Goal: Transaction & Acquisition: Purchase product/service

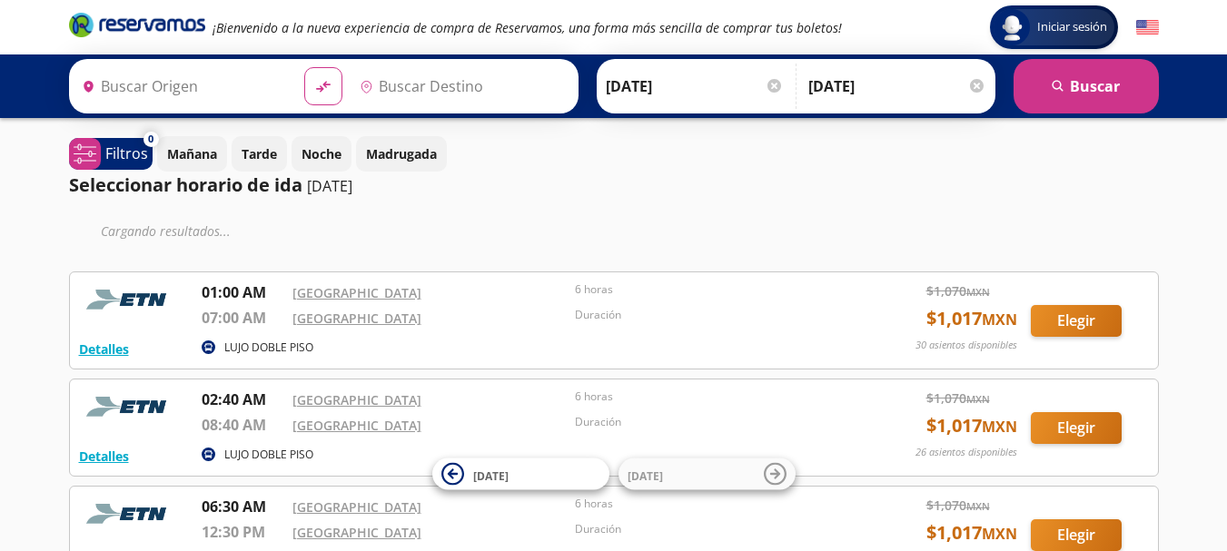
type input "[GEOGRAPHIC_DATA], [GEOGRAPHIC_DATA]"
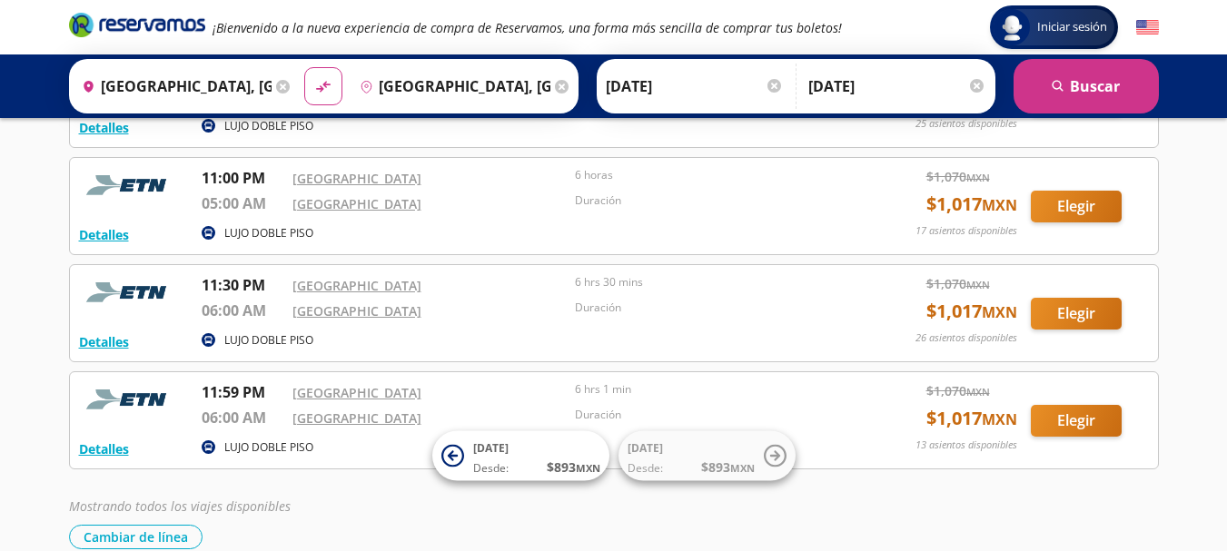
scroll to position [1242, 0]
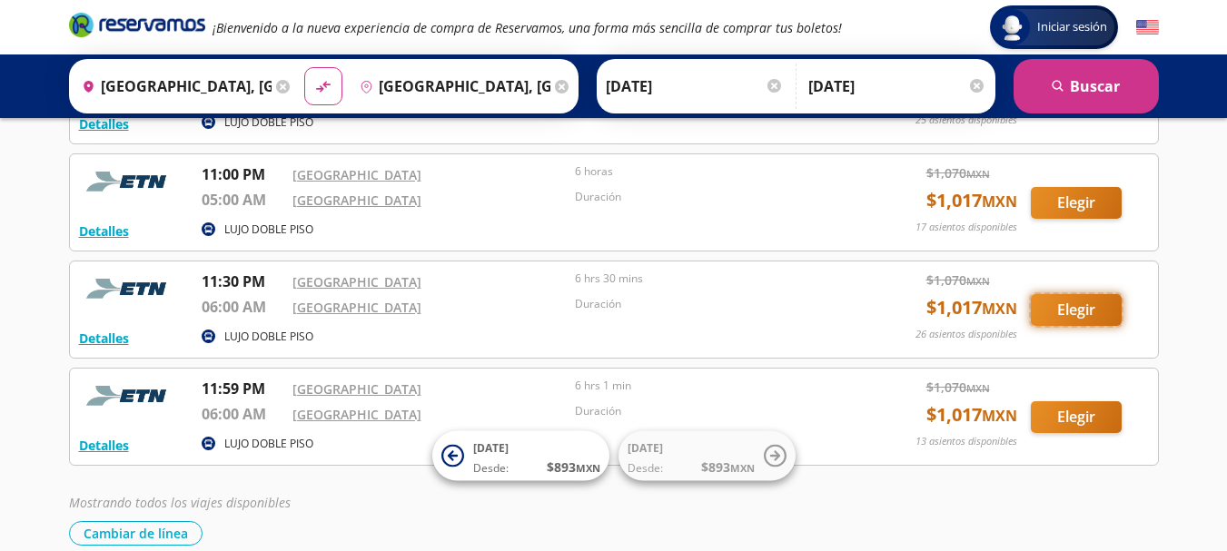
click at [1066, 312] on button "Elegir" at bounding box center [1076, 310] width 91 height 32
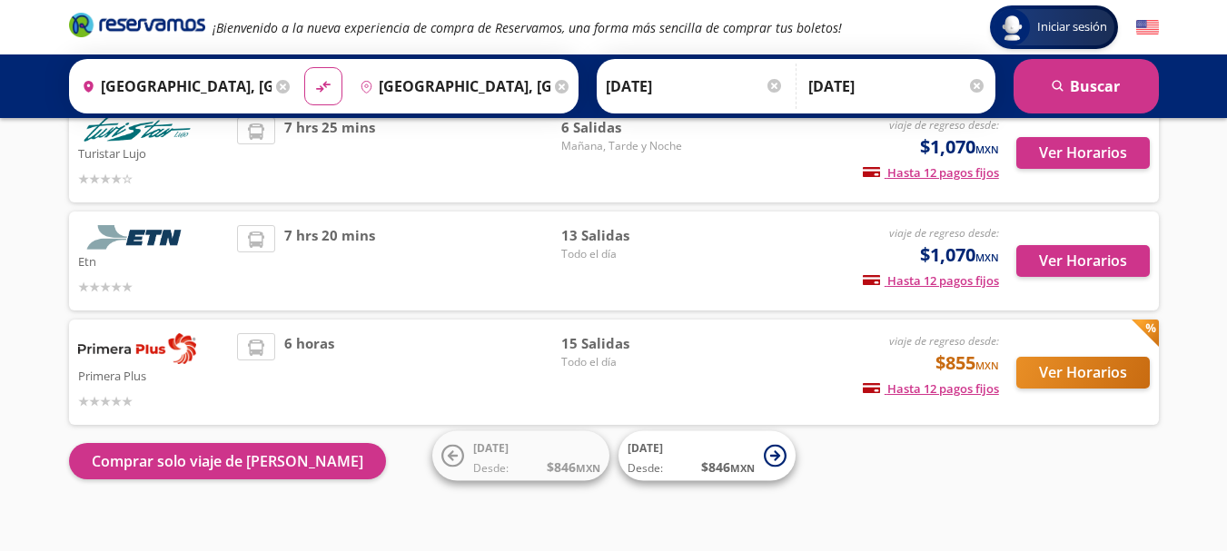
scroll to position [163, 0]
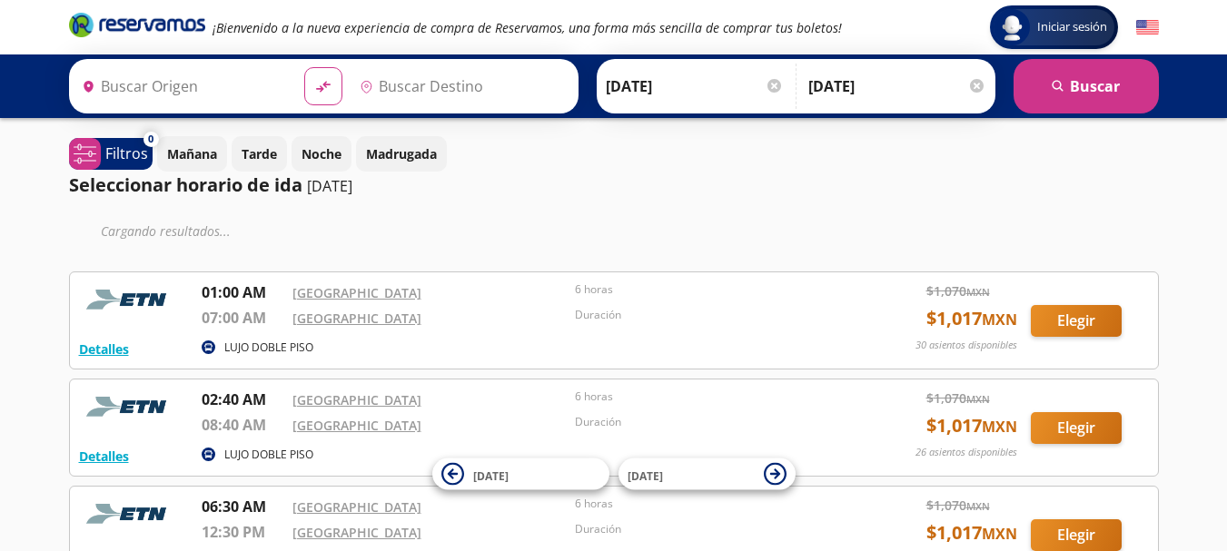
type input "[GEOGRAPHIC_DATA], [GEOGRAPHIC_DATA]"
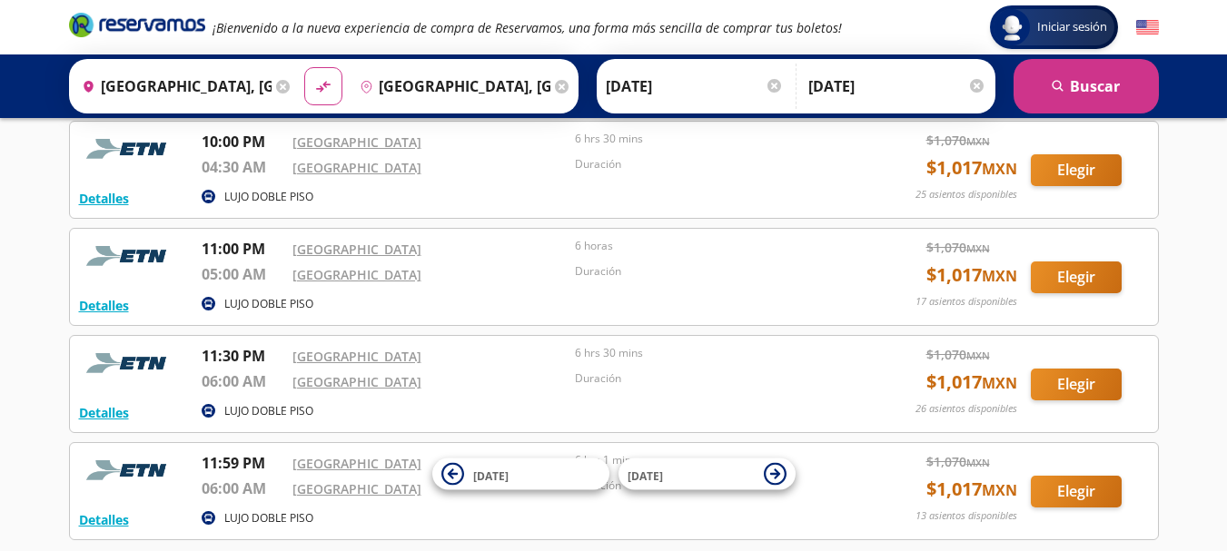
scroll to position [1226, 0]
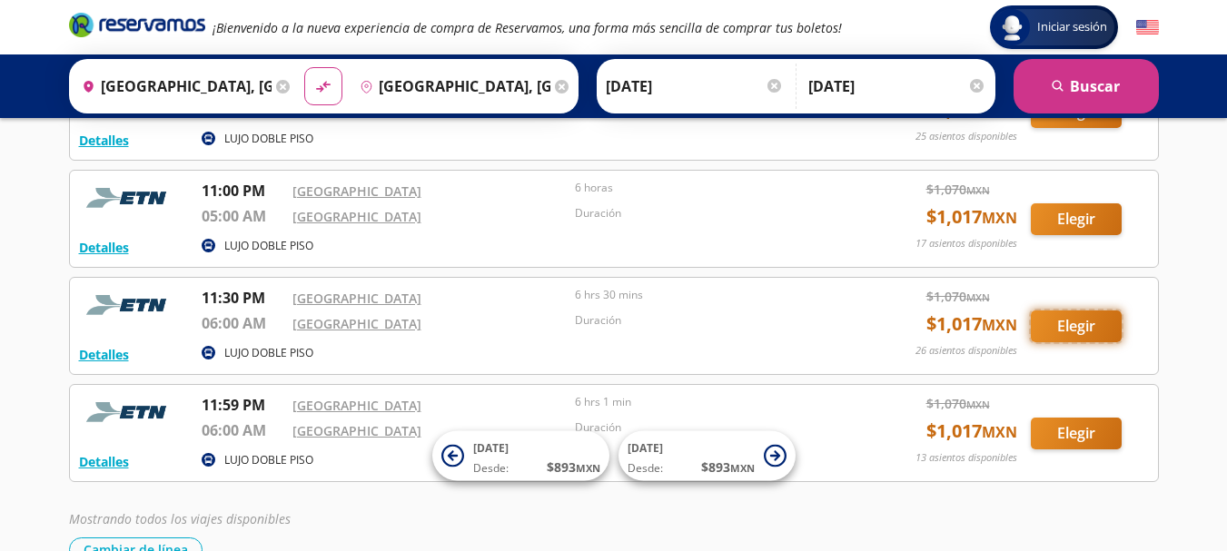
click at [1074, 323] on button "Elegir" at bounding box center [1076, 327] width 91 height 32
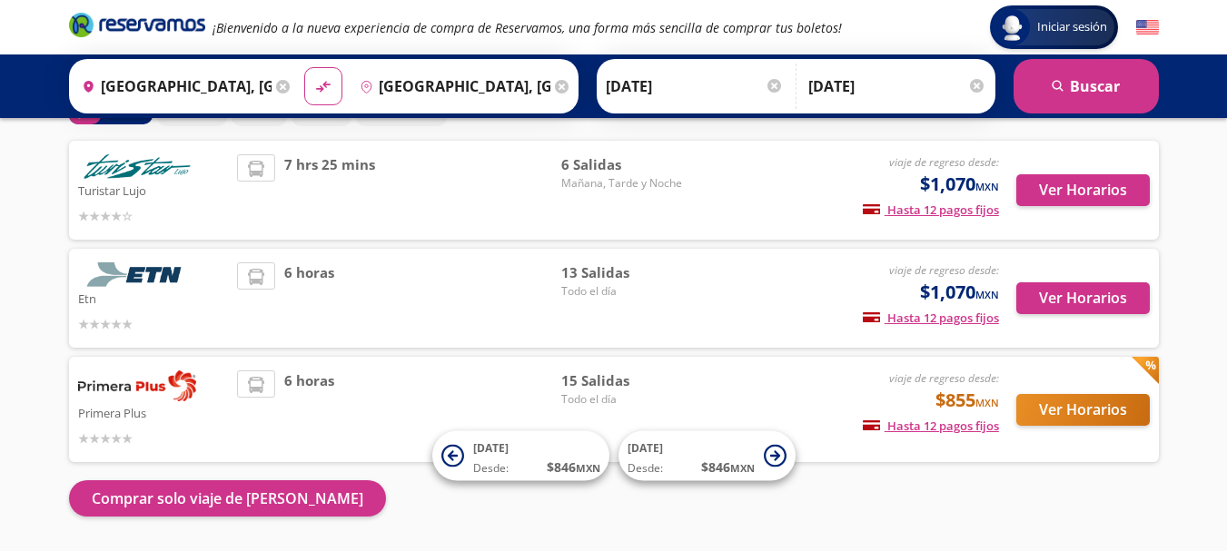
scroll to position [104, 0]
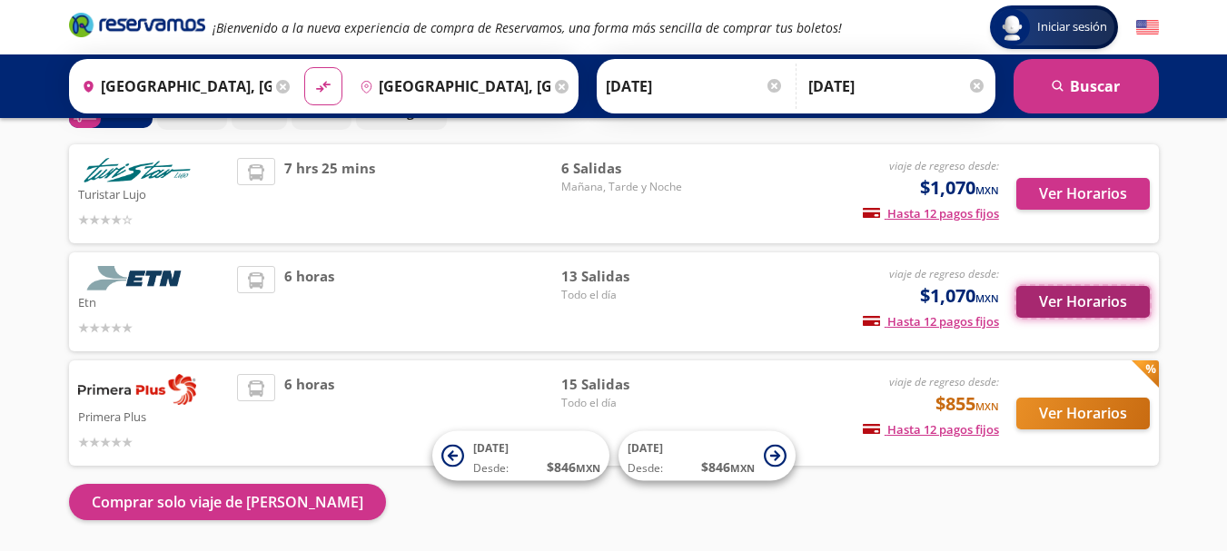
click at [1087, 299] on button "Ver Horarios" at bounding box center [1082, 302] width 133 height 32
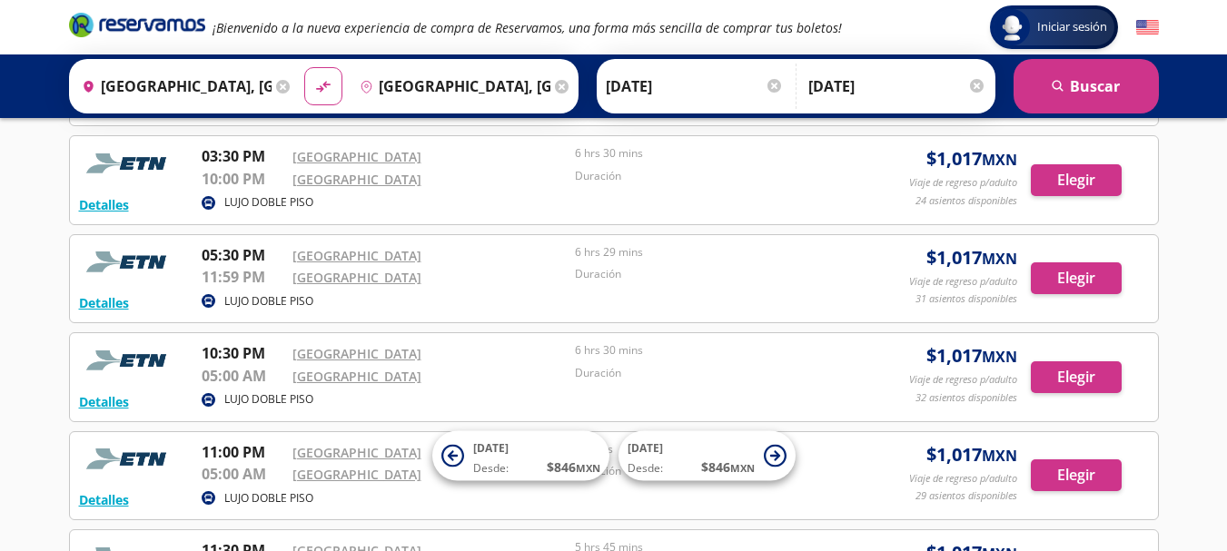
scroll to position [700, 0]
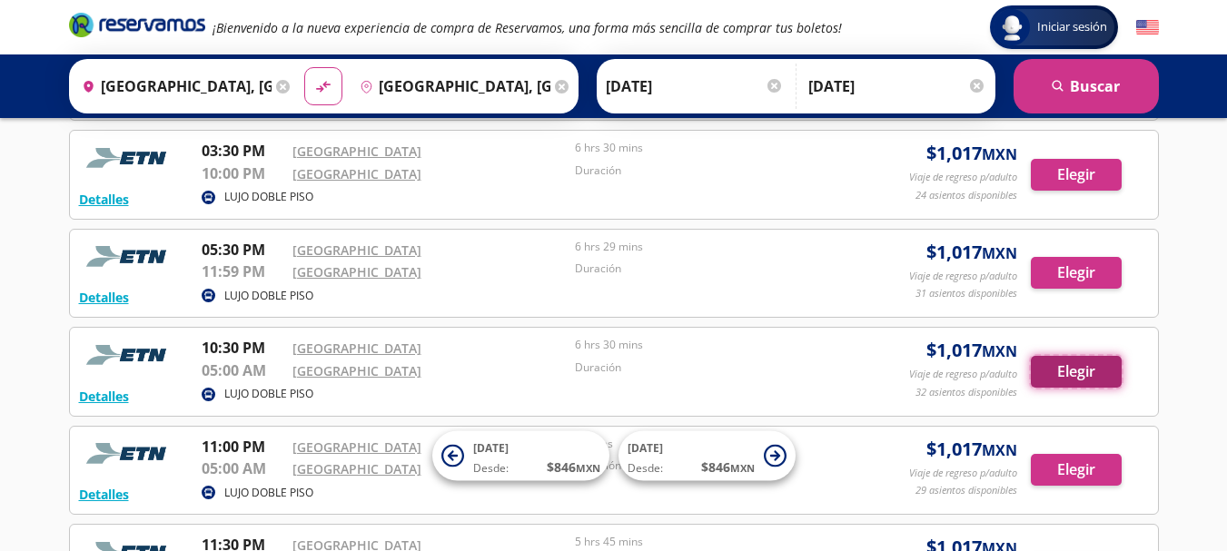
click at [1075, 371] on button "Elegir" at bounding box center [1076, 372] width 91 height 32
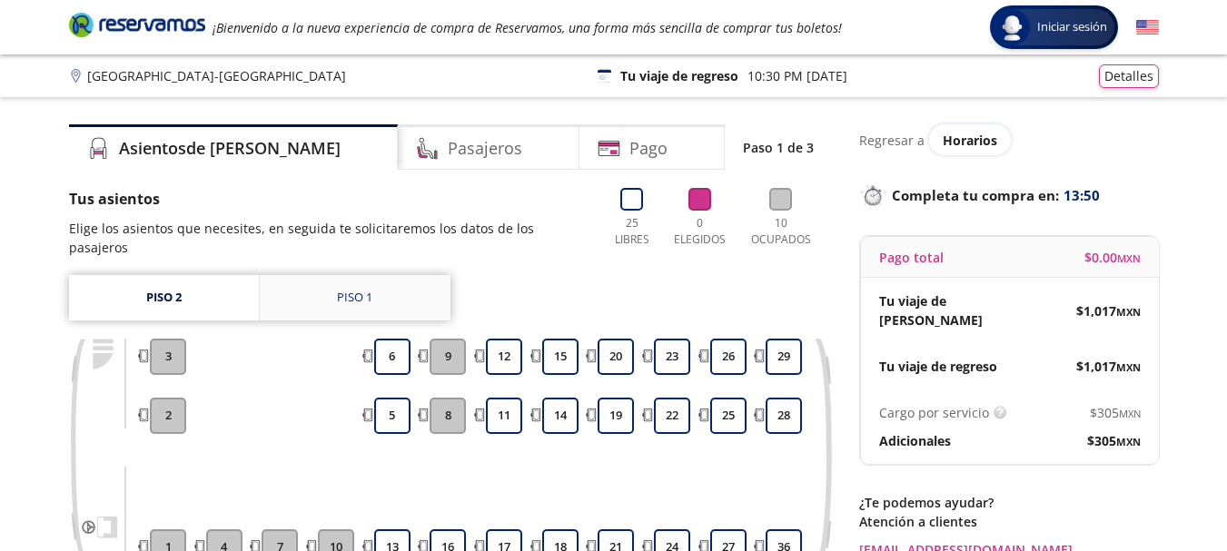
click at [364, 289] on div "Piso 1" at bounding box center [354, 298] width 35 height 18
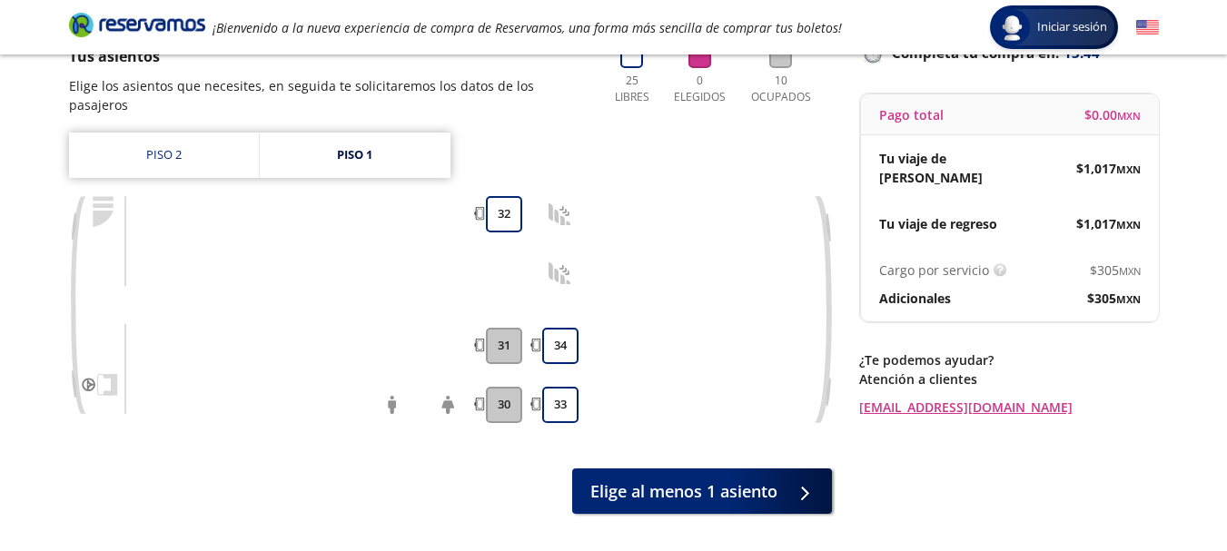
scroll to position [145, 0]
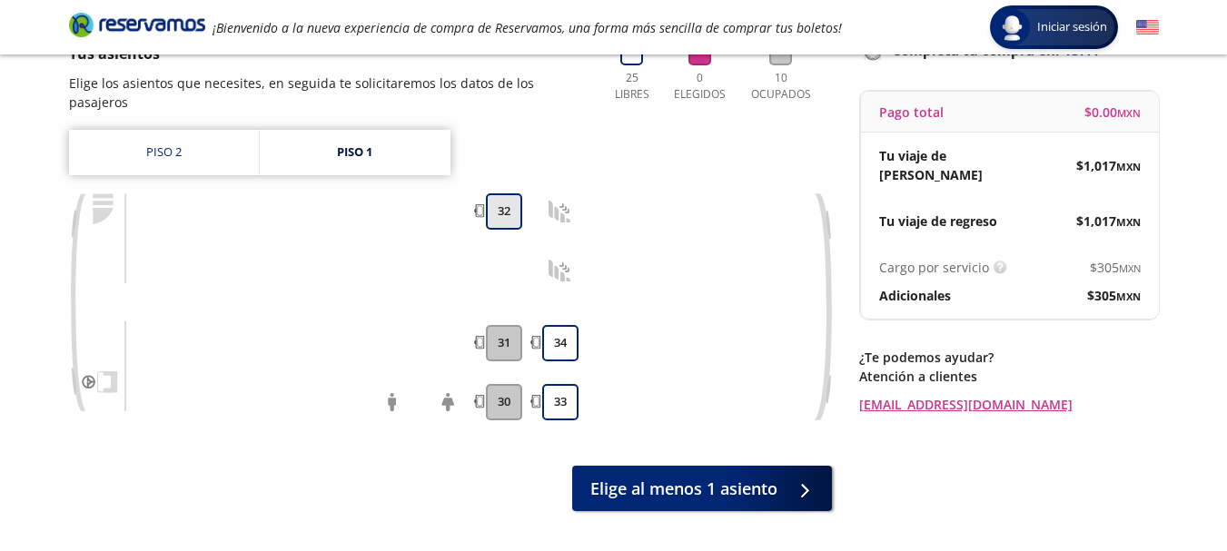
click at [498, 193] on button "32" at bounding box center [504, 211] width 36 height 36
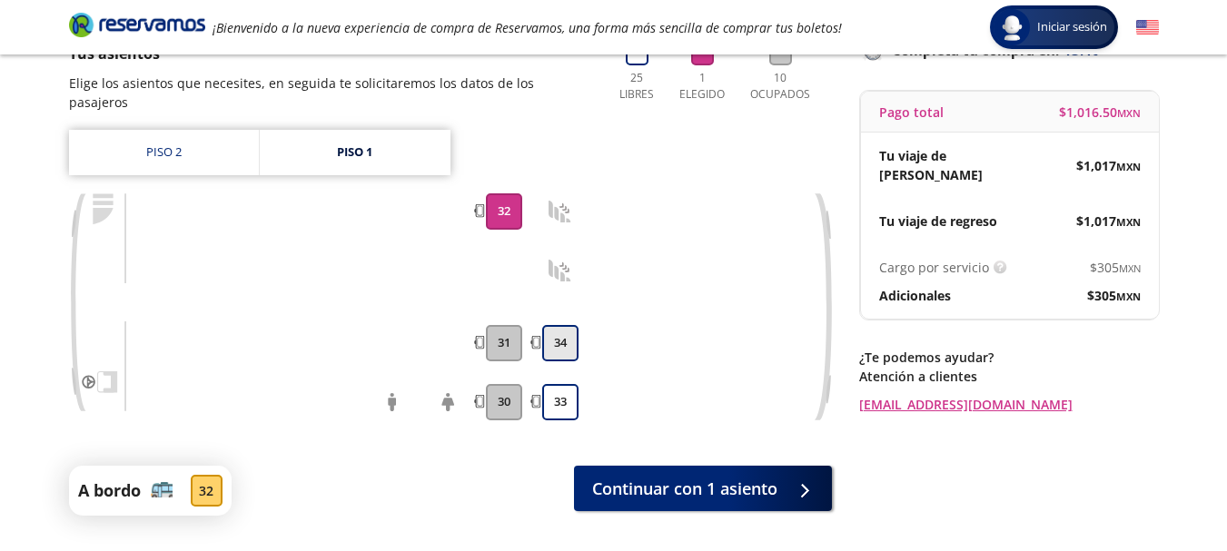
click at [569, 325] on button "34" at bounding box center [560, 343] width 36 height 36
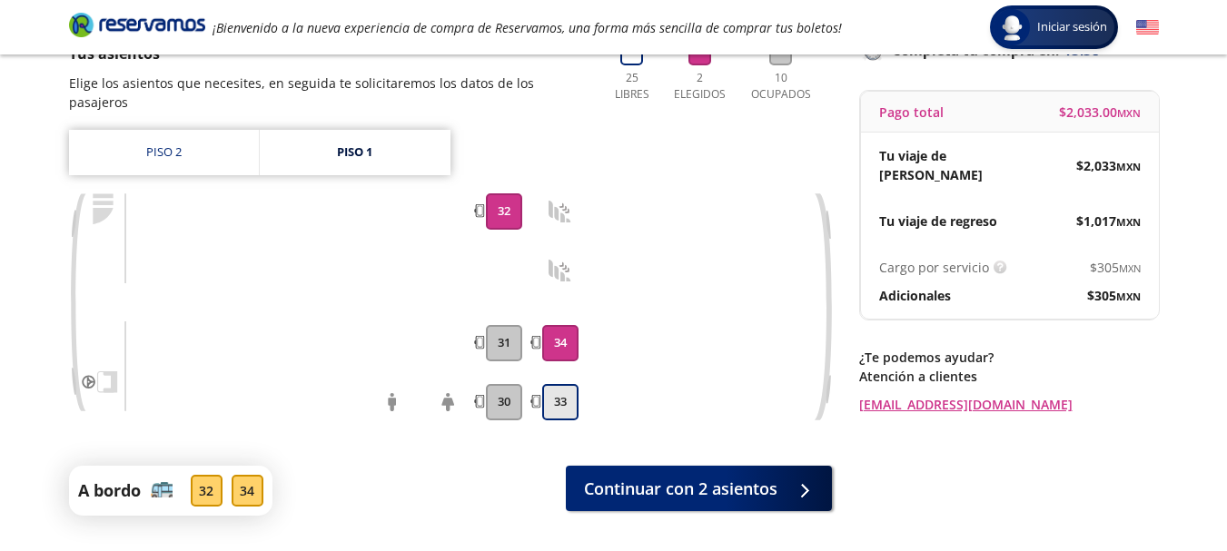
click at [564, 384] on button "33" at bounding box center [560, 402] width 36 height 36
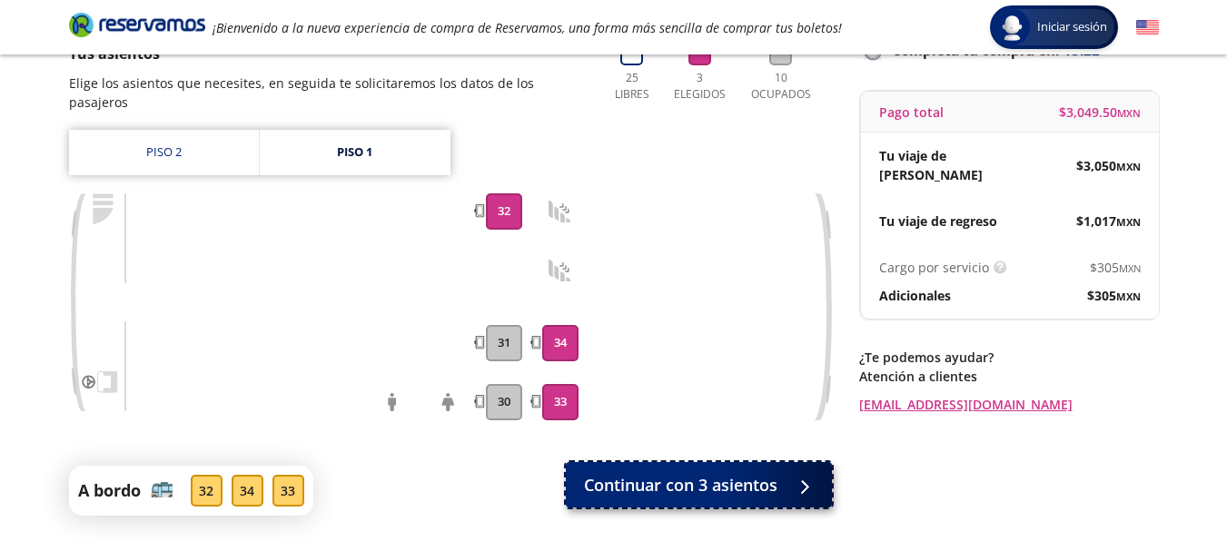
click at [681, 473] on span "Continuar con 3 asientos" at bounding box center [680, 485] width 193 height 25
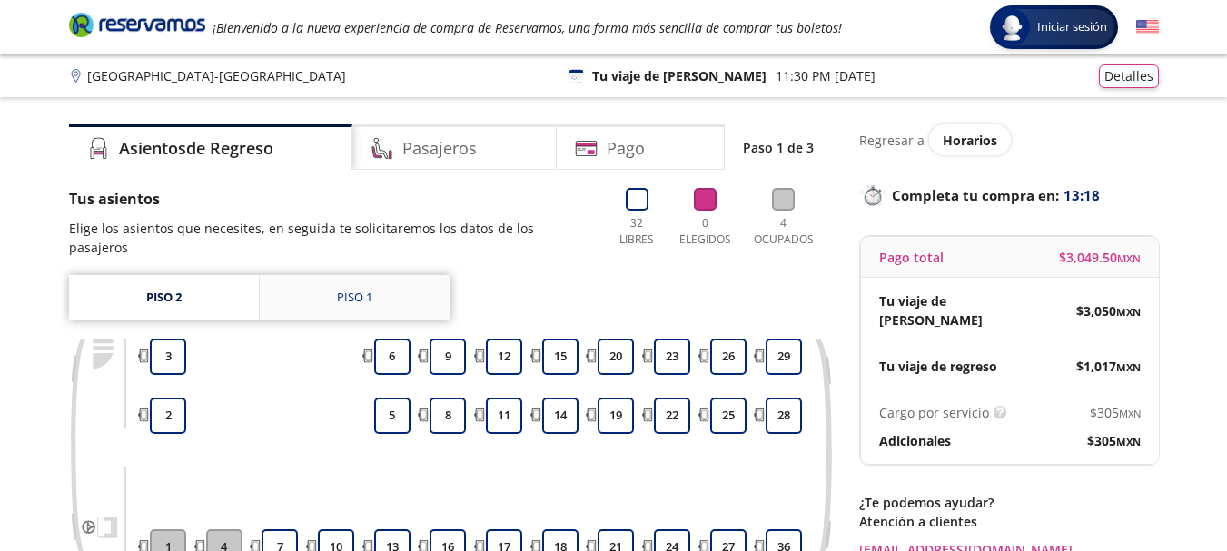
click at [363, 289] on div "Piso 1" at bounding box center [354, 298] width 35 height 18
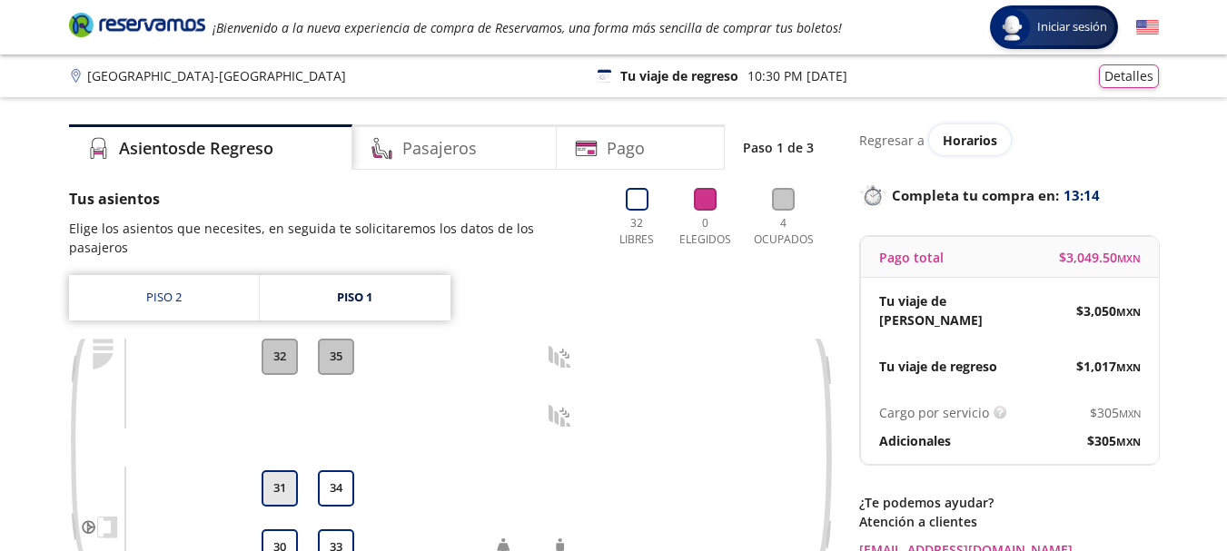
click at [282, 471] on button "31" at bounding box center [280, 488] width 36 height 36
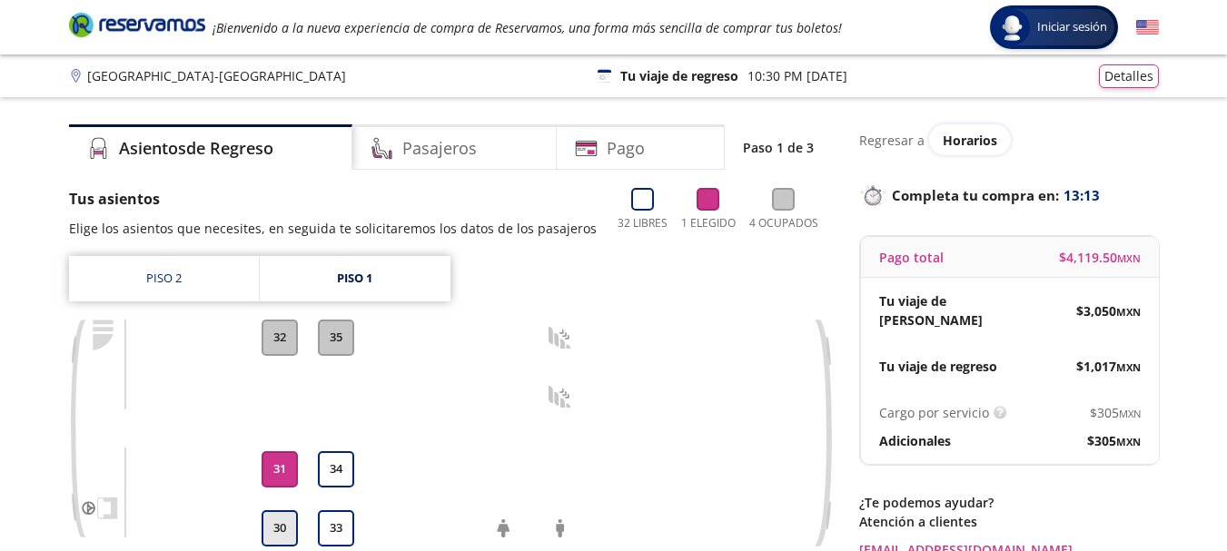
click at [279, 526] on button "30" at bounding box center [280, 528] width 36 height 36
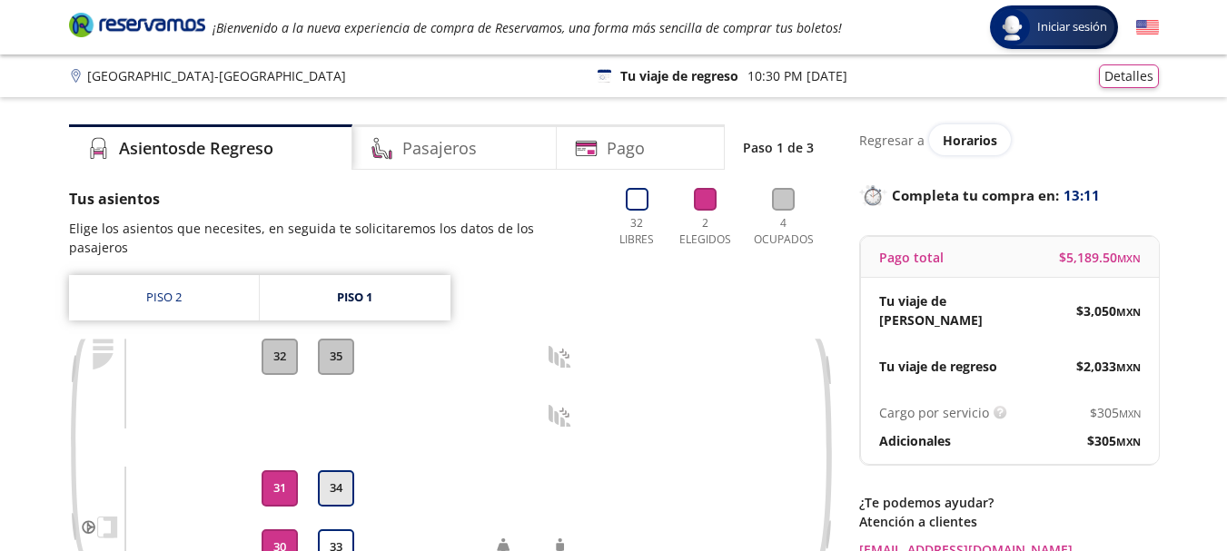
click at [331, 470] on button "34" at bounding box center [336, 488] width 36 height 36
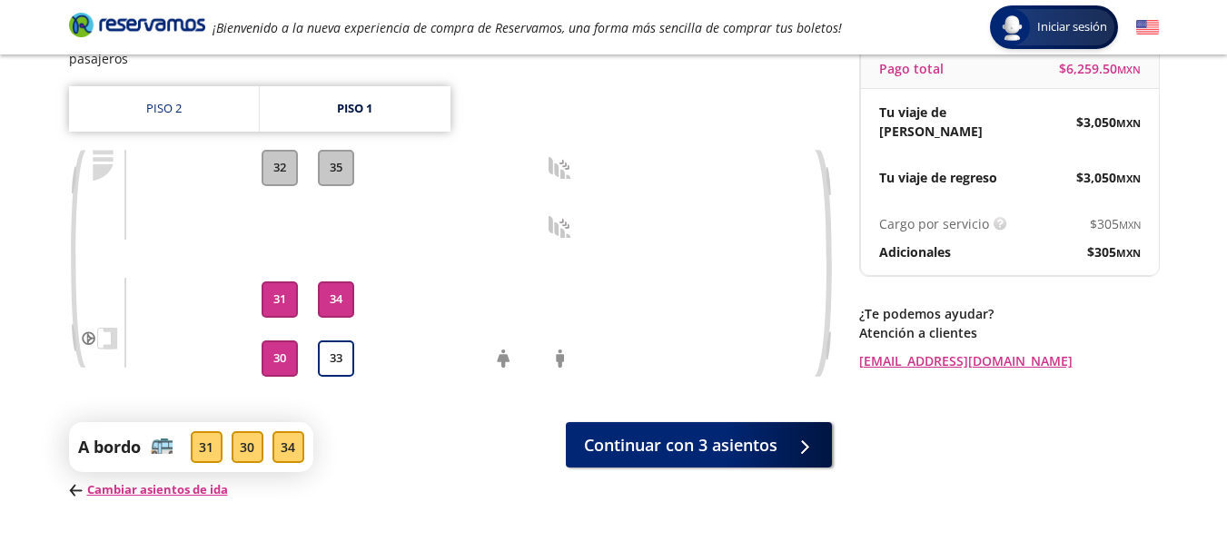
scroll to position [192, 0]
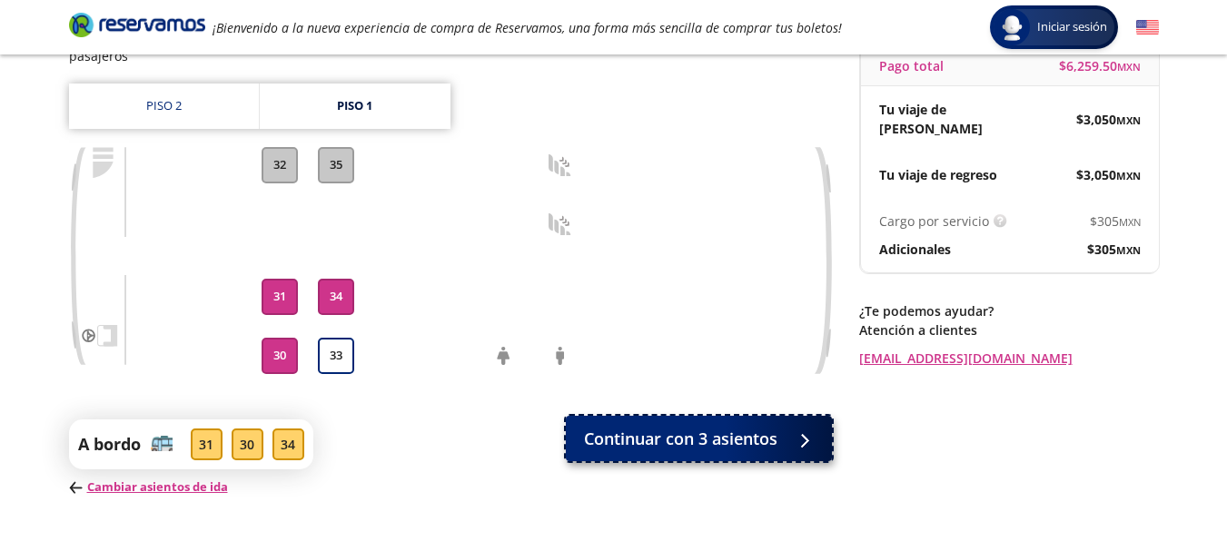
click at [685, 427] on span "Continuar con 3 asientos" at bounding box center [680, 439] width 193 height 25
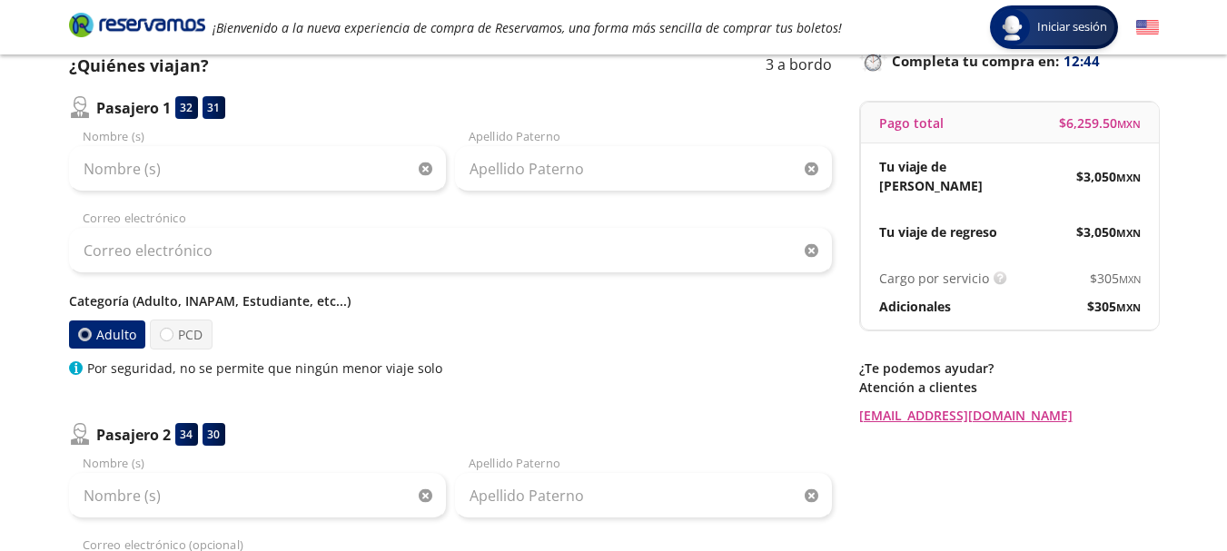
scroll to position [132, 0]
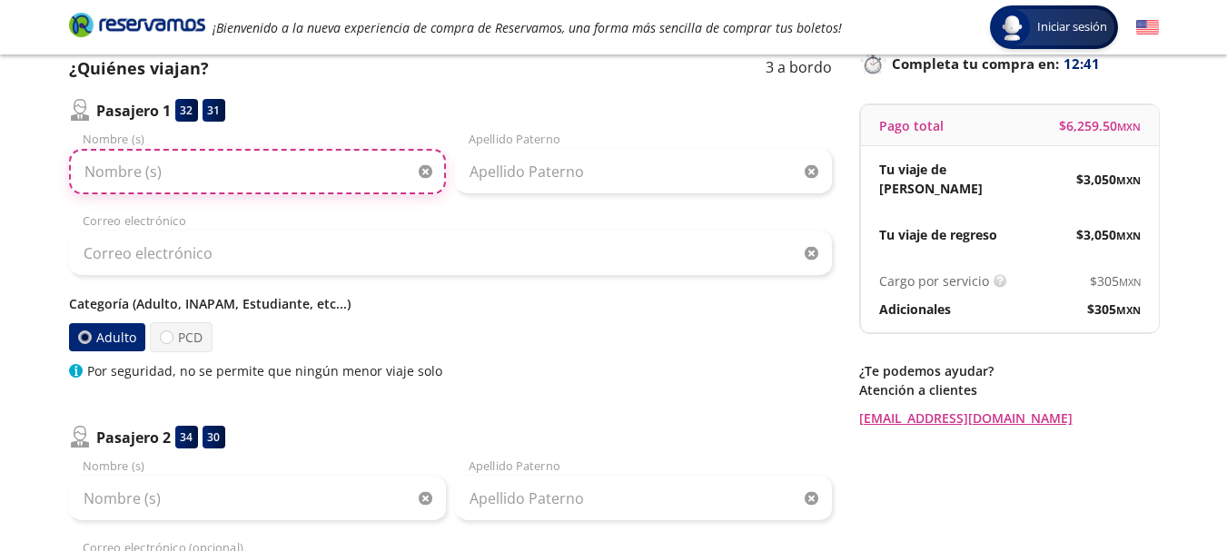
click at [104, 173] on input "Nombre (s)" at bounding box center [257, 171] width 377 height 45
type input "LUZ MARIA"
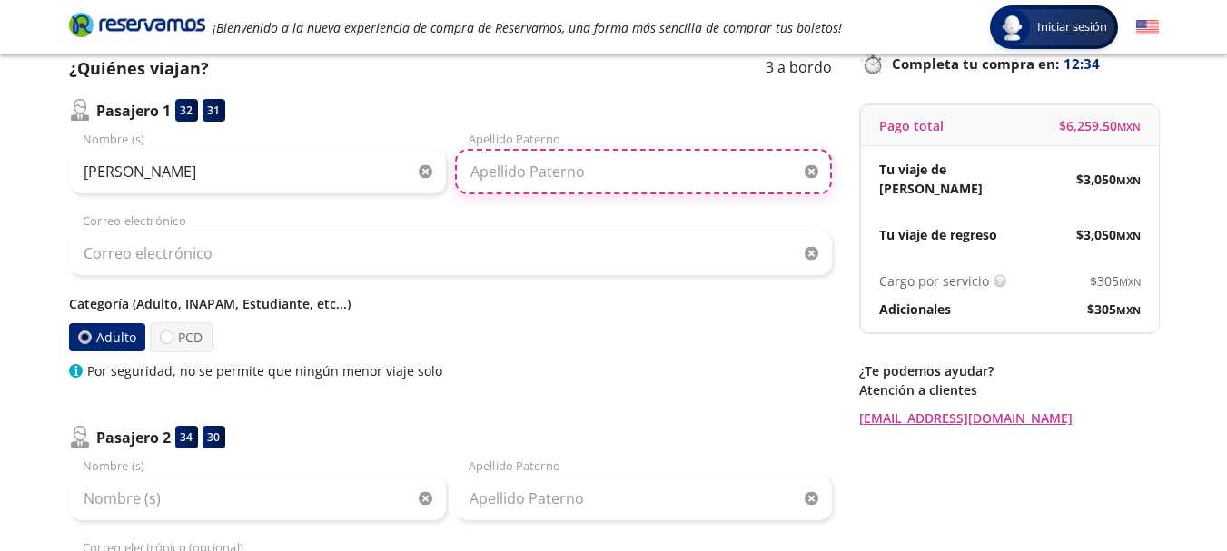
click at [490, 177] on input "Apellido Paterno" at bounding box center [643, 171] width 377 height 45
type input "W"
type input "ESPINOSA"
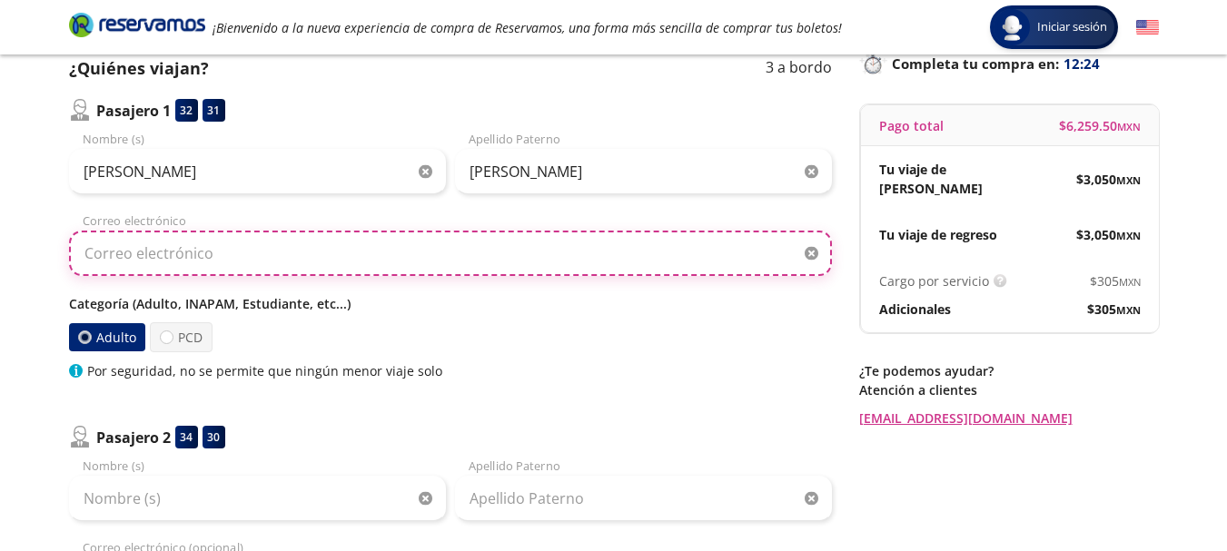
click at [83, 253] on input "Correo electrónico" at bounding box center [450, 253] width 763 height 45
type input "L"
type input "[EMAIL_ADDRESS][DOMAIN_NAME]"
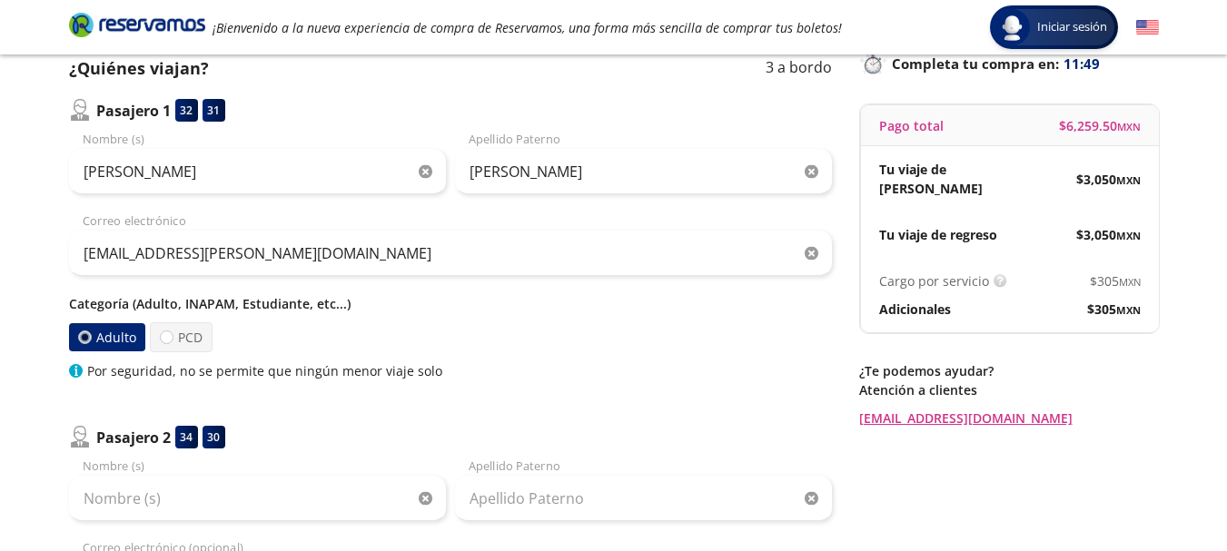
click at [422, 302] on p "Categoría (Adulto, INAPAM, Estudiante, etc...)" at bounding box center [450, 303] width 763 height 19
click at [814, 349] on div "Adulto PCD" at bounding box center [450, 337] width 763 height 30
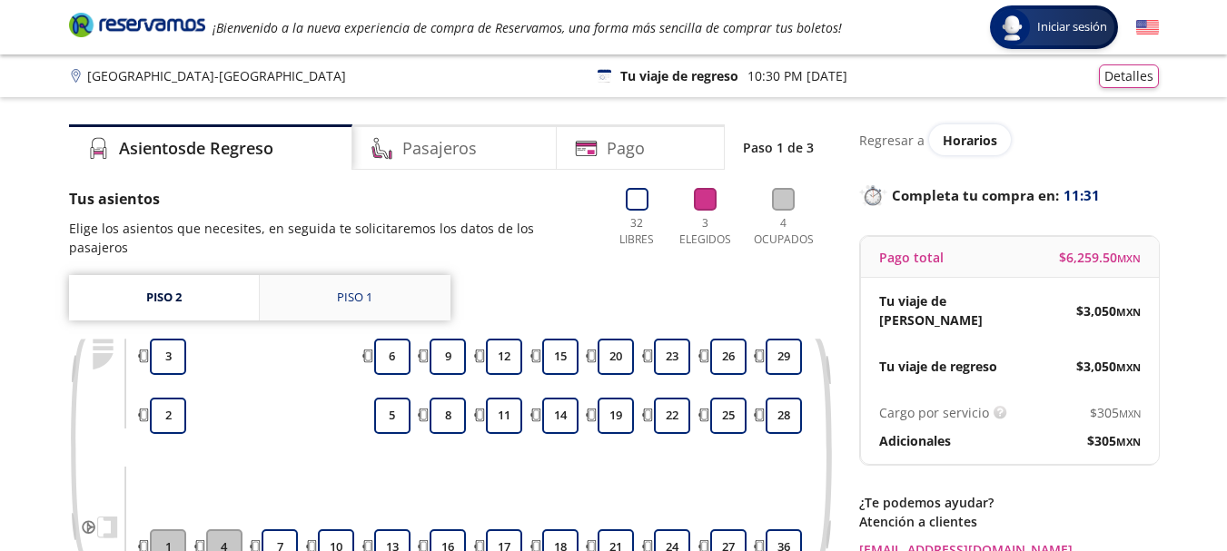
click at [355, 289] on div "Piso 1" at bounding box center [354, 298] width 35 height 18
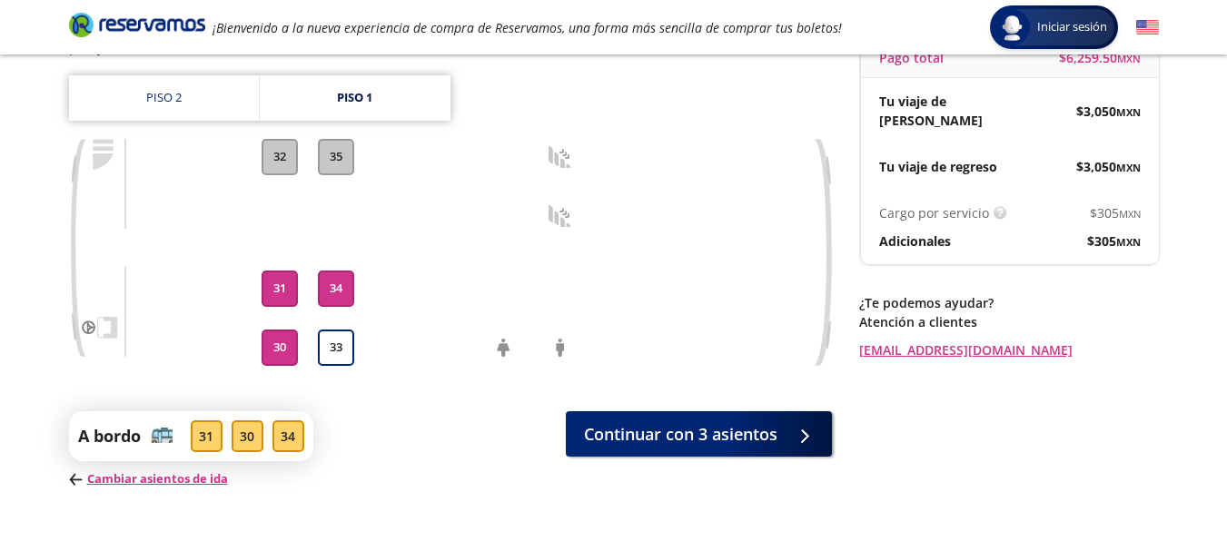
scroll to position [206, 0]
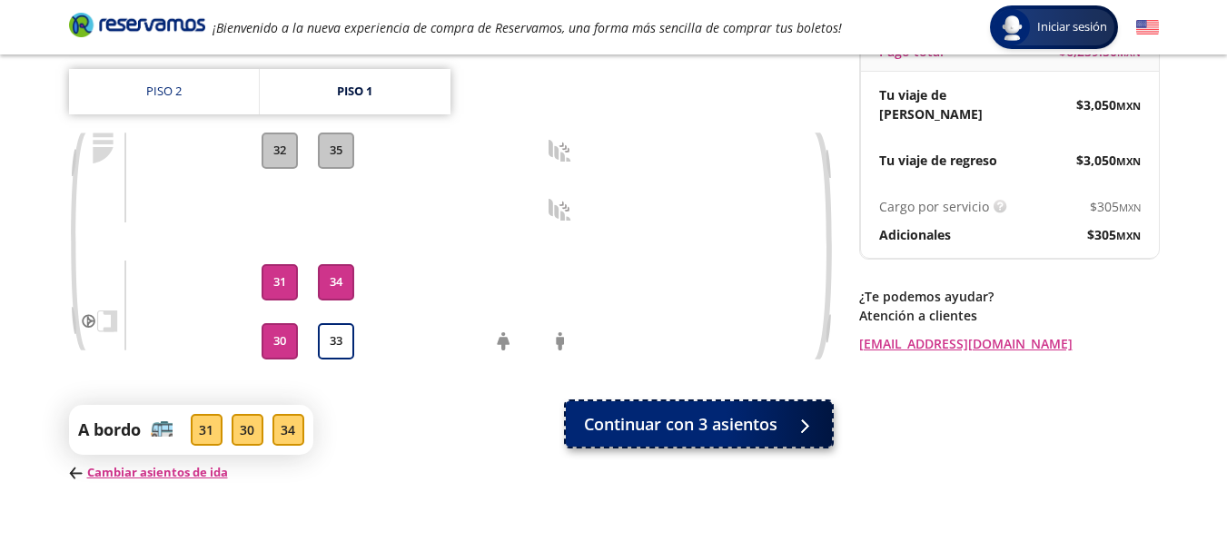
click at [687, 412] on span "Continuar con 3 asientos" at bounding box center [680, 424] width 193 height 25
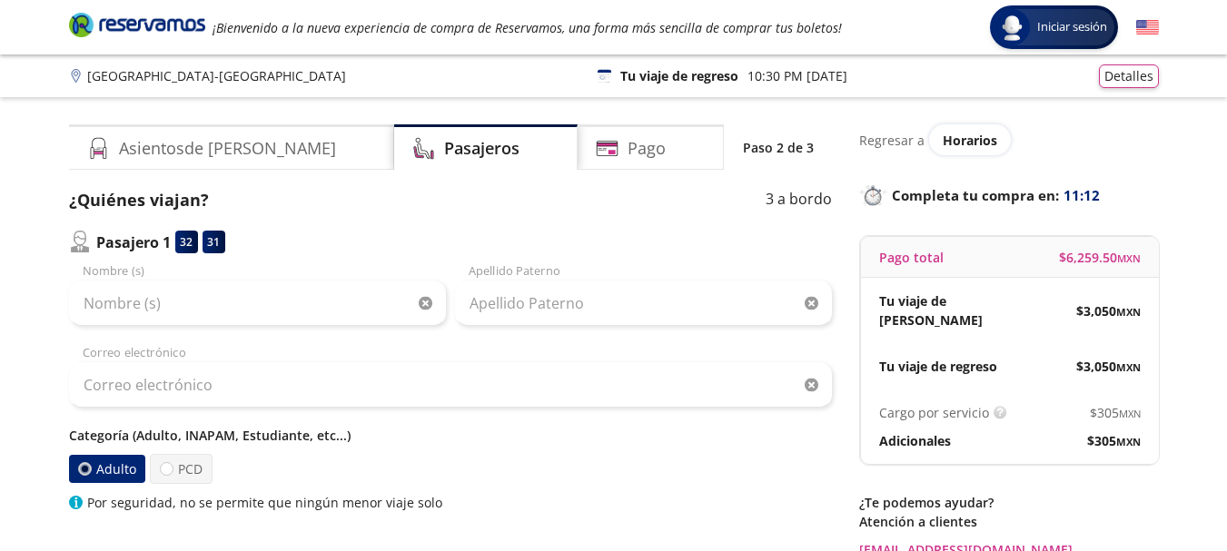
click at [210, 434] on p "Categoría (Adulto, INAPAM, Estudiante, etc...)" at bounding box center [450, 435] width 763 height 19
click at [187, 439] on p "Categoría (Adulto, INAPAM, Estudiante, etc...)" at bounding box center [450, 435] width 763 height 19
click at [184, 473] on label "PCD" at bounding box center [181, 469] width 63 height 30
click at [173, 473] on input "PCD" at bounding box center [167, 469] width 12 height 12
radio input "true"
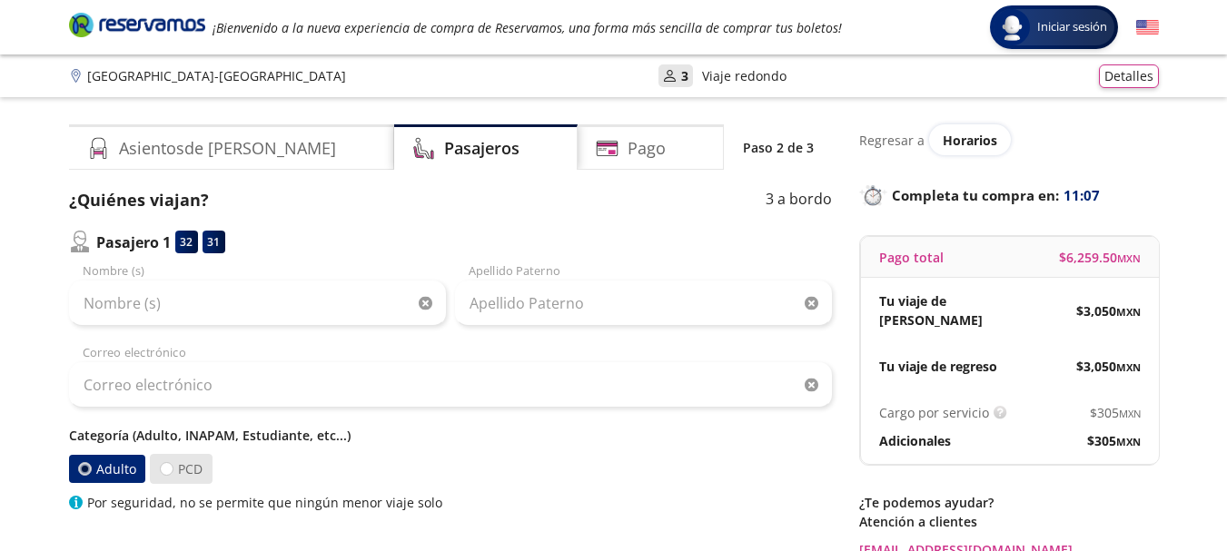
radio input "false"
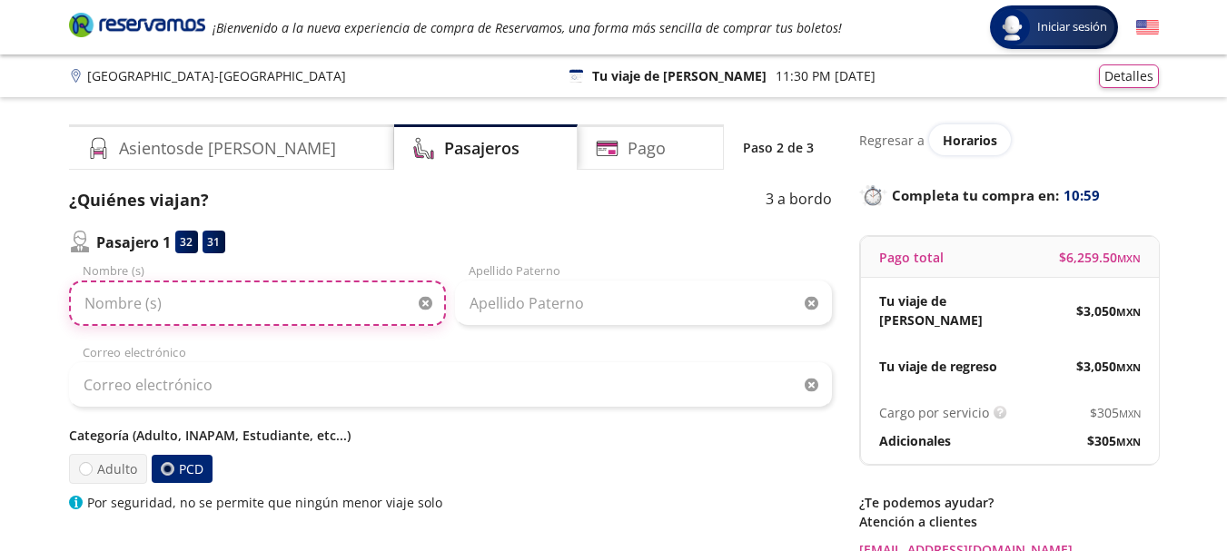
click at [93, 300] on input "Nombre (s)" at bounding box center [257, 303] width 377 height 45
type input "[PERSON_NAME]"
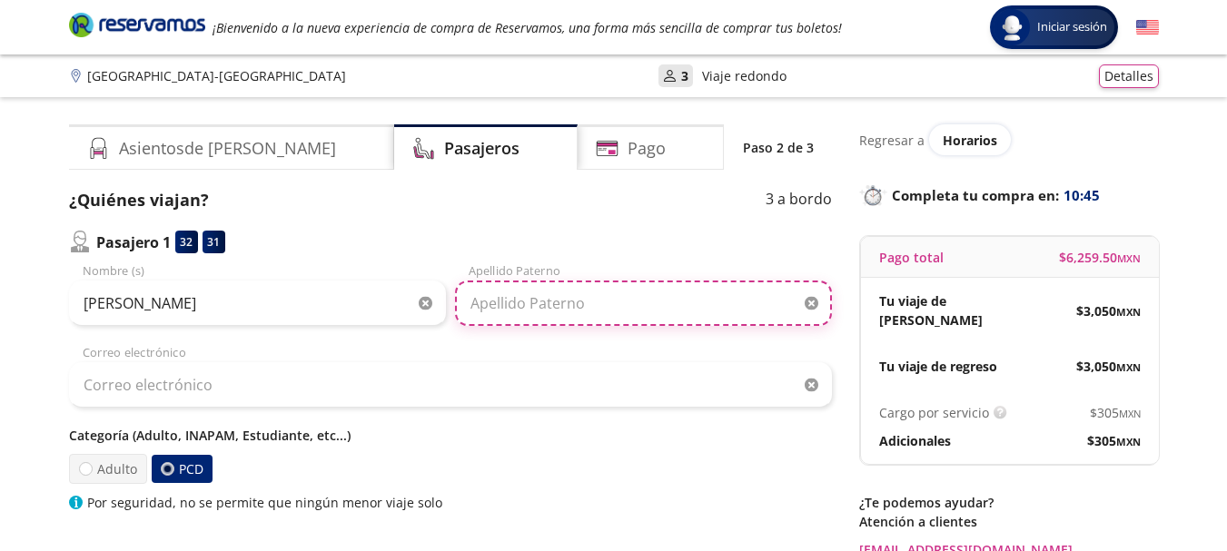
click at [477, 297] on input "Apellido Paterno" at bounding box center [643, 303] width 377 height 45
type input "caballero espinosa"
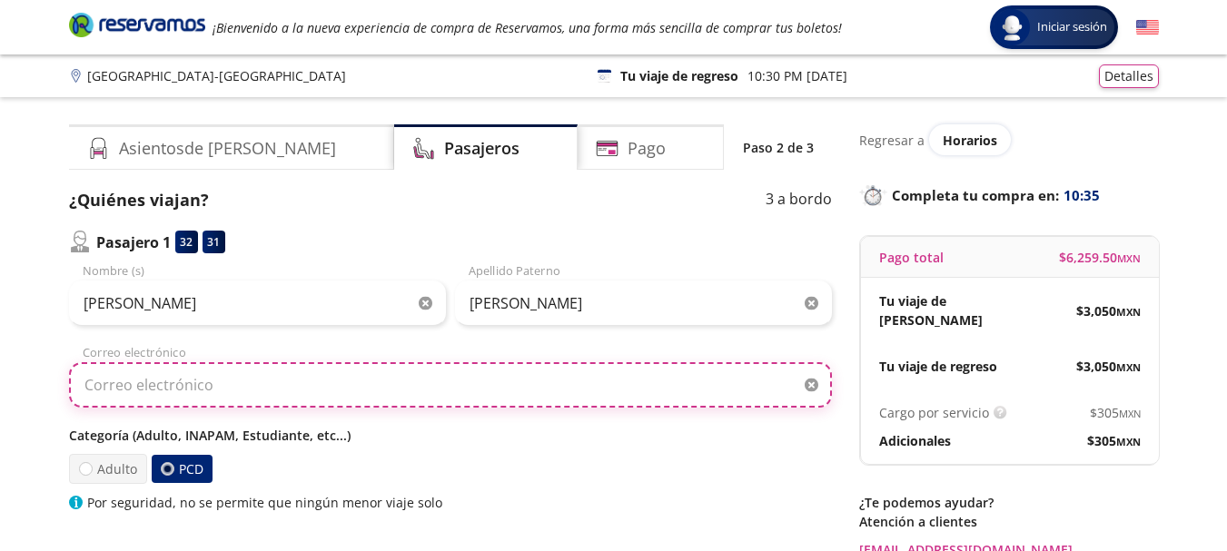
click at [83, 381] on input "Correo electrónico" at bounding box center [450, 384] width 763 height 45
type input "[EMAIL_ADDRESS][DOMAIN_NAME]"
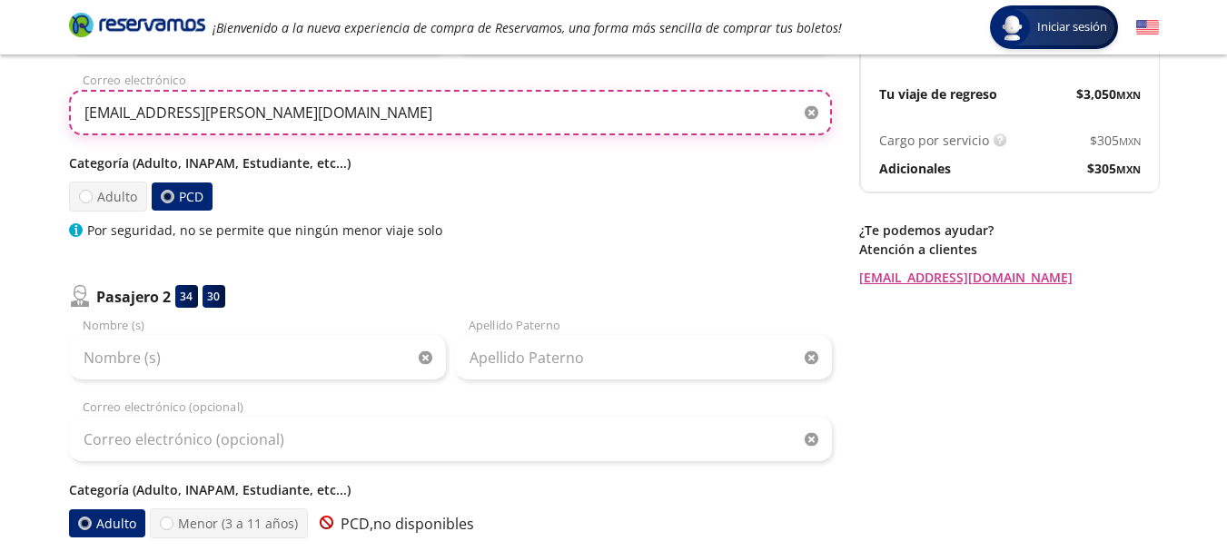
scroll to position [280, 0]
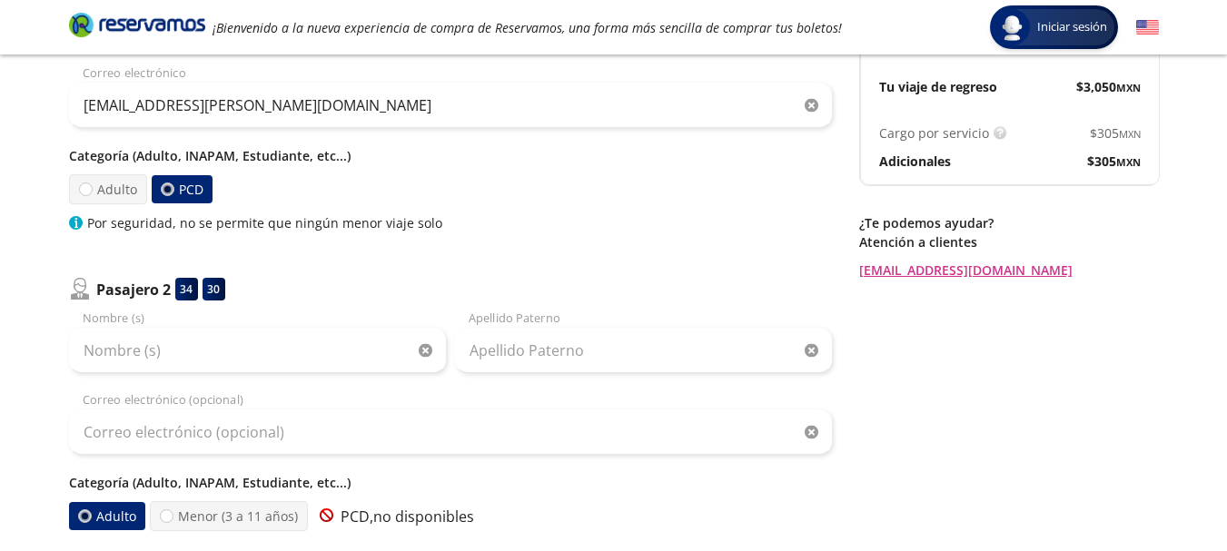
click at [79, 319] on div "Nombre (s)" at bounding box center [257, 342] width 377 height 64
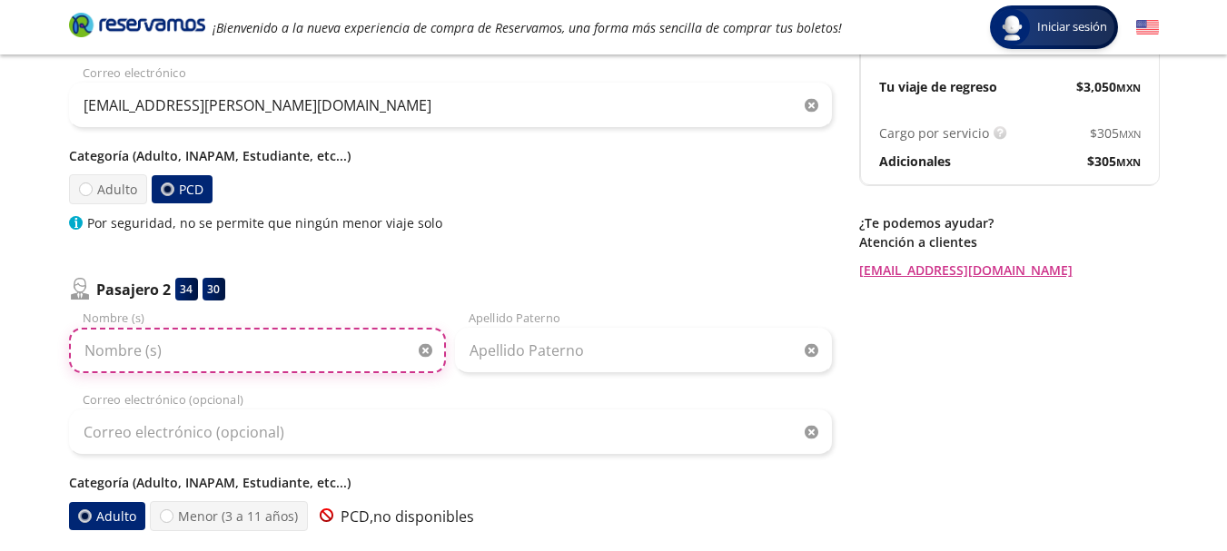
click at [148, 340] on input "Nombre (s)" at bounding box center [257, 350] width 377 height 45
type input "[PERSON_NAME]"
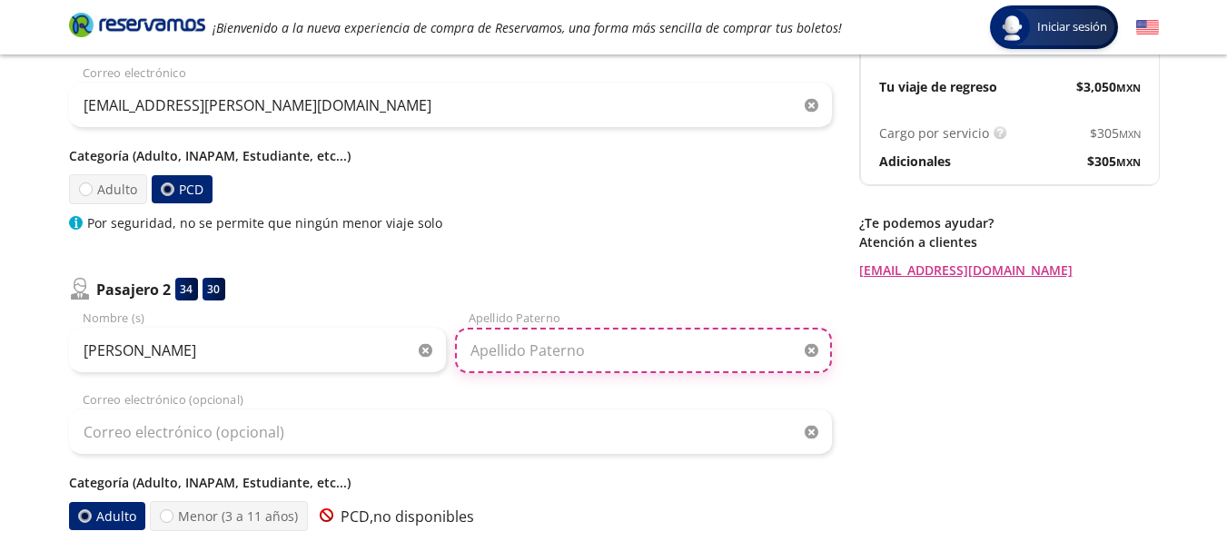
click at [549, 358] on input "Apellido Paterno" at bounding box center [643, 350] width 377 height 45
type input "espinosa palomino"
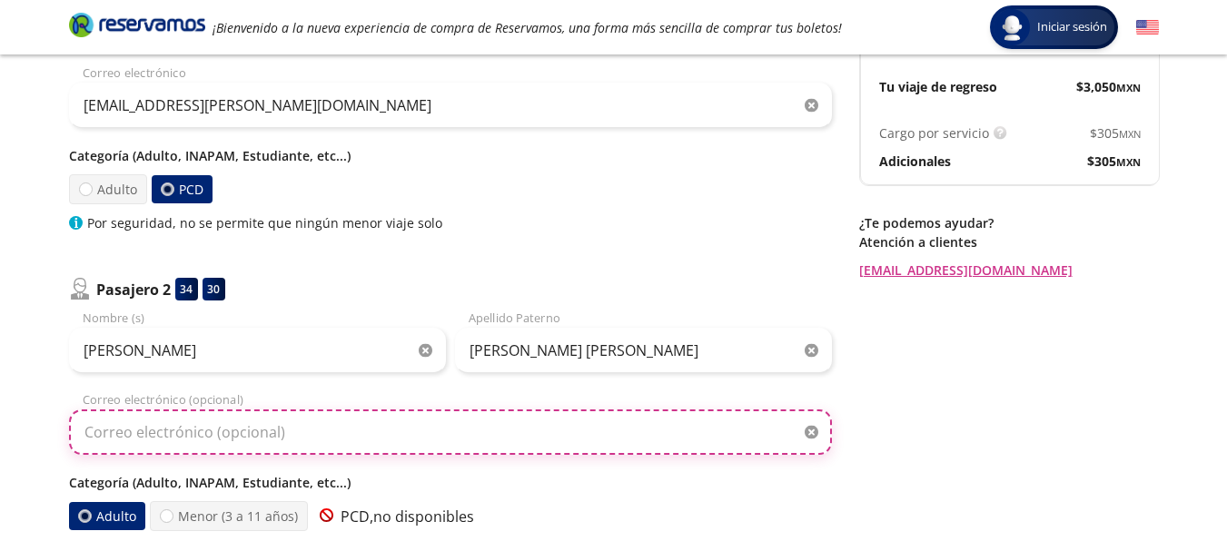
click at [111, 433] on input "Correo electrónico (opcional)" at bounding box center [450, 432] width 763 height 45
type input "[EMAIL_ADDRESS][DOMAIN_NAME]"
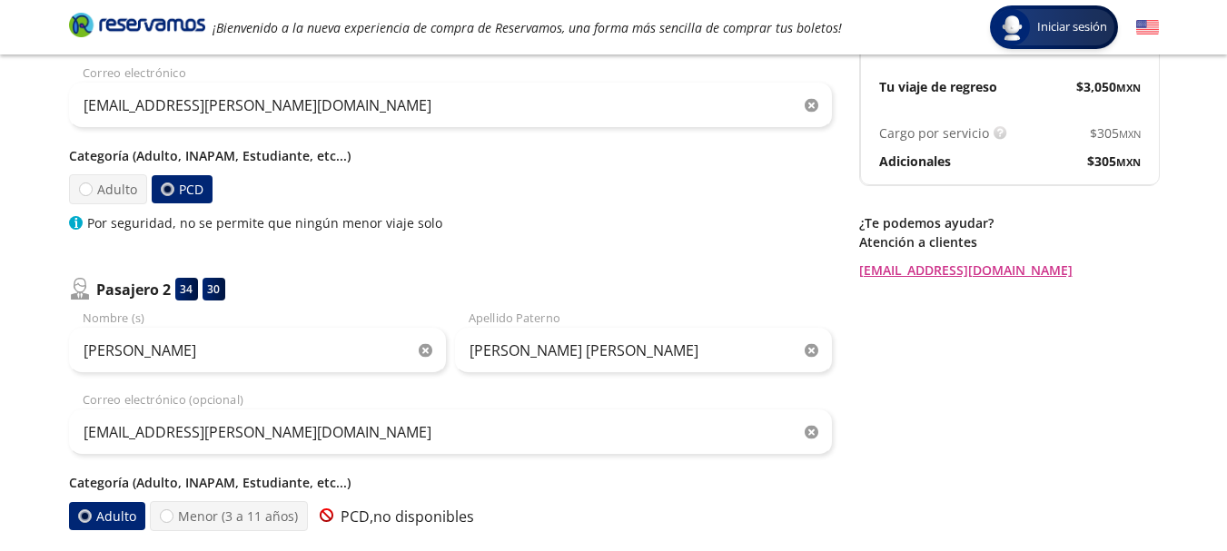
click at [213, 480] on p "Categoría (Adulto, INAPAM, Estudiante, etc...)" at bounding box center [450, 482] width 763 height 19
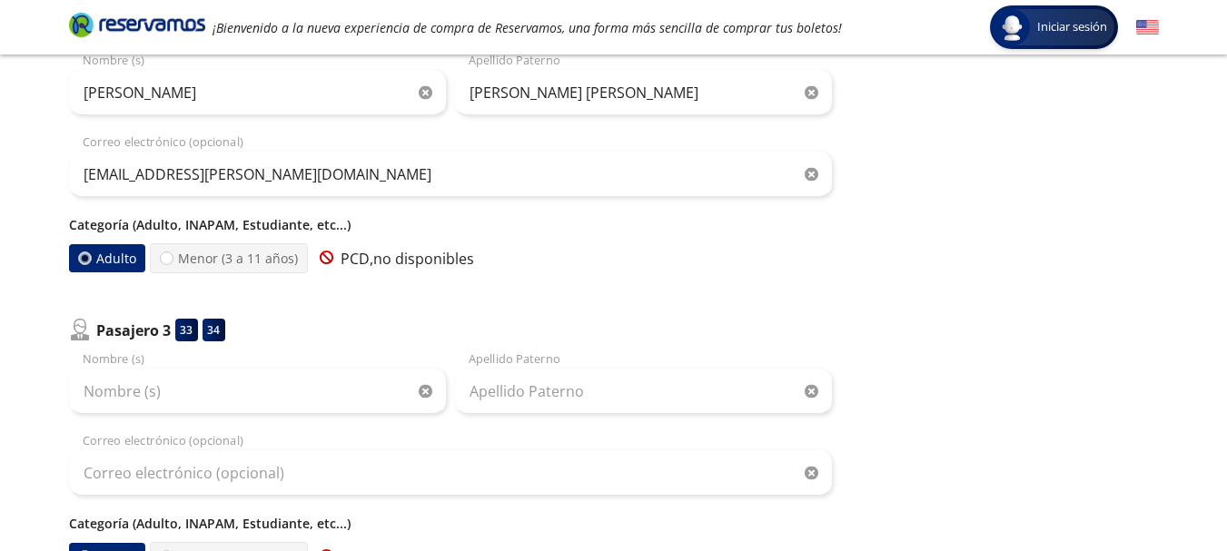
scroll to position [540, 0]
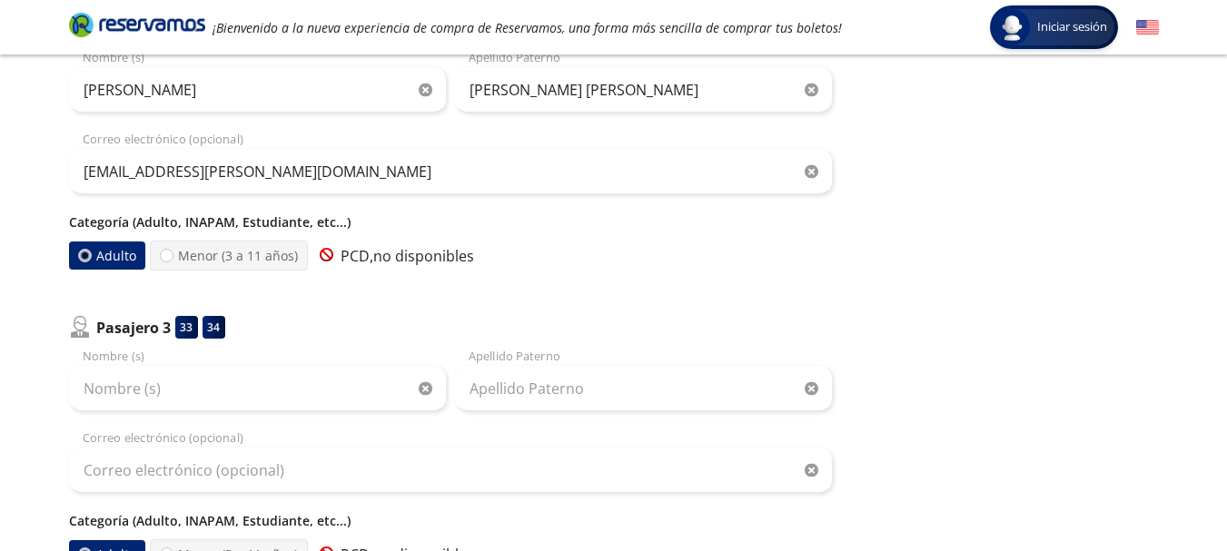
click at [101, 252] on label "Adulto" at bounding box center [106, 256] width 77 height 28
click at [90, 252] on input "Adulto" at bounding box center [84, 256] width 12 height 12
click at [101, 252] on label "Adulto" at bounding box center [106, 256] width 76 height 28
click at [90, 252] on input "Adulto" at bounding box center [84, 256] width 12 height 12
click at [114, 223] on p "Categoría (Adulto, INAPAM, Estudiante, etc...)" at bounding box center [450, 222] width 763 height 19
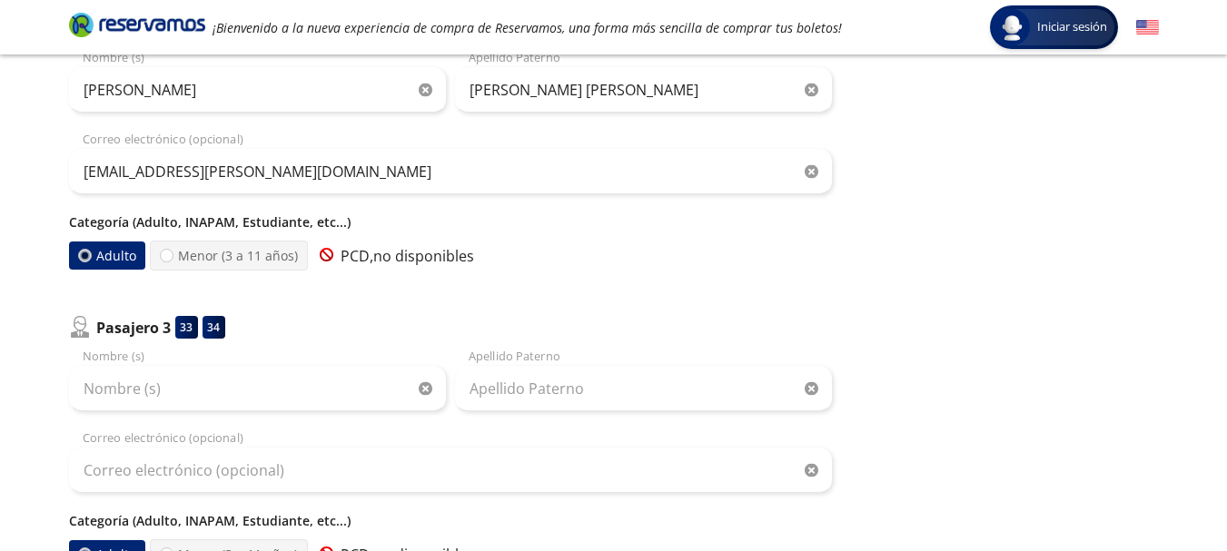
click at [212, 219] on p "Categoría (Adulto, INAPAM, Estudiante, etc...)" at bounding box center [450, 222] width 763 height 19
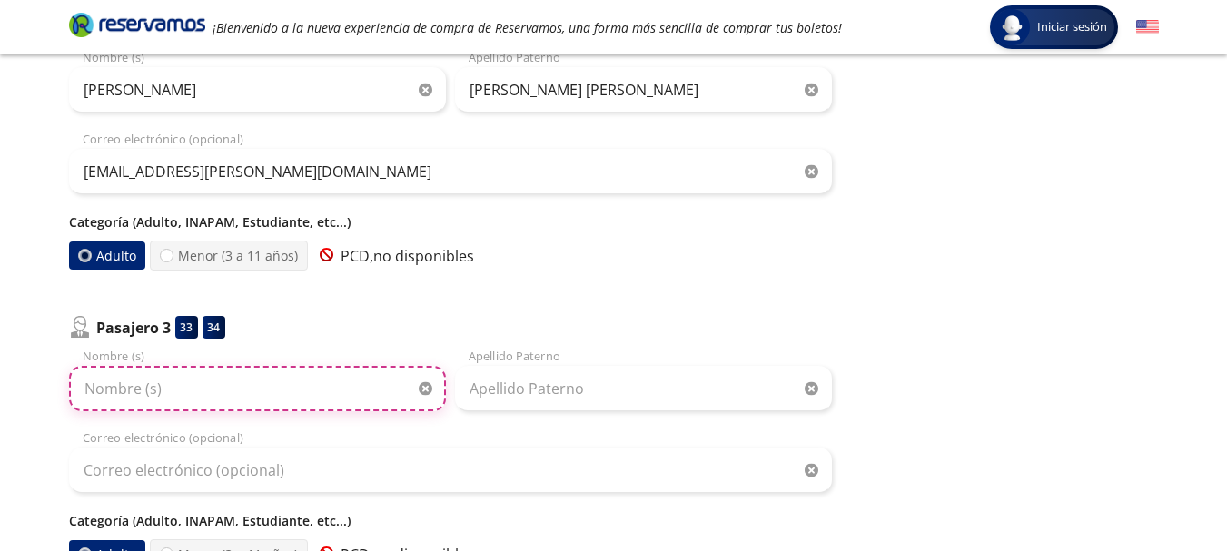
click at [83, 390] on input "Nombre (s)" at bounding box center [257, 388] width 377 height 45
type input "[PERSON_NAME]"
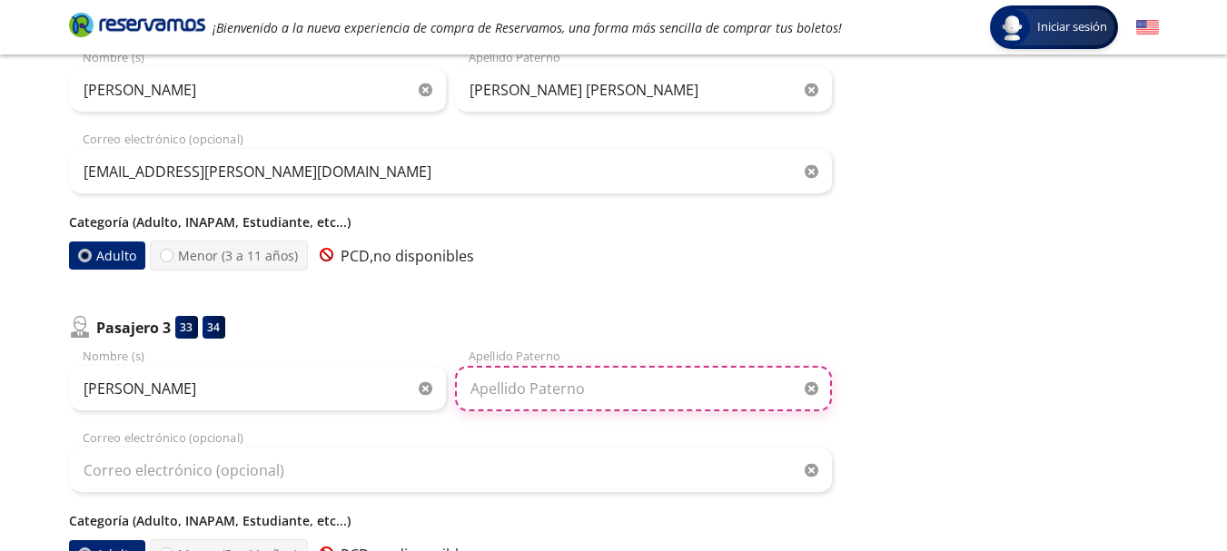
click at [488, 391] on input "Apellido Paterno" at bounding box center [643, 388] width 377 height 45
type input "Martinez Gaspar"
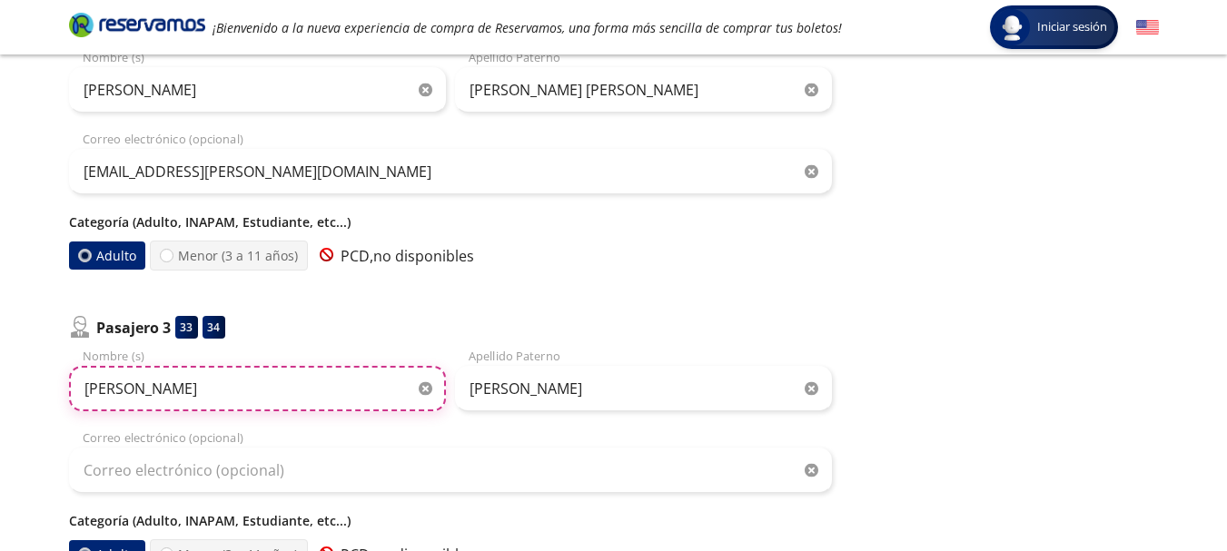
click at [270, 386] on input "[PERSON_NAME]" at bounding box center [257, 388] width 377 height 45
type input "[PERSON_NAME]"
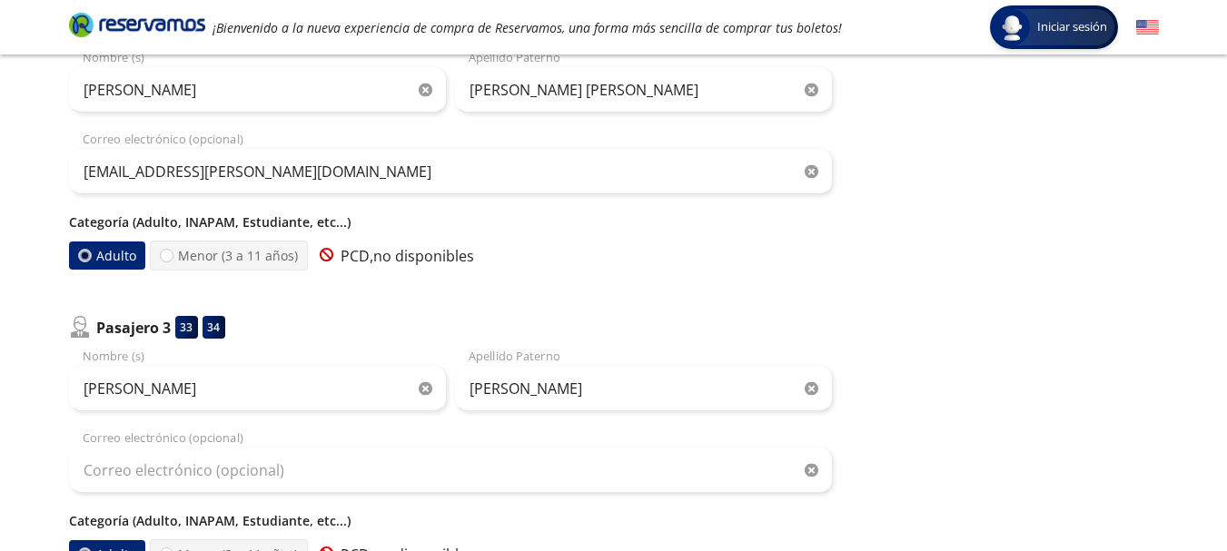
click at [922, 295] on div "Regresar a Horarios Completa tu compra en : 08:22 Pago total $ 6,259.50 MXN Tu …" at bounding box center [1009, 182] width 300 height 1197
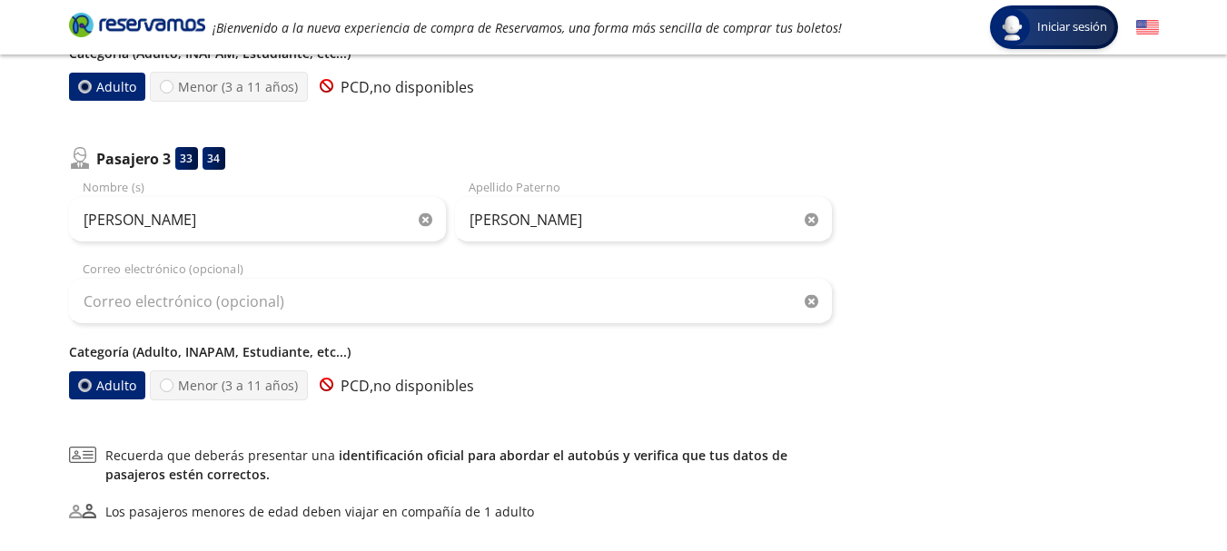
scroll to position [724, 0]
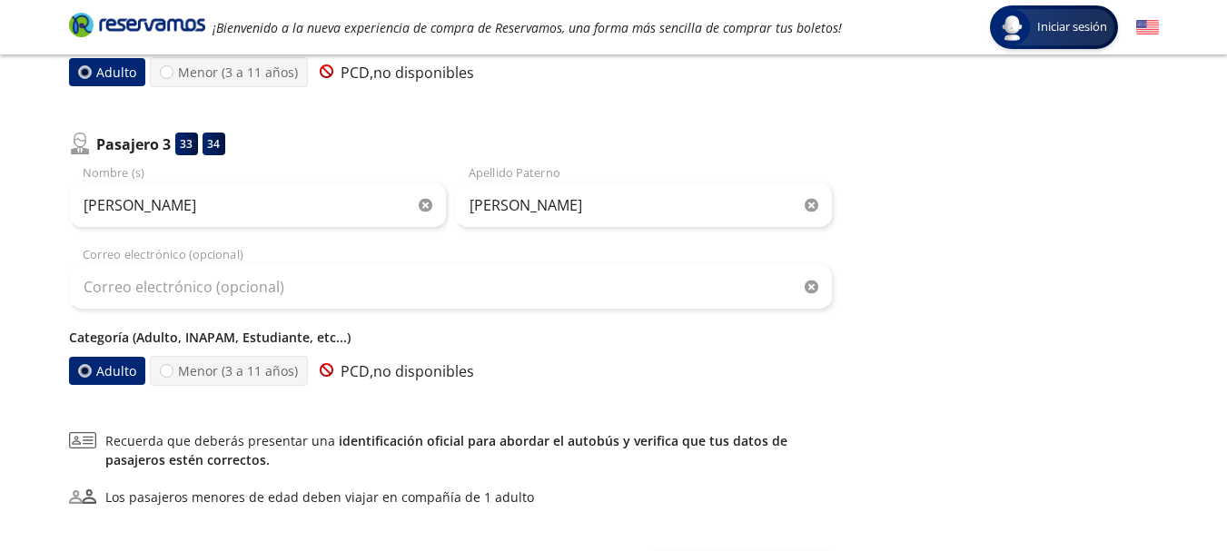
click at [198, 338] on p "Categoría (Adulto, INAPAM, Estudiante, etc...)" at bounding box center [450, 337] width 763 height 19
click at [105, 364] on label "Adulto" at bounding box center [106, 371] width 79 height 29
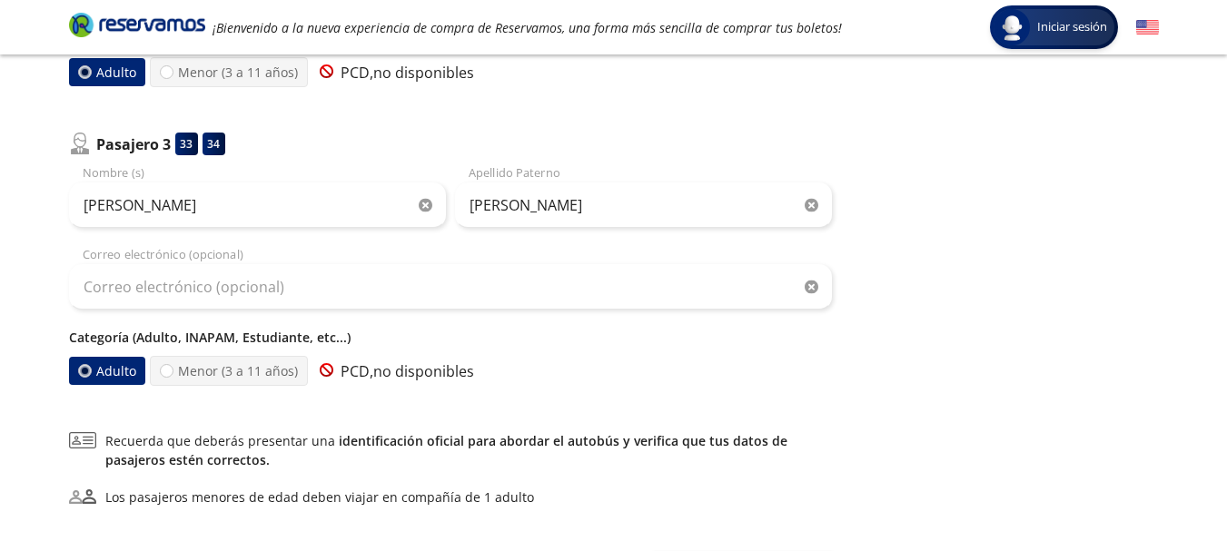
click at [90, 365] on input "Adulto" at bounding box center [84, 371] width 12 height 12
click at [105, 364] on label "Adulto" at bounding box center [106, 371] width 80 height 30
click at [90, 365] on input "Adulto" at bounding box center [83, 371] width 13 height 13
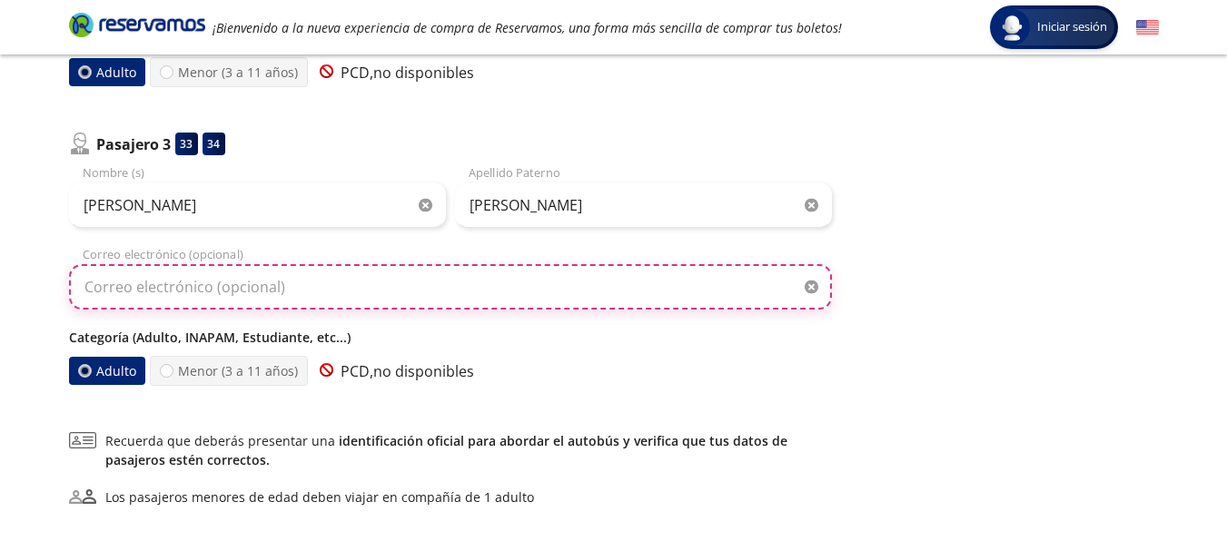
click at [94, 295] on input "Correo electrónico (opcional)" at bounding box center [450, 286] width 763 height 45
type input "[EMAIL_ADDRESS][DOMAIN_NAME]"
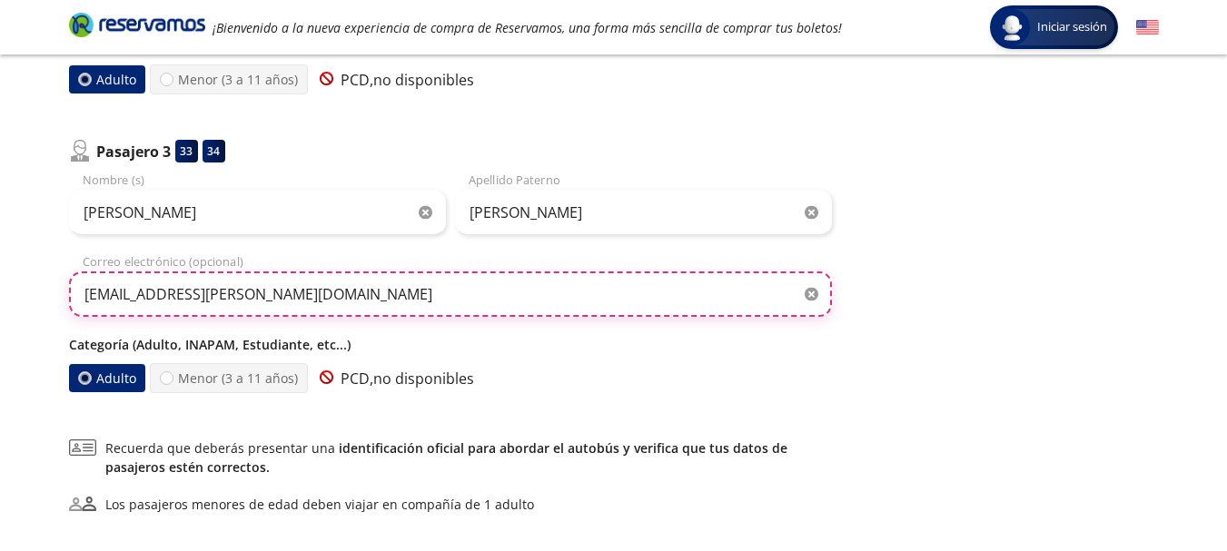
scroll to position [714, 0]
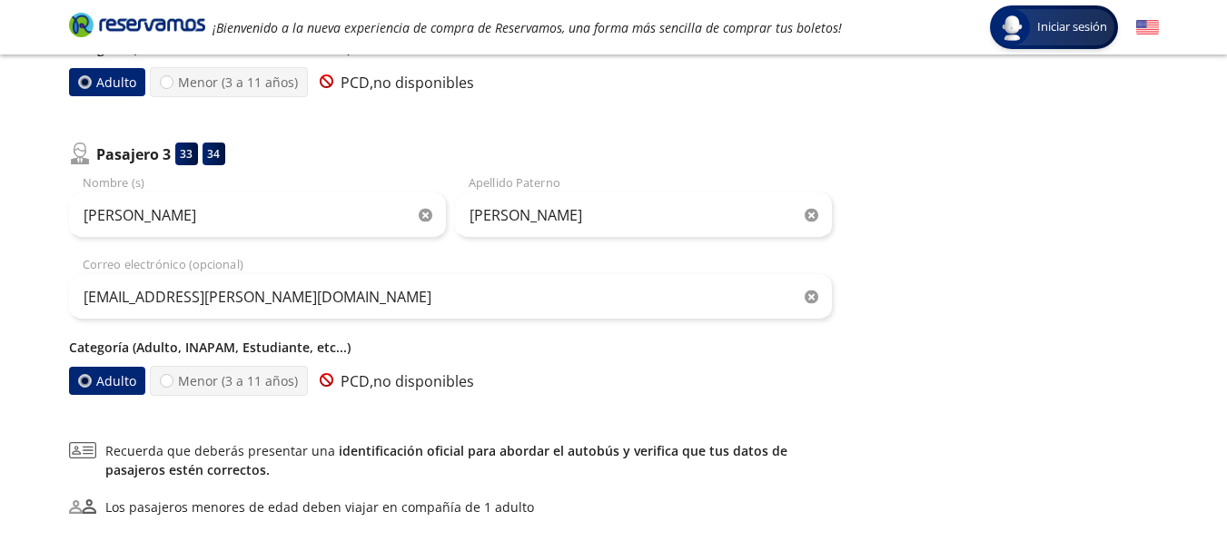
click at [99, 376] on label "Adulto" at bounding box center [107, 381] width 76 height 28
click at [89, 376] on input "Adulto" at bounding box center [83, 381] width 12 height 12
click at [99, 376] on label "Adulto" at bounding box center [107, 381] width 76 height 28
click at [90, 376] on input "Adulto" at bounding box center [83, 381] width 13 height 13
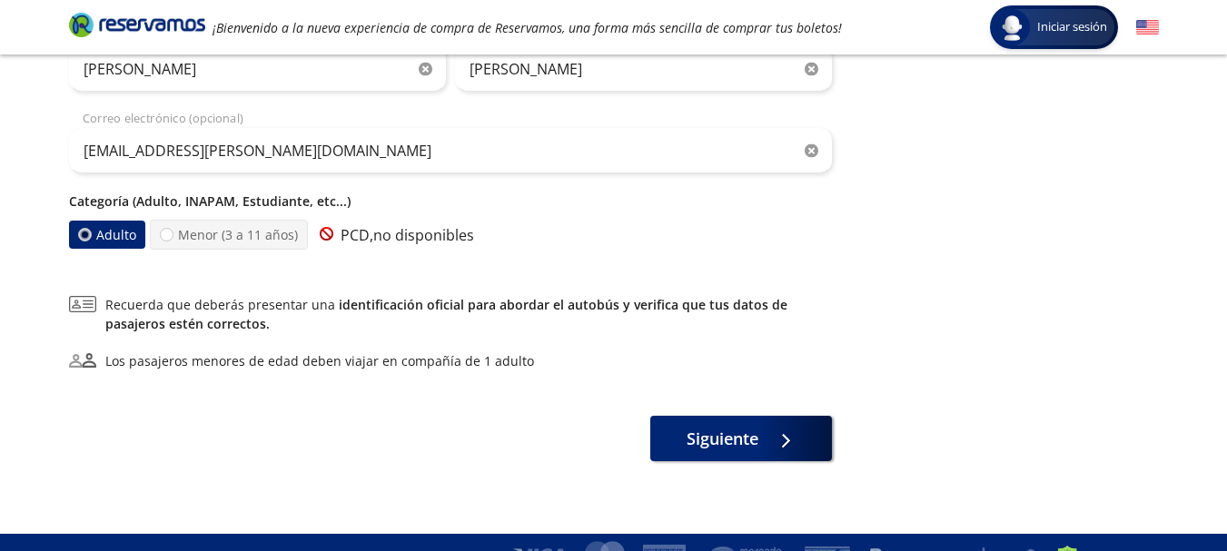
scroll to position [888, 0]
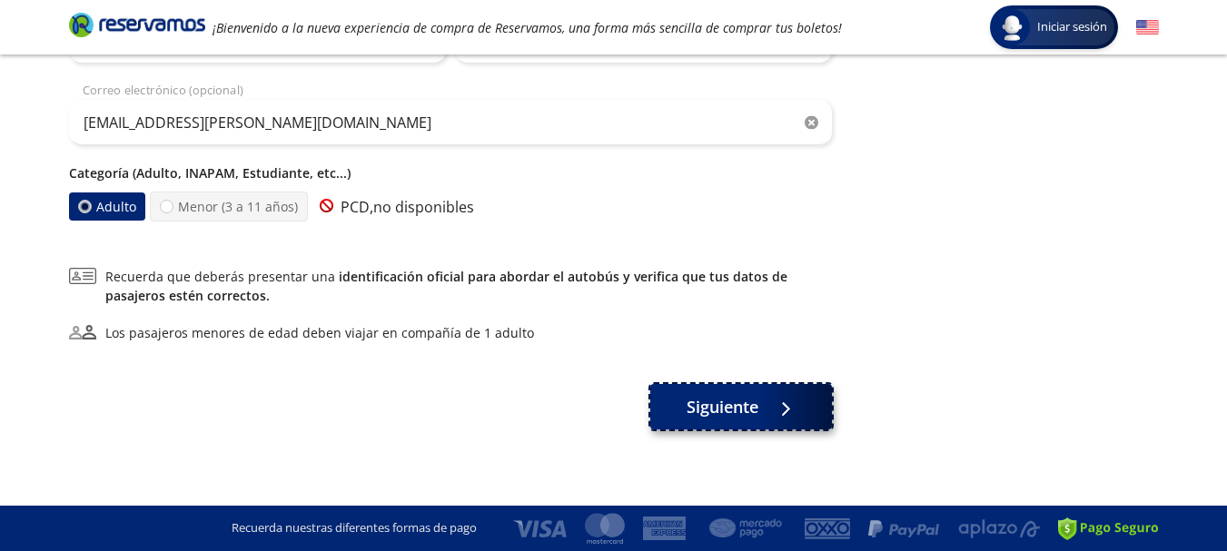
click at [739, 410] on span "Siguiente" at bounding box center [723, 407] width 72 height 25
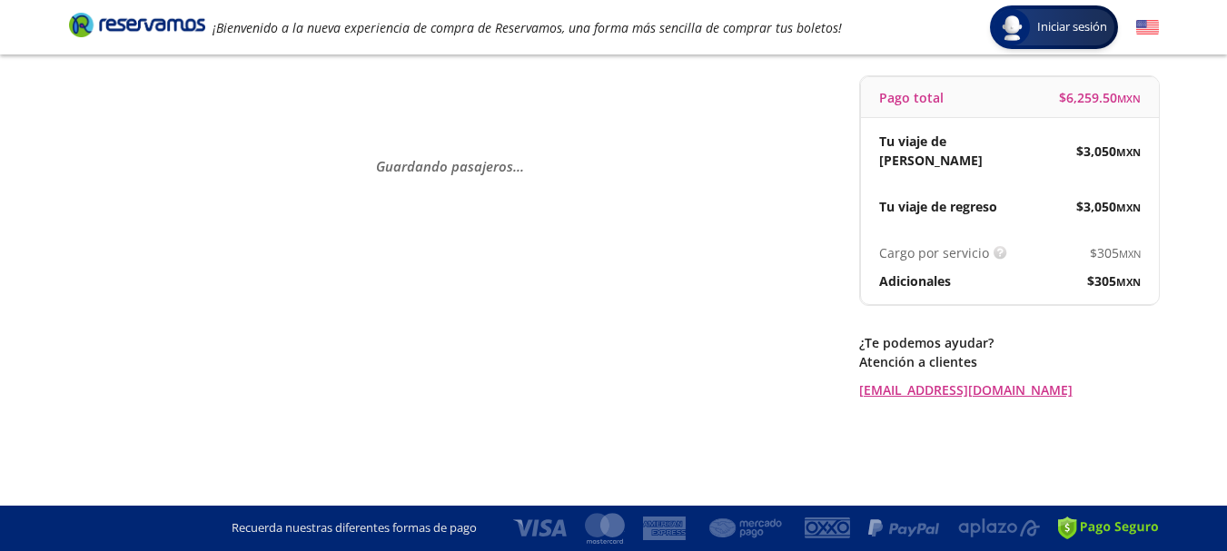
scroll to position [0, 0]
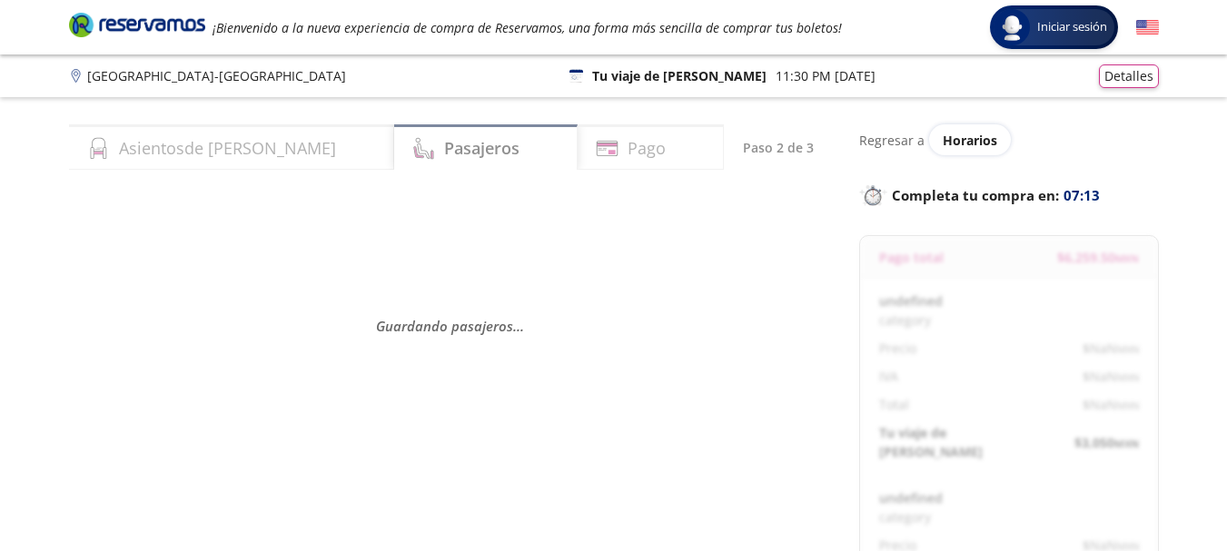
select select "MX"
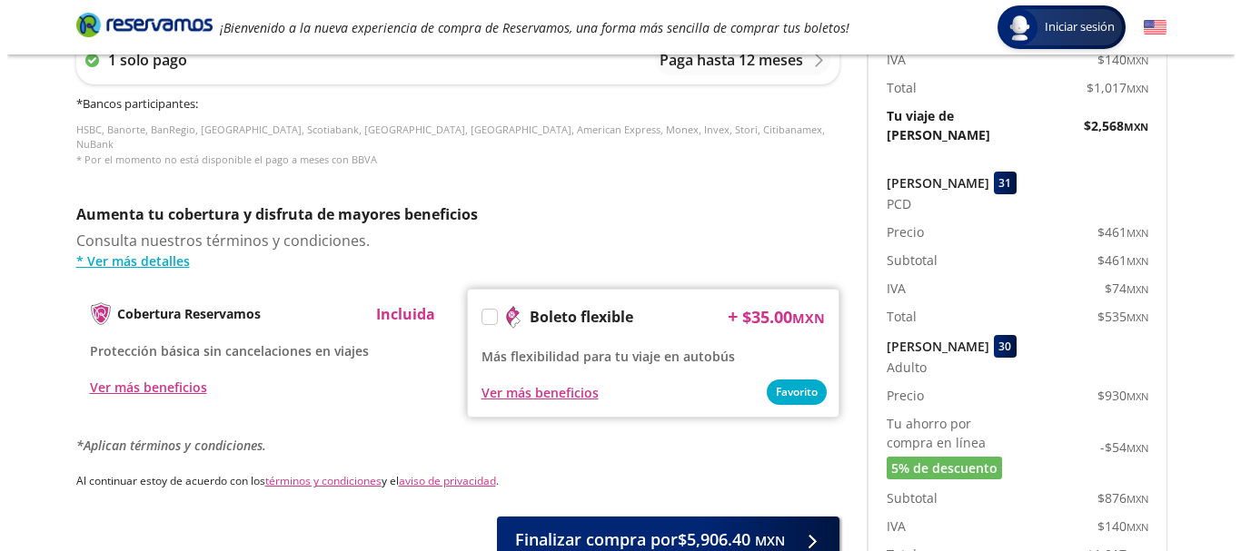
scroll to position [786, 0]
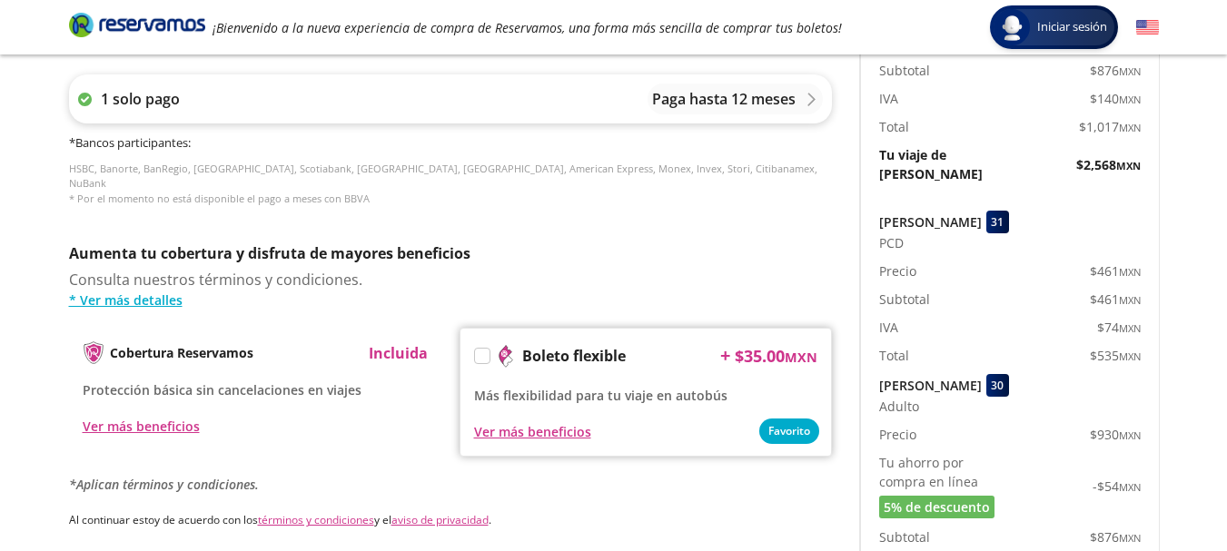
click at [735, 106] on p "Paga hasta 12 meses" at bounding box center [723, 99] width 143 height 22
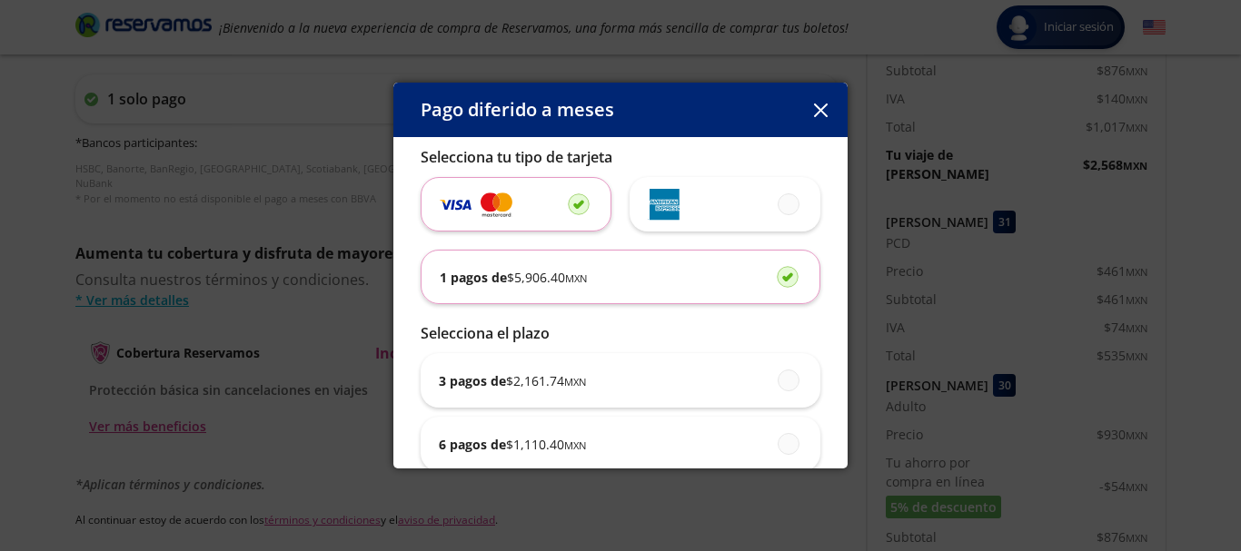
click at [458, 203] on img at bounding box center [456, 204] width 32 height 21
click at [568, 203] on input "radio" at bounding box center [574, 204] width 12 height 12
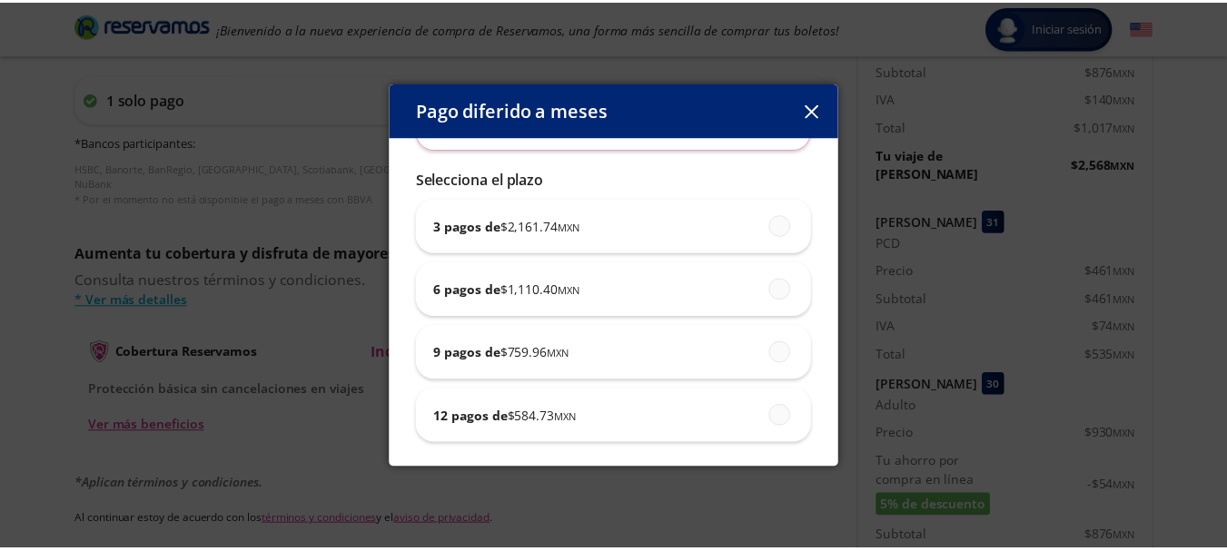
scroll to position [157, 0]
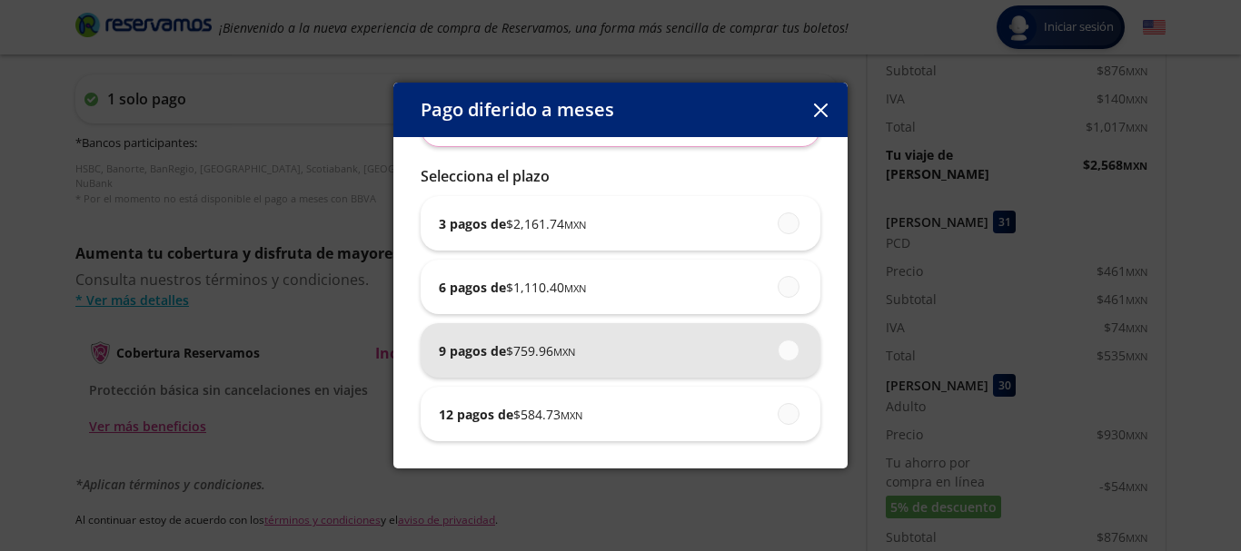
click at [559, 352] on small "MXN" at bounding box center [564, 352] width 22 height 14
click at [777, 352] on input "9 pagos de $ 759.96 MXN" at bounding box center [783, 350] width 12 height 12
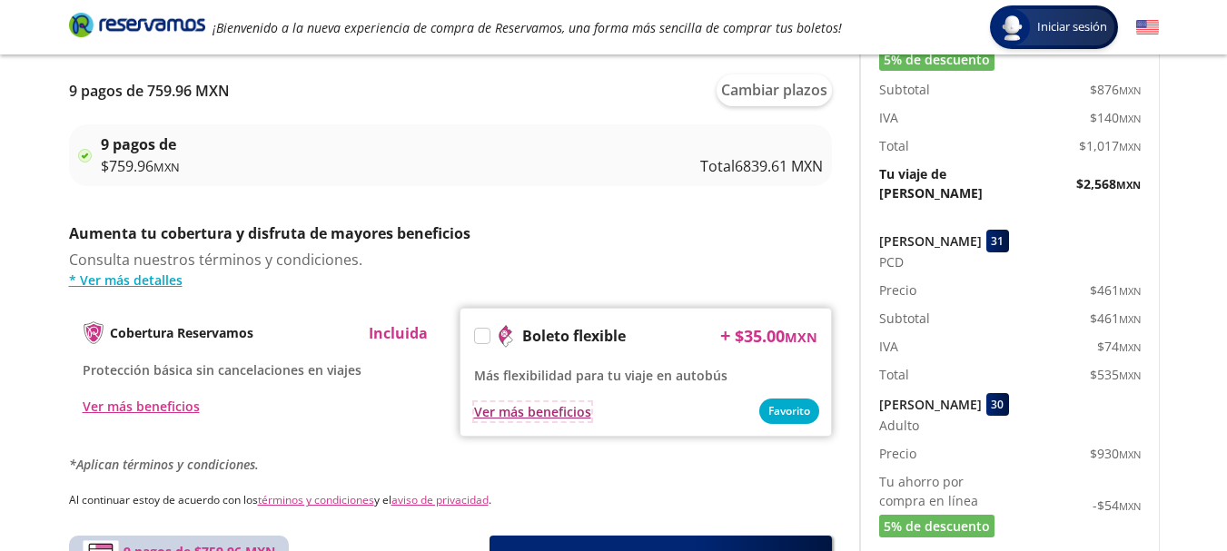
click at [551, 410] on div "Ver más beneficios" at bounding box center [532, 411] width 117 height 19
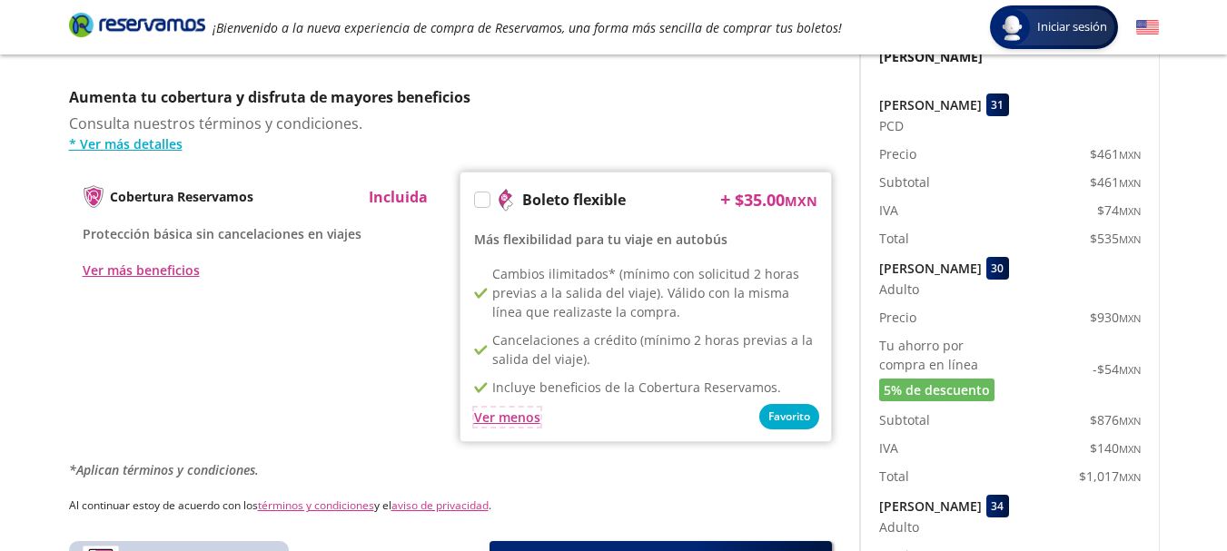
scroll to position [930, 0]
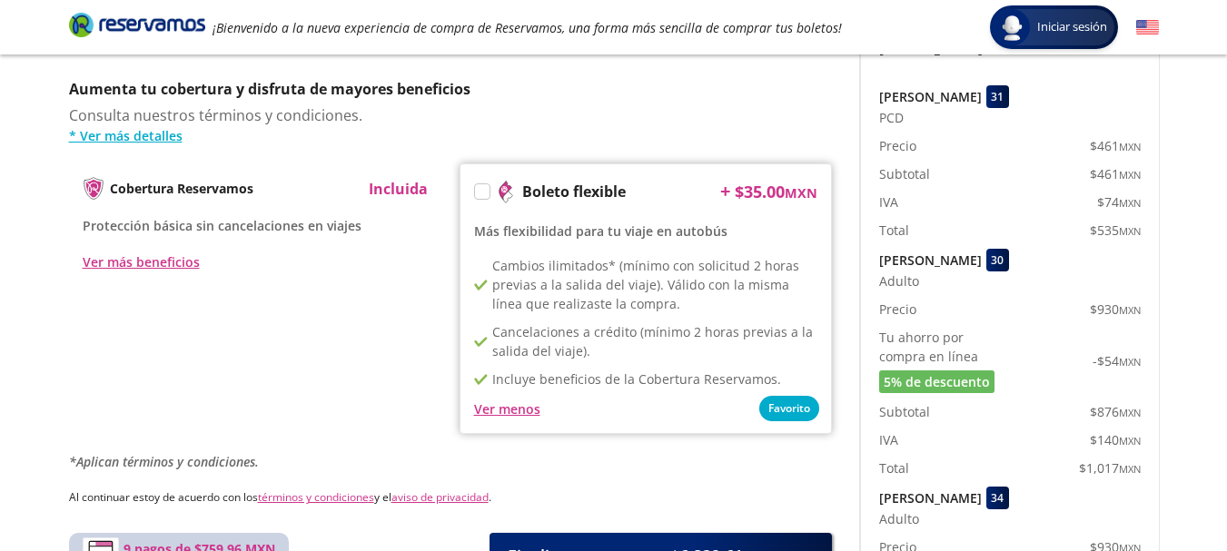
click at [788, 409] on div "Ver menos" at bounding box center [645, 409] width 343 height 22
click at [788, 115] on div "Consulta nuestros términos y condiciones. * Ver más detalles" at bounding box center [450, 124] width 763 height 41
click at [514, 406] on div "Ver menos" at bounding box center [507, 409] width 66 height 19
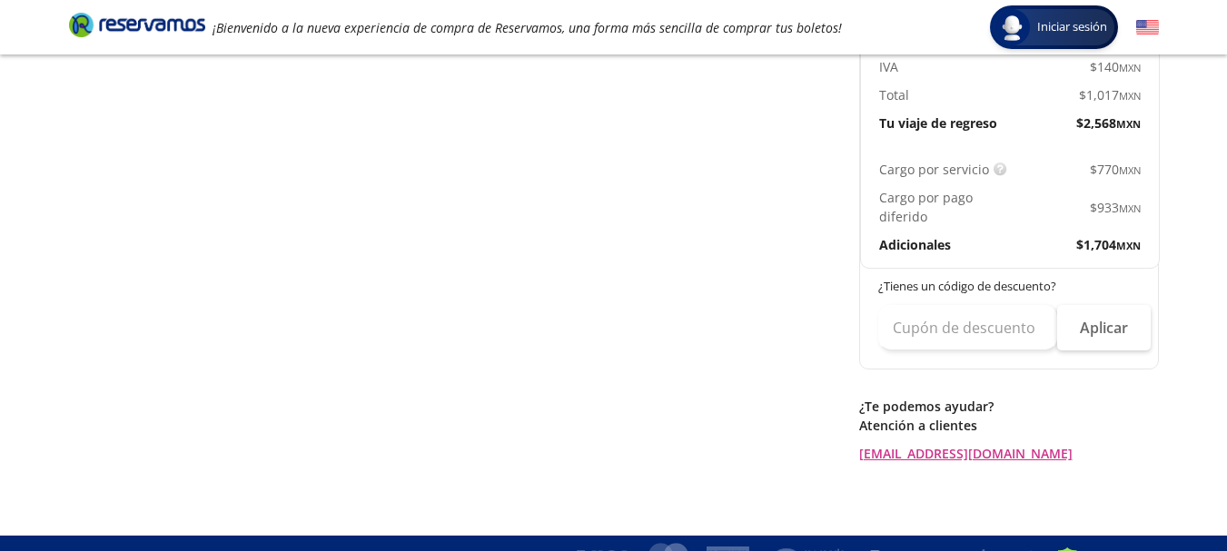
scroll to position [1552, 0]
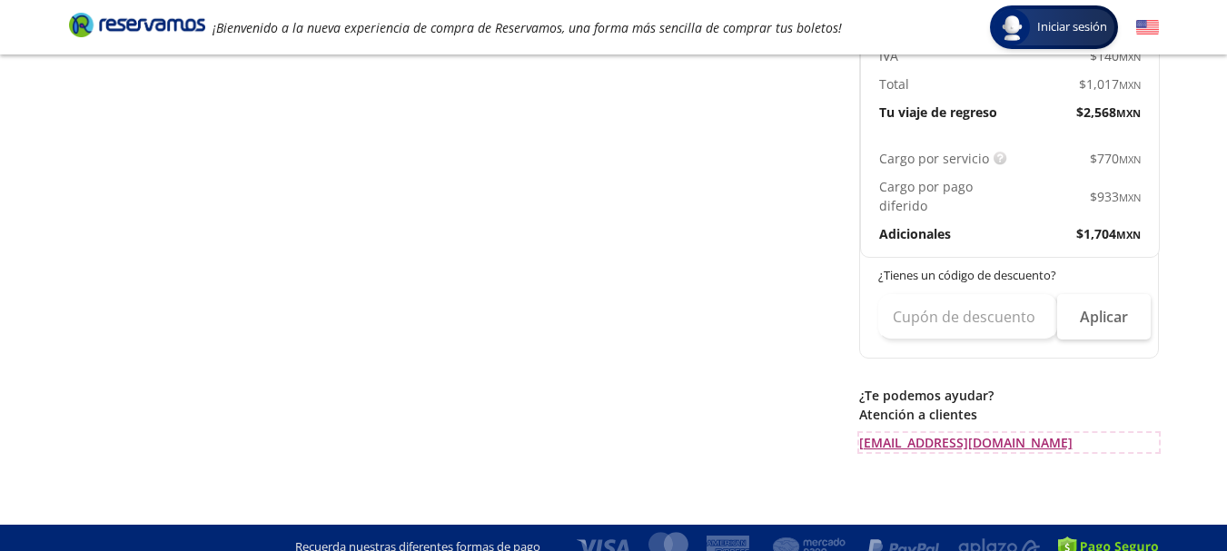
click at [950, 433] on link "[EMAIL_ADDRESS][DOMAIN_NAME]" at bounding box center [1009, 442] width 300 height 19
click at [945, 433] on link "[EMAIL_ADDRESS][DOMAIN_NAME]" at bounding box center [1009, 442] width 300 height 19
click at [859, 433] on link "[EMAIL_ADDRESS][DOMAIN_NAME]" at bounding box center [1009, 442] width 300 height 19
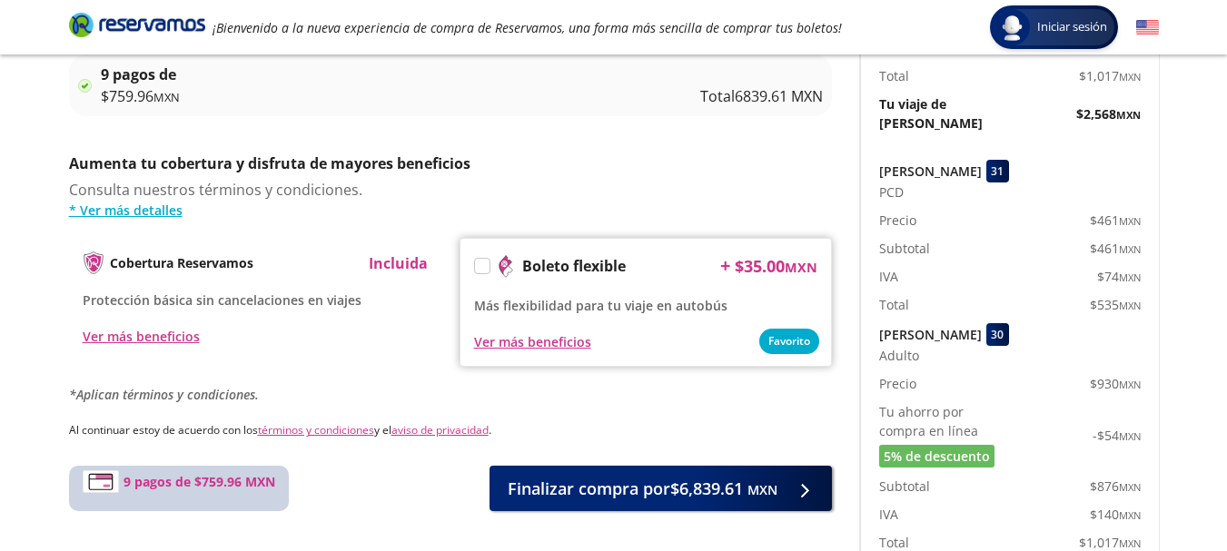
scroll to position [848, 0]
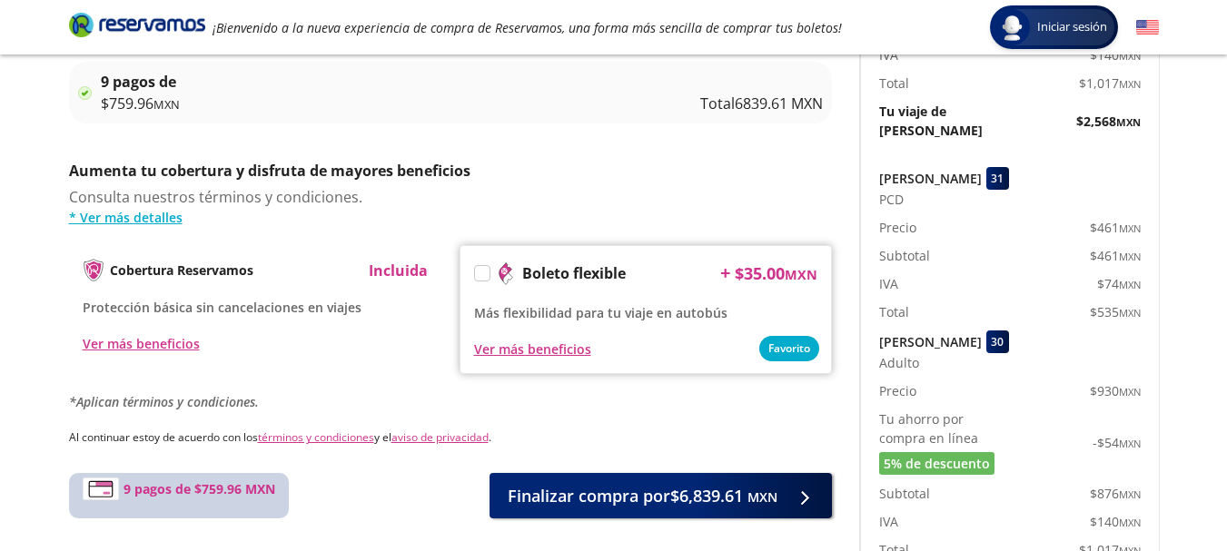
click at [478, 274] on label at bounding box center [482, 273] width 15 height 15
click at [478, 274] on input "Boleto flexible" at bounding box center [481, 277] width 12 height 12
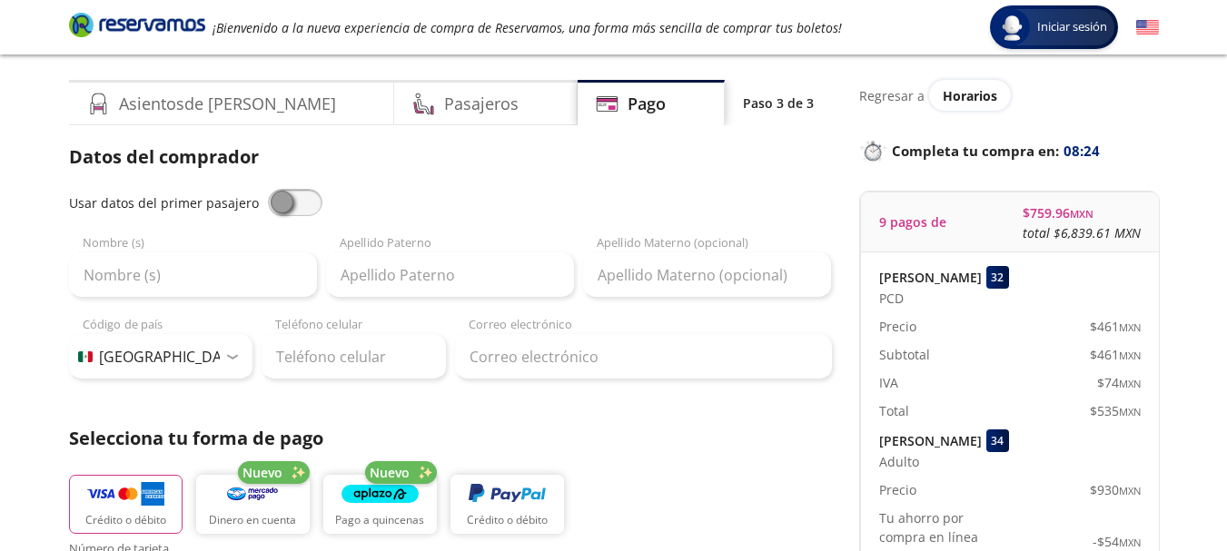
scroll to position [37, 0]
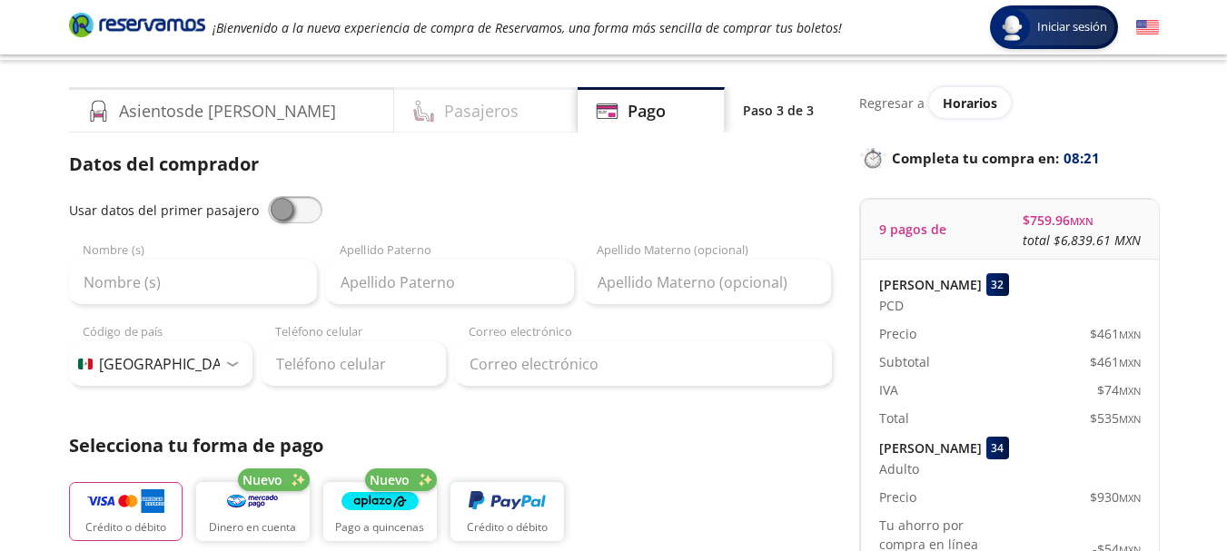
click at [444, 115] on h4 "Pasajeros" at bounding box center [481, 111] width 74 height 25
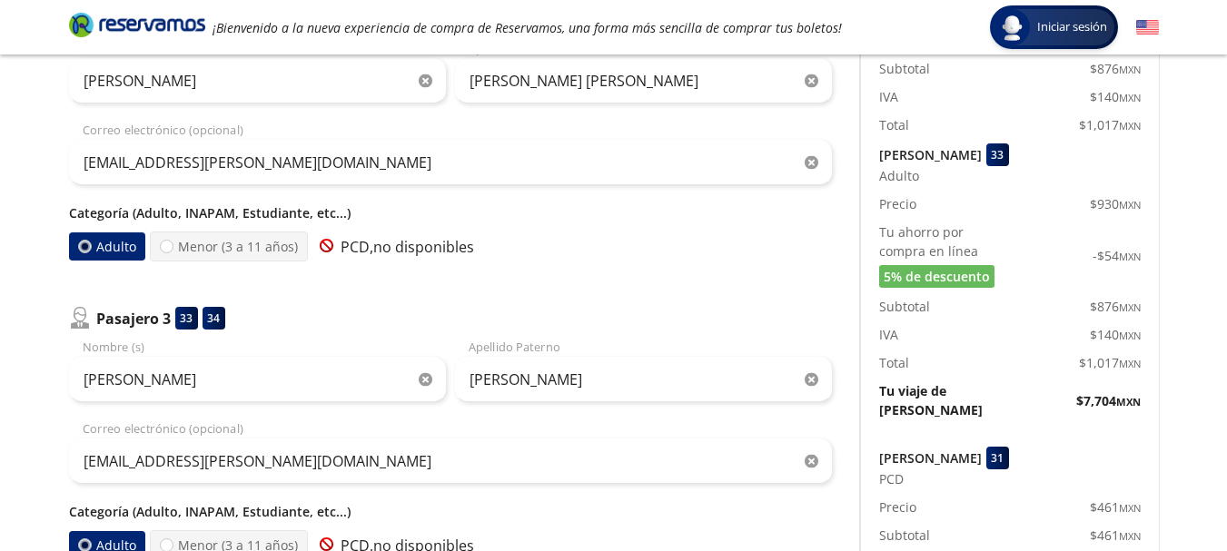
scroll to position [560, 0]
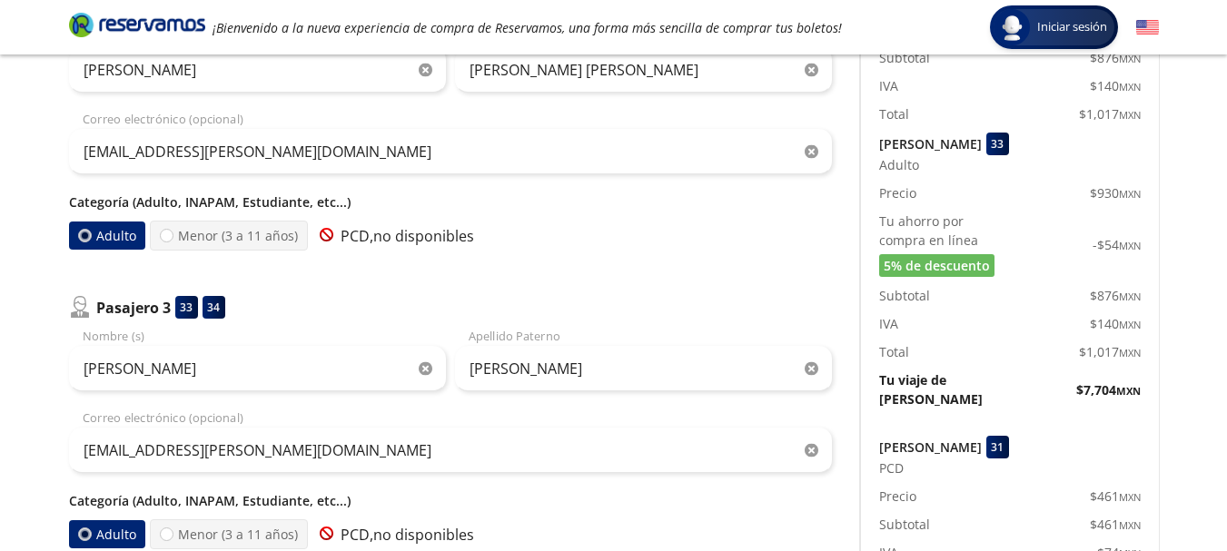
drag, startPoint x: 97, startPoint y: 233, endPoint x: 106, endPoint y: 237, distance: 9.8
drag, startPoint x: 106, startPoint y: 237, endPoint x: 82, endPoint y: 234, distance: 24.7
click at [82, 234] on div at bounding box center [83, 235] width 6 height 6
click at [82, 234] on input "Adulto" at bounding box center [84, 236] width 12 height 12
click at [108, 240] on label "Adulto" at bounding box center [106, 236] width 78 height 29
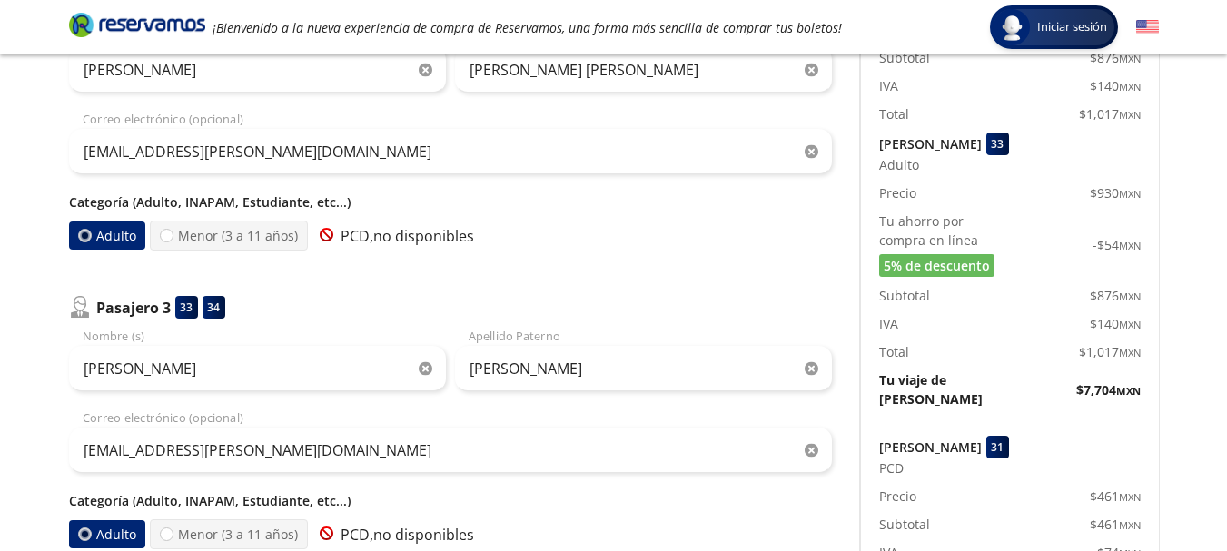
click at [90, 240] on input "Adulto" at bounding box center [84, 236] width 12 height 12
click at [108, 240] on label "Adulto" at bounding box center [106, 236] width 78 height 29
click at [90, 240] on input "Adulto" at bounding box center [84, 236] width 12 height 12
click at [108, 240] on label "Adulto" at bounding box center [106, 236] width 76 height 28
click at [90, 240] on input "Adulto" at bounding box center [83, 236] width 13 height 13
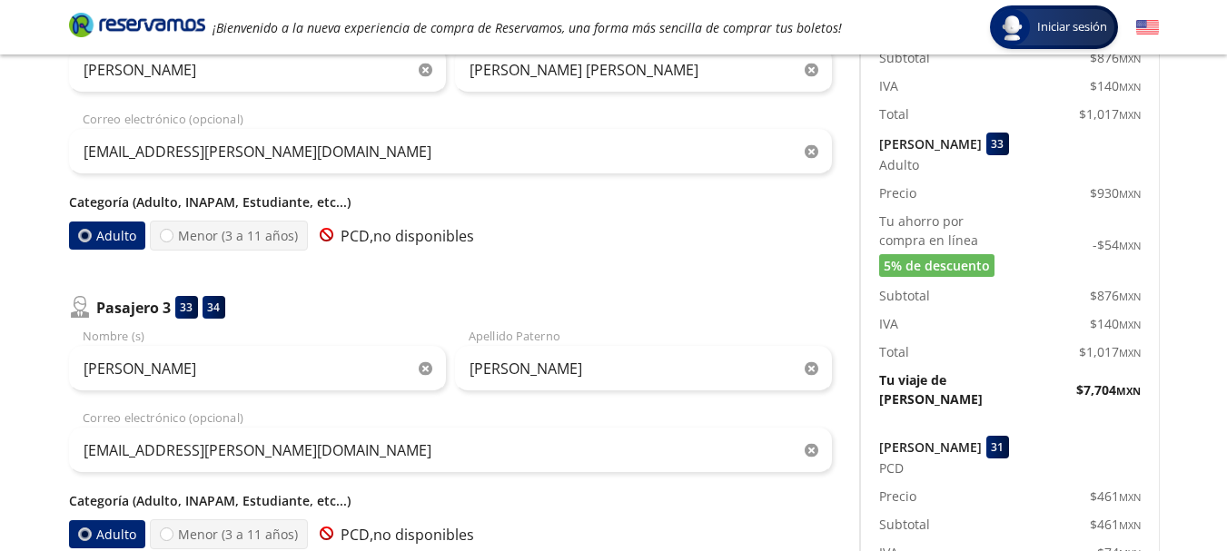
click at [108, 240] on label "Adulto" at bounding box center [106, 236] width 76 height 28
click at [89, 240] on input "Adulto" at bounding box center [83, 236] width 12 height 12
click at [108, 240] on label "Adulto" at bounding box center [106, 236] width 76 height 28
click at [90, 240] on input "Adulto" at bounding box center [84, 236] width 12 height 12
click at [108, 240] on label "Adulto" at bounding box center [106, 236] width 76 height 28
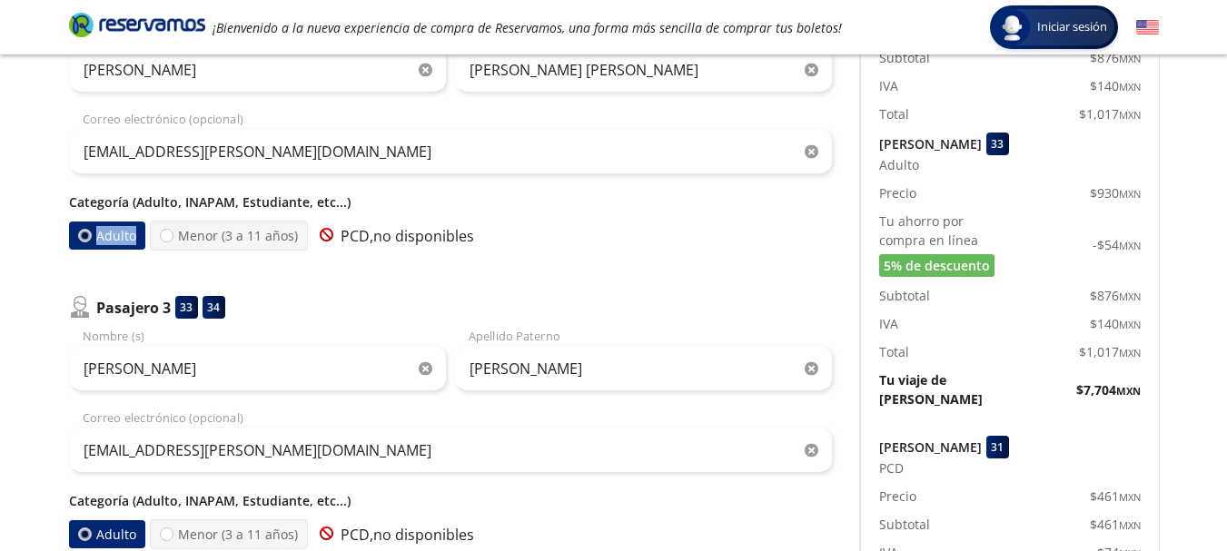
click at [90, 240] on input "Adulto" at bounding box center [84, 236] width 12 height 12
click at [200, 203] on p "Categoría (Adulto, INAPAM, Estudiante, etc...)" at bounding box center [450, 202] width 763 height 19
drag, startPoint x: 231, startPoint y: 202, endPoint x: 173, endPoint y: 202, distance: 57.2
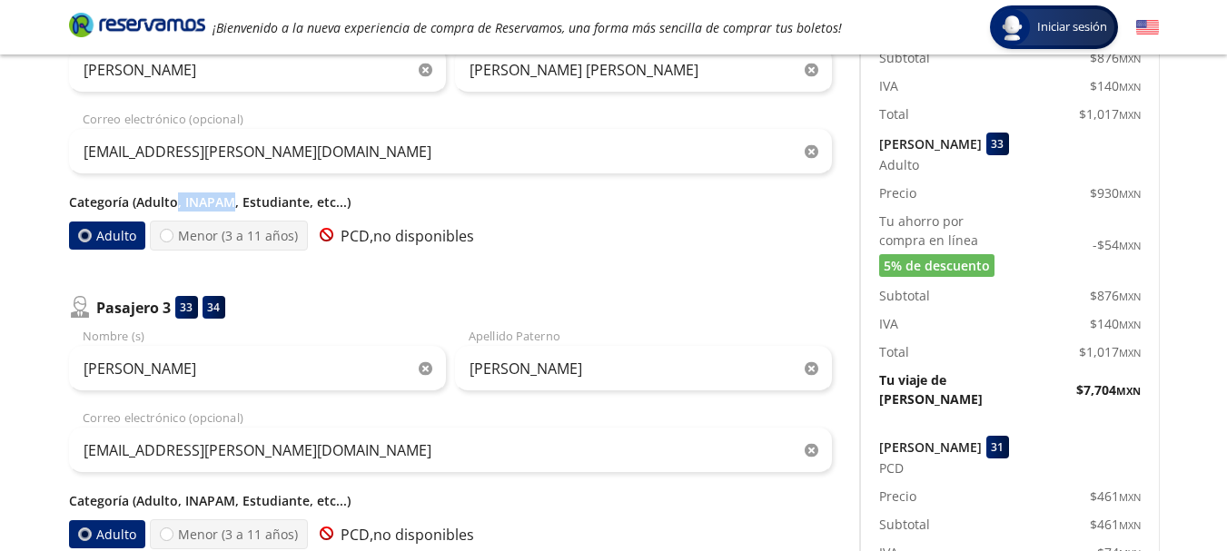
click at [173, 202] on p "Categoría (Adulto, INAPAM, Estudiante, etc...)" at bounding box center [450, 202] width 763 height 19
click at [206, 203] on p "Categoría (Adulto, INAPAM, Estudiante, etc...)" at bounding box center [450, 202] width 763 height 19
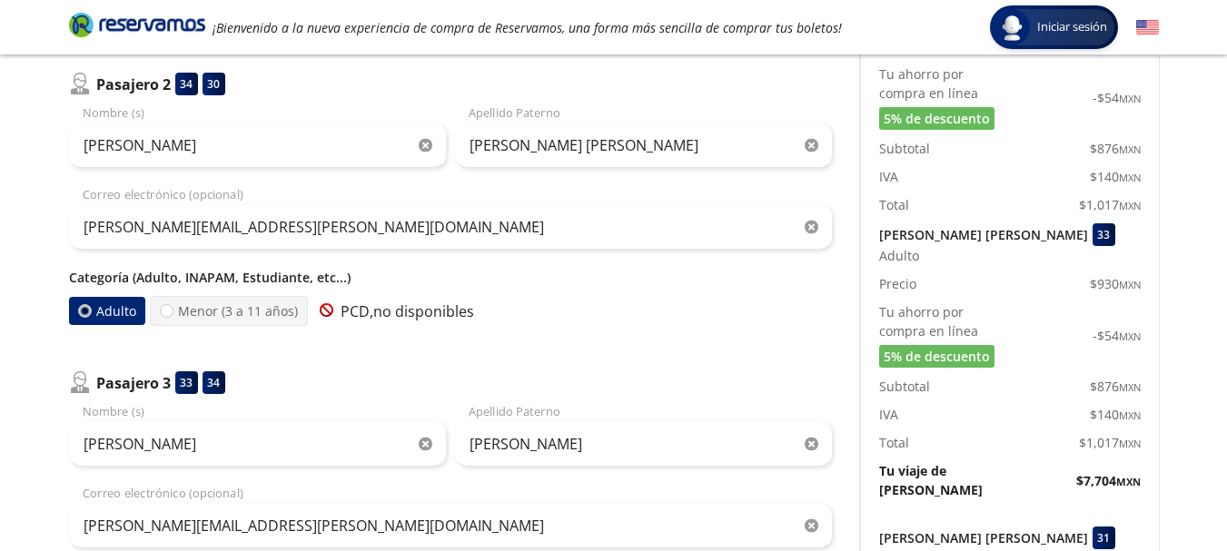
scroll to position [489, 0]
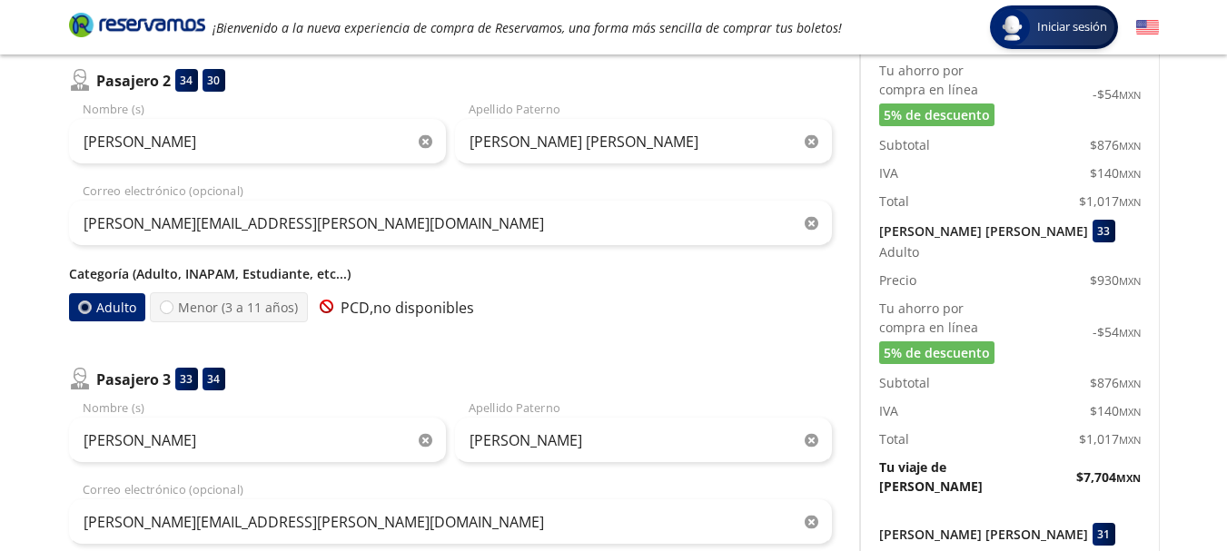
click at [197, 276] on p "Categoría (Adulto, INAPAM, Estudiante, etc...)" at bounding box center [450, 273] width 763 height 19
click at [111, 310] on label "Adulto" at bounding box center [106, 307] width 76 height 28
click at [90, 310] on input "Adulto" at bounding box center [84, 308] width 12 height 12
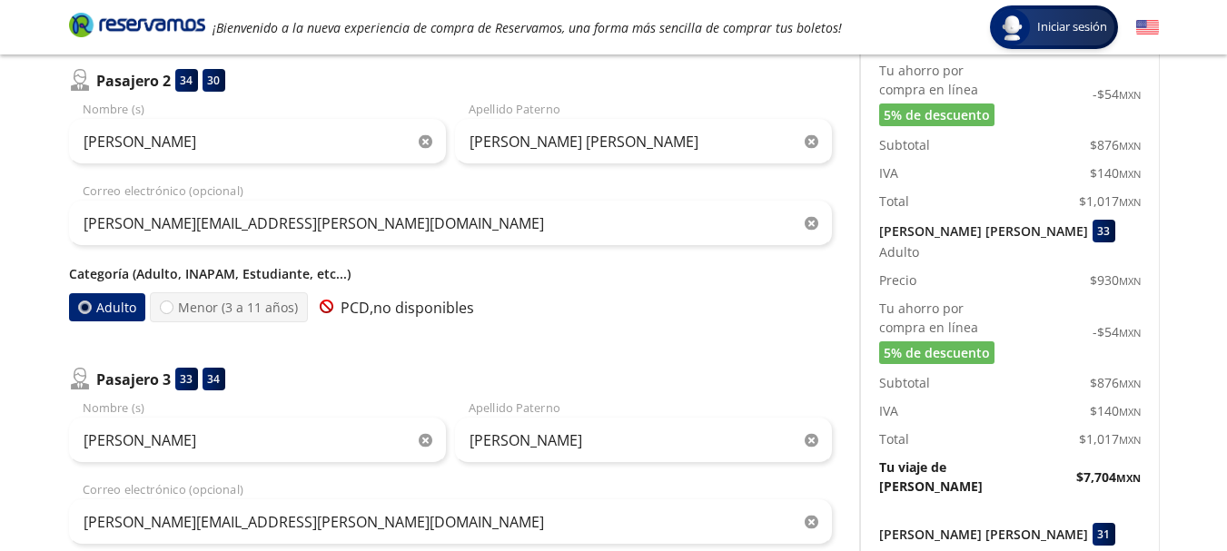
click at [111, 310] on label "Adulto" at bounding box center [107, 307] width 78 height 29
click at [89, 310] on input "Adulto" at bounding box center [83, 308] width 12 height 12
click at [84, 311] on div at bounding box center [84, 308] width 14 height 14
click at [84, 311] on input "Adulto" at bounding box center [84, 308] width 12 height 12
click at [195, 275] on p "Categoría (Adulto, INAPAM, Estudiante, etc...)" at bounding box center [450, 273] width 763 height 19
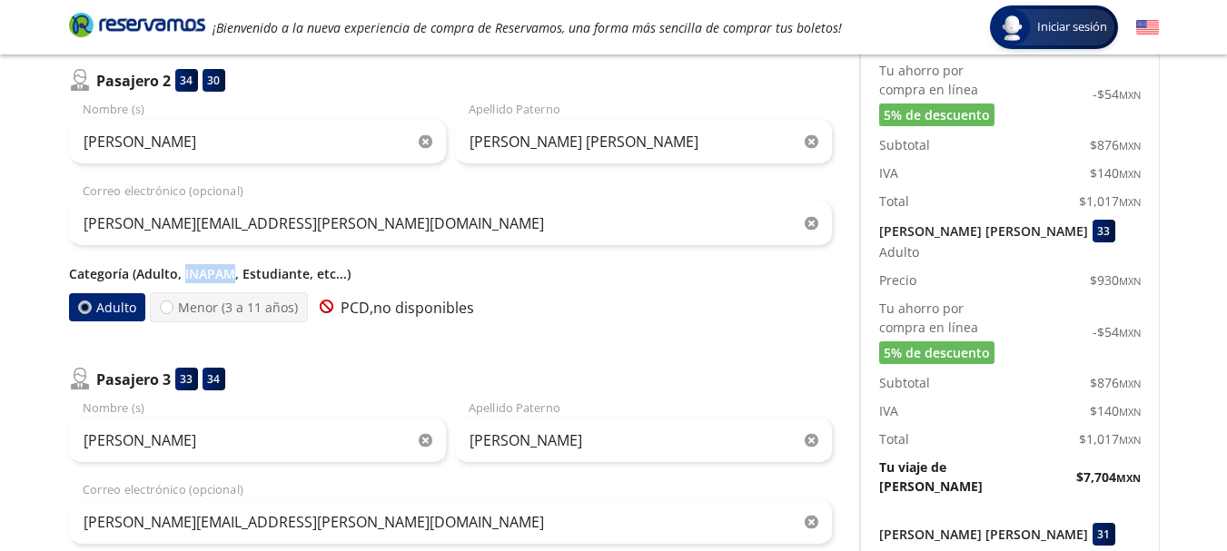
click at [195, 275] on p "Categoría (Adulto, INAPAM, Estudiante, etc...)" at bounding box center [450, 273] width 763 height 19
click at [213, 272] on p "Categoría (Adulto, INAPAM, Estudiante, etc...)" at bounding box center [450, 273] width 763 height 19
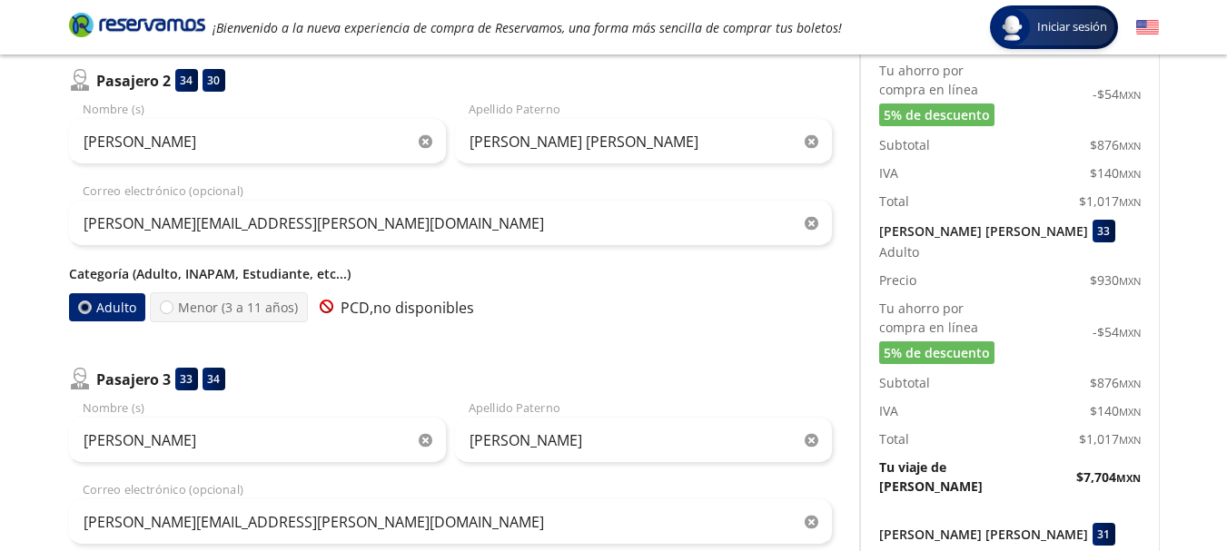
click at [213, 272] on p "Categoría (Adulto, INAPAM, Estudiante, etc...)" at bounding box center [450, 273] width 763 height 19
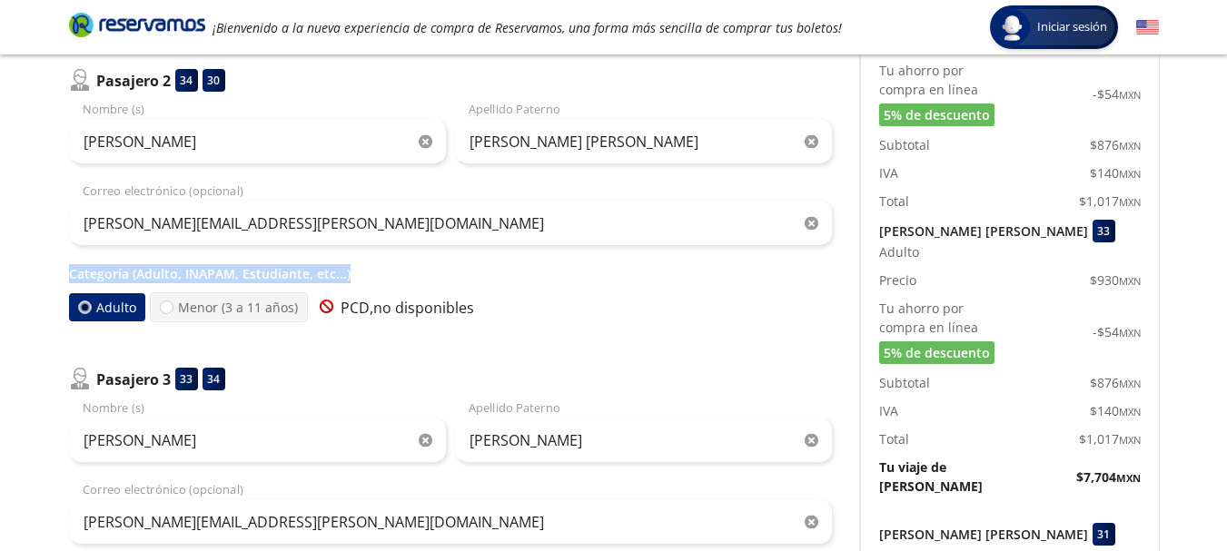
click at [213, 272] on p "Categoría (Adulto, INAPAM, Estudiante, etc...)" at bounding box center [450, 273] width 763 height 19
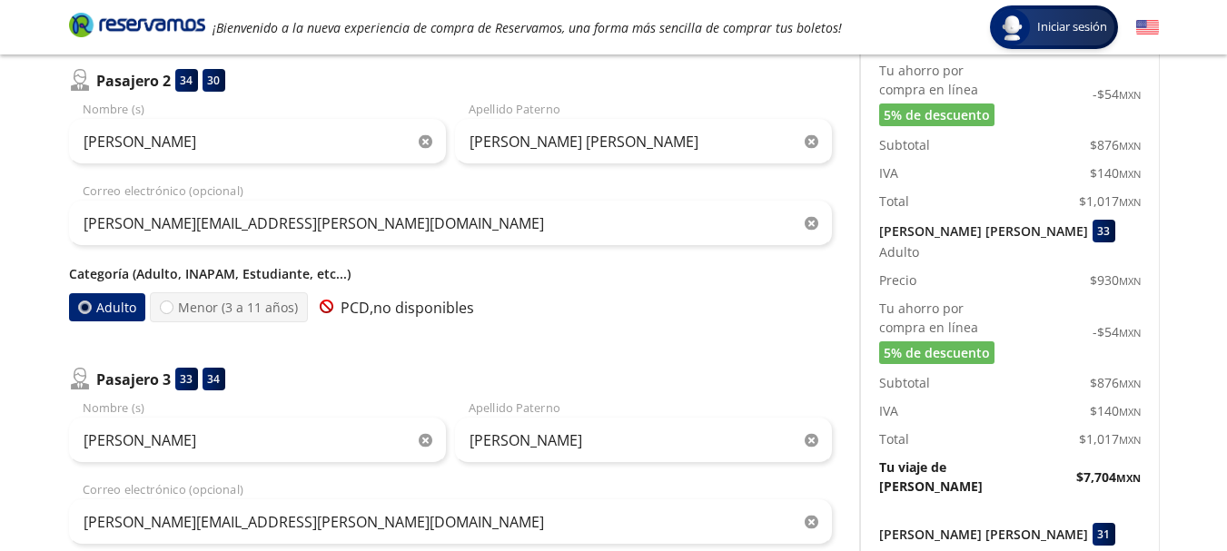
click at [213, 272] on p "Categoría (Adulto, INAPAM, Estudiante, etc...)" at bounding box center [450, 273] width 763 height 19
click at [199, 275] on p "Categoría (Adulto, INAPAM, Estudiante, etc...)" at bounding box center [450, 273] width 763 height 19
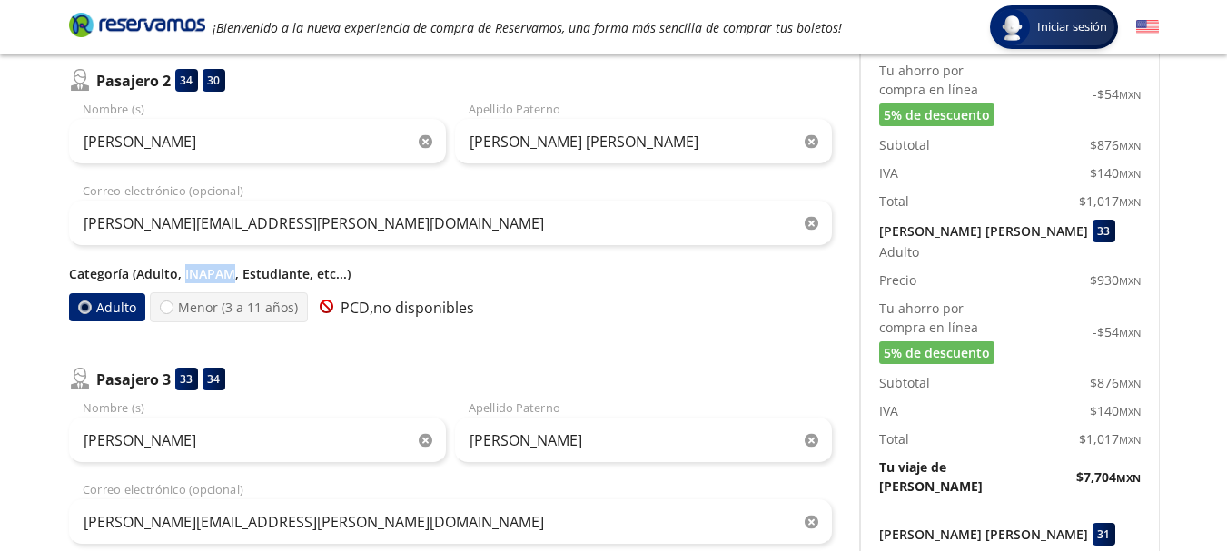
click at [199, 275] on p "Categoría (Adulto, INAPAM, Estudiante, etc...)" at bounding box center [450, 273] width 763 height 19
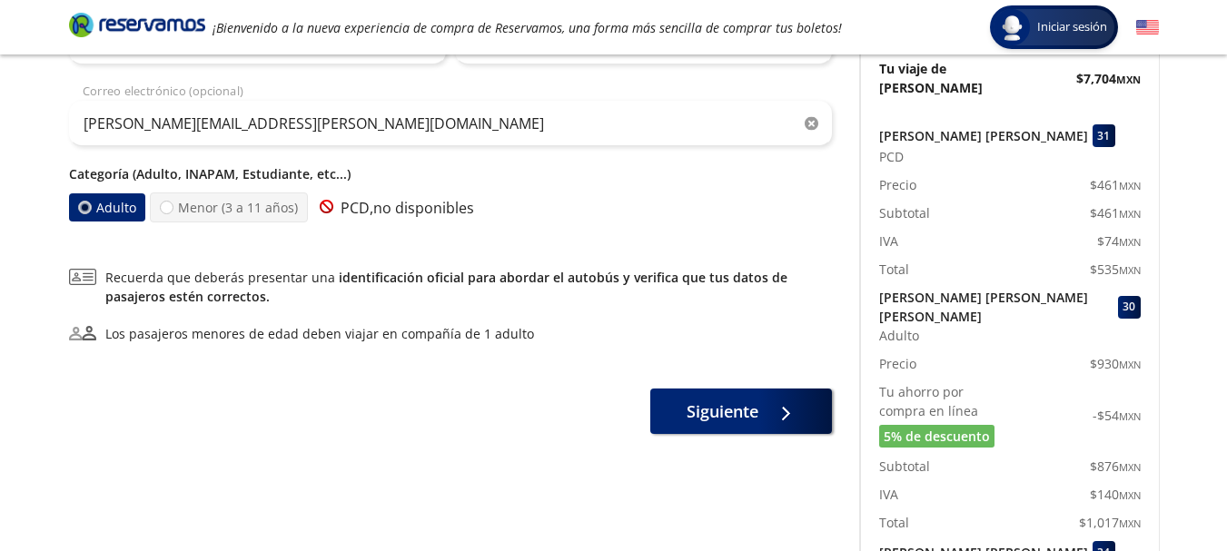
scroll to position [864, 0]
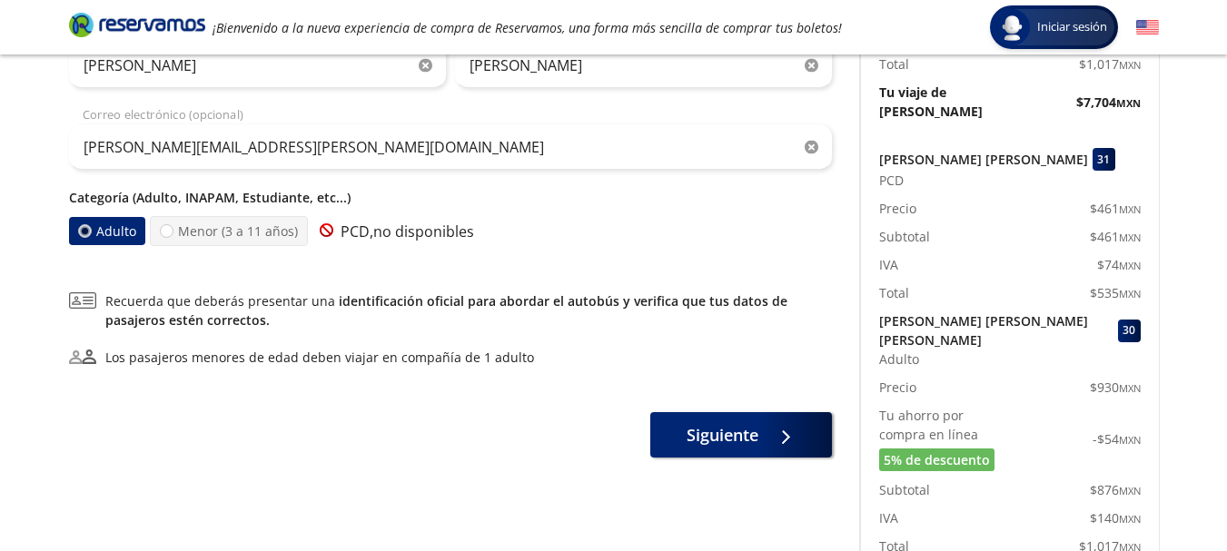
click at [106, 232] on label "Adulto" at bounding box center [106, 231] width 76 height 28
click at [90, 232] on input "Adulto" at bounding box center [84, 231] width 12 height 12
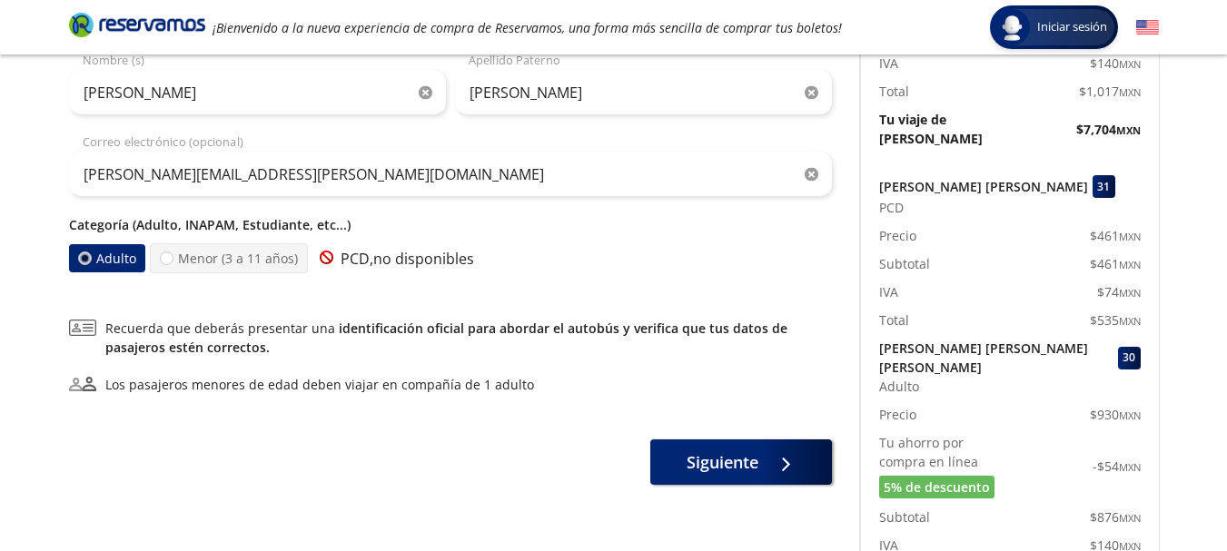
scroll to position [843, 0]
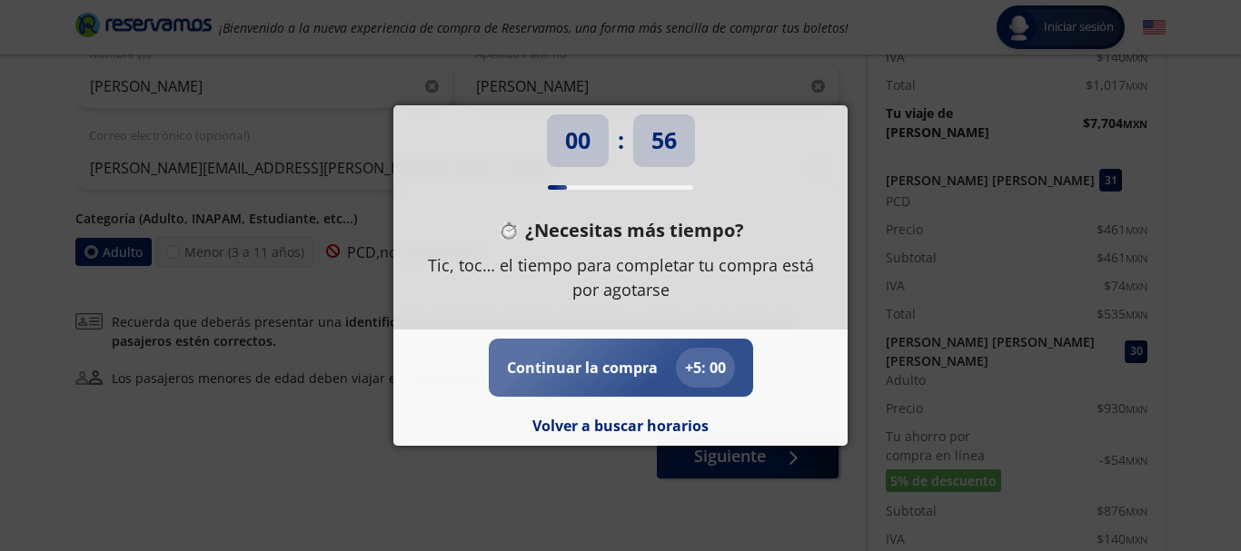
click at [617, 368] on p "Continuar la compra" at bounding box center [582, 368] width 151 height 22
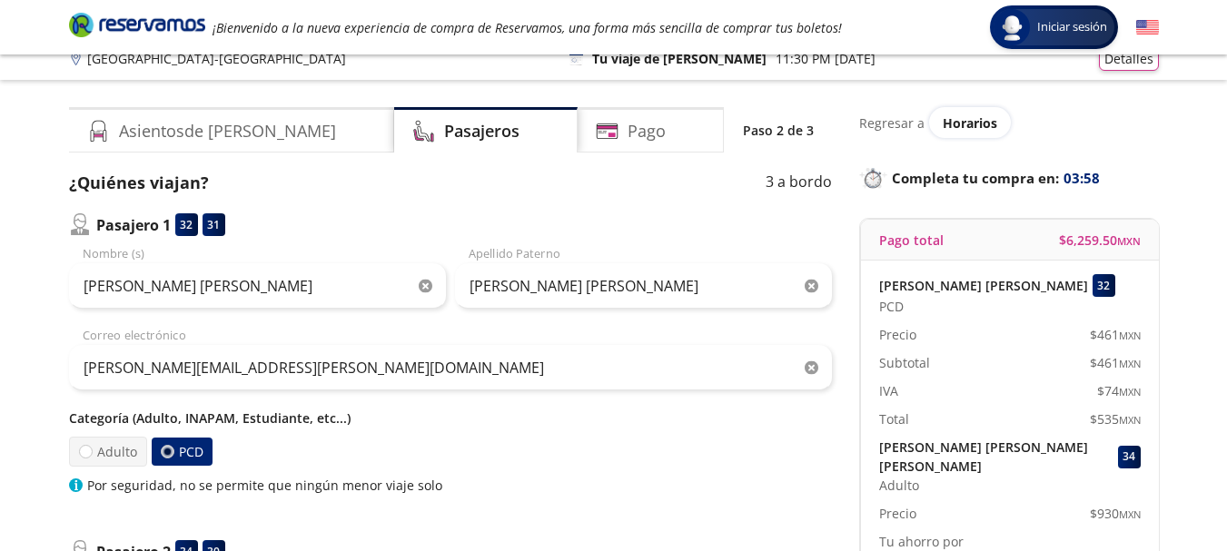
scroll to position [0, 0]
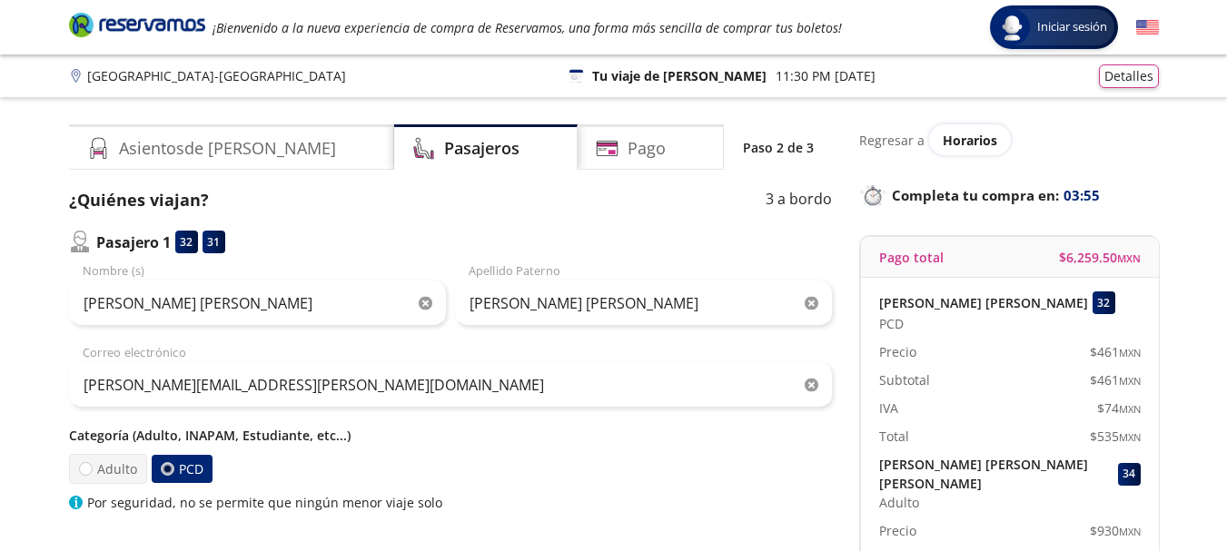
select select "MX"
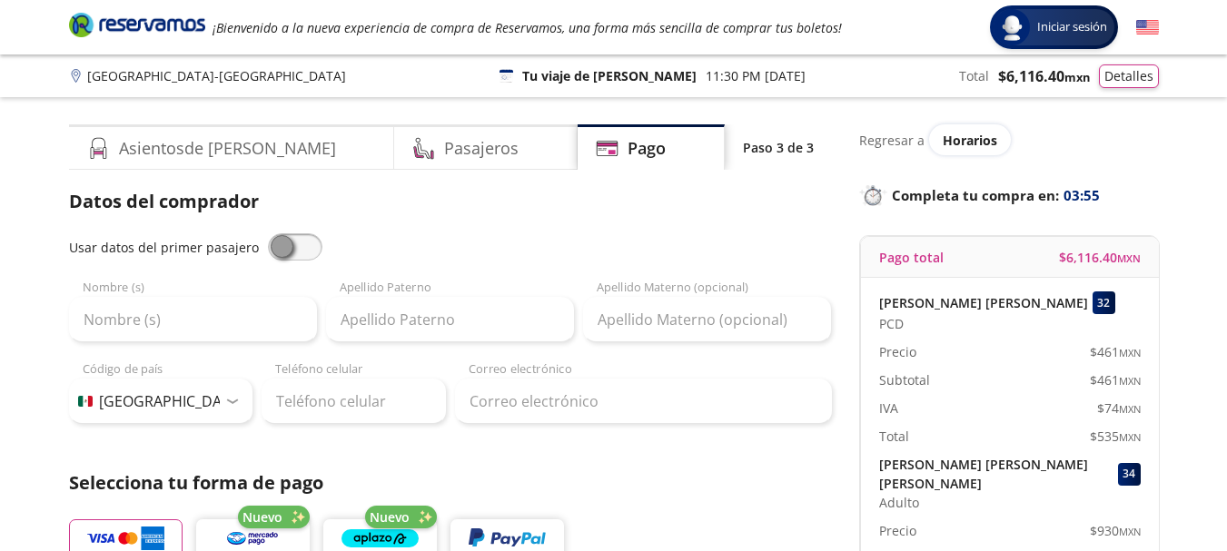
scroll to position [37, 0]
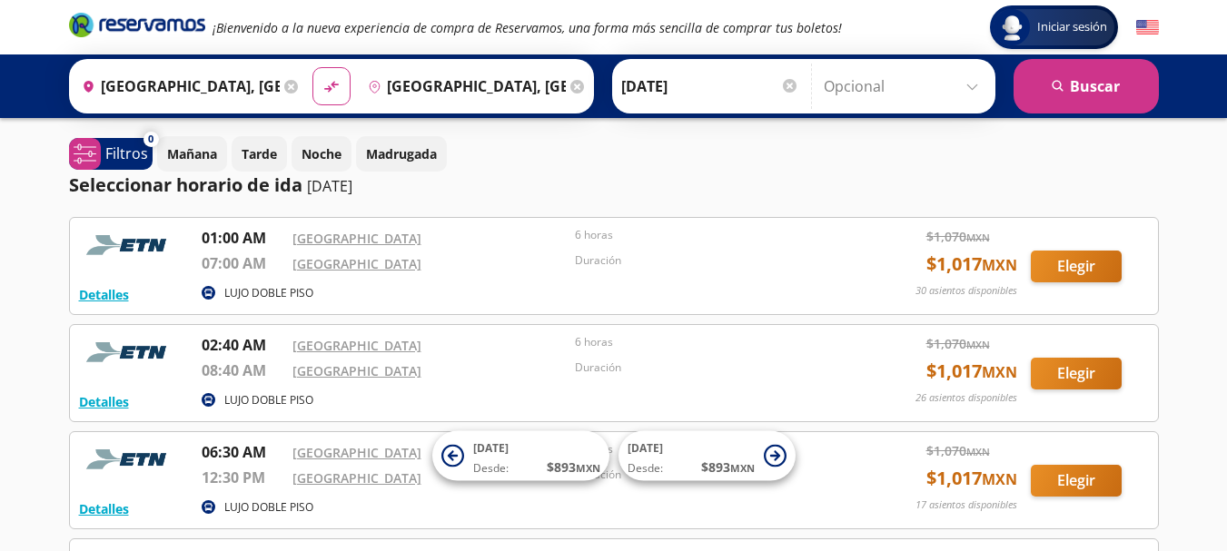
click at [574, 82] on icon at bounding box center [577, 87] width 14 height 14
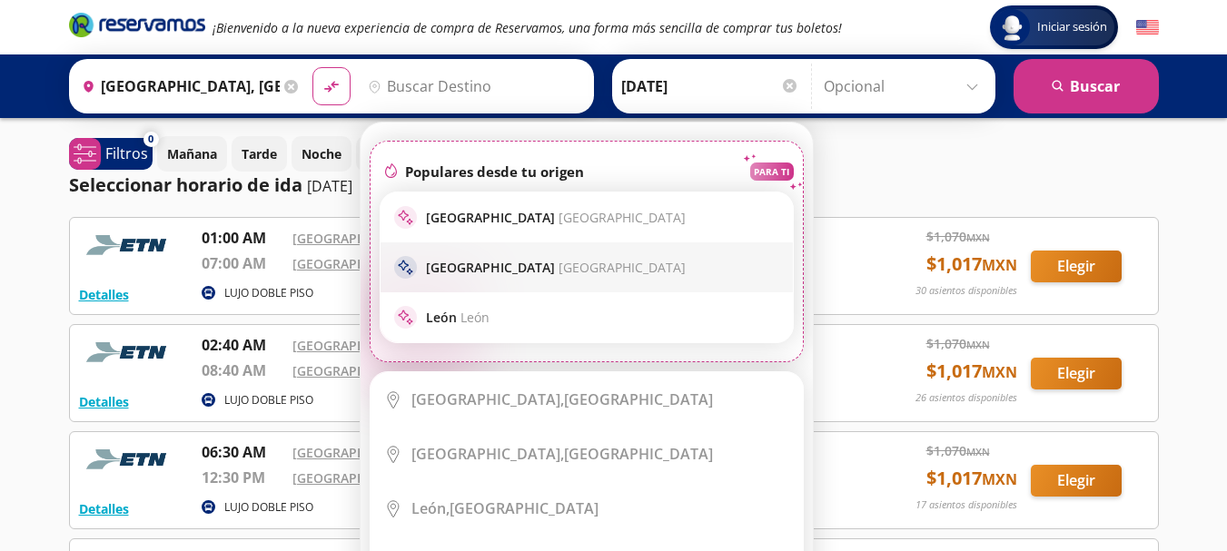
click at [519, 272] on p "Ciudad de México Ciudad de México" at bounding box center [556, 267] width 260 height 17
type input "Ciudad de México, Distrito Federal"
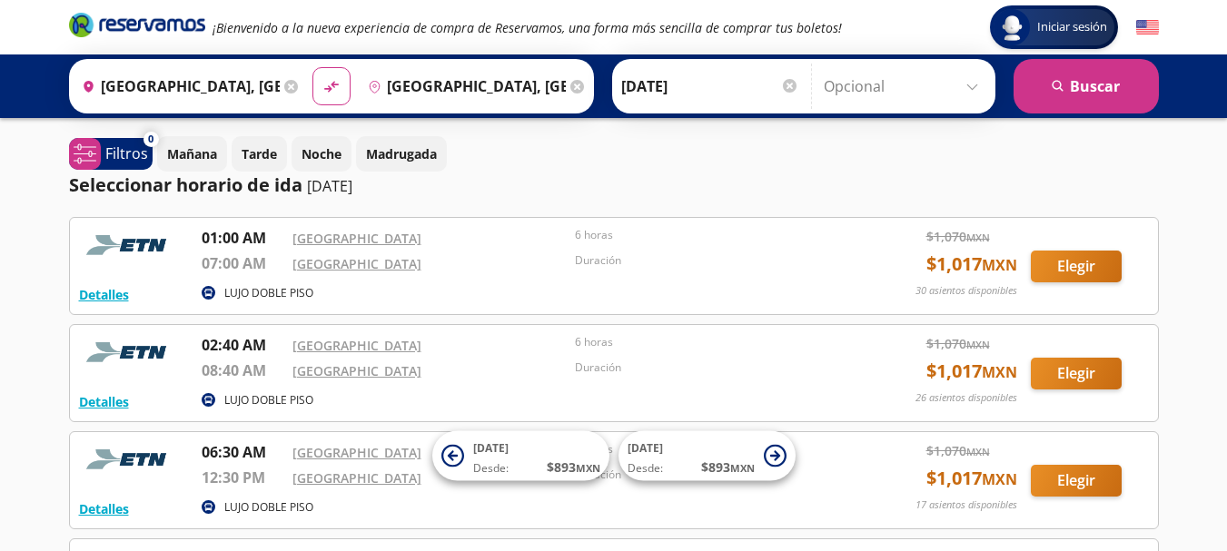
click at [370, 89] on icon "pin-outline" at bounding box center [375, 87] width 14 height 14
click at [1153, 158] on div "Mañana Tarde Noche Madrugada" at bounding box center [658, 153] width 1002 height 35
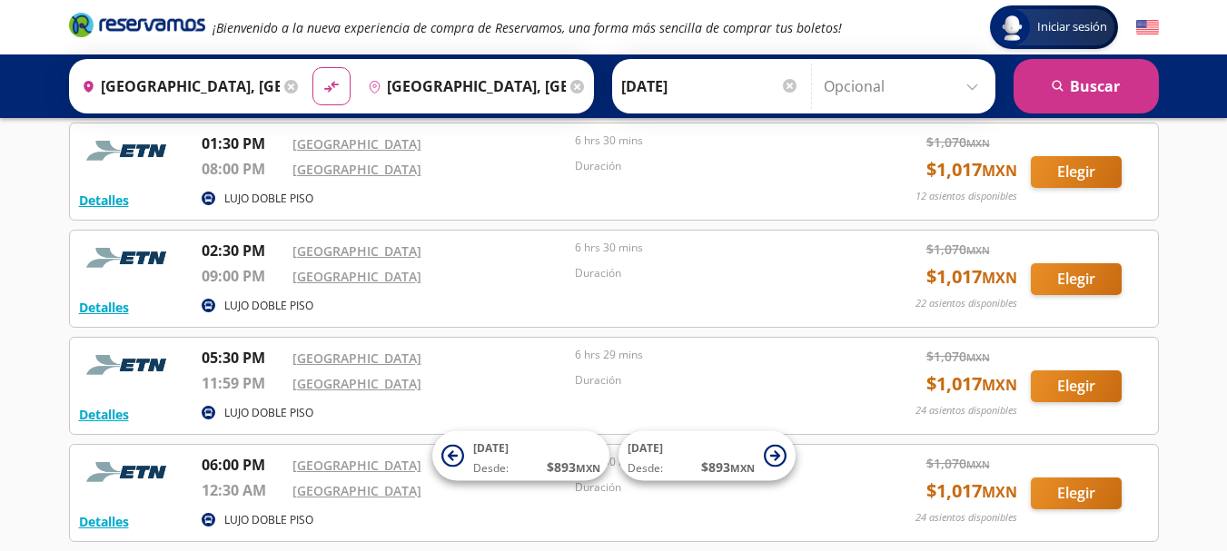
scroll to position [678, 0]
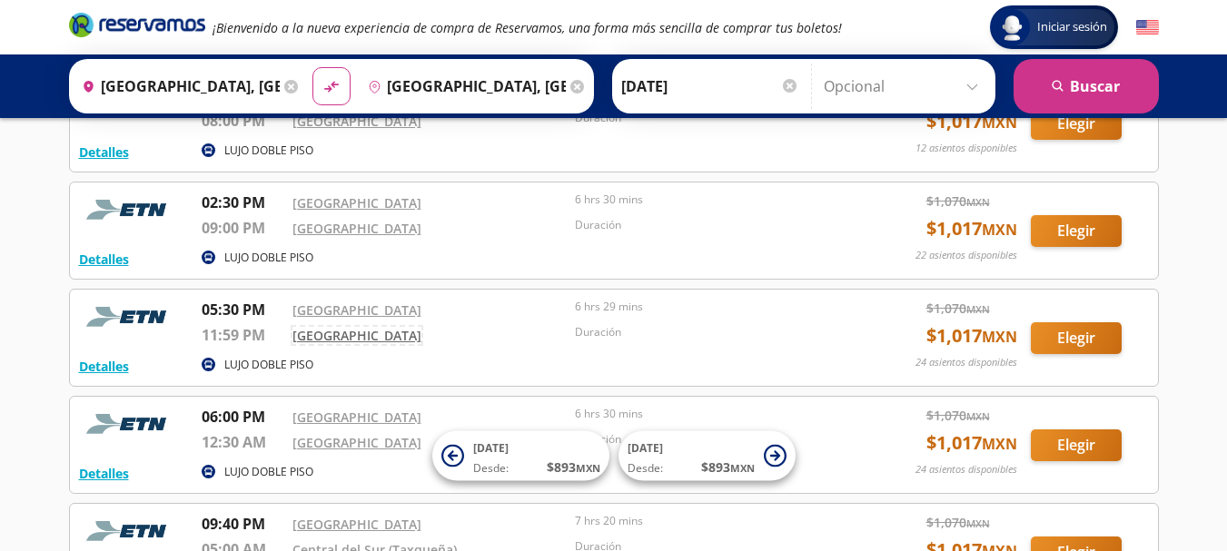
click at [331, 336] on link "[GEOGRAPHIC_DATA]" at bounding box center [356, 335] width 129 height 17
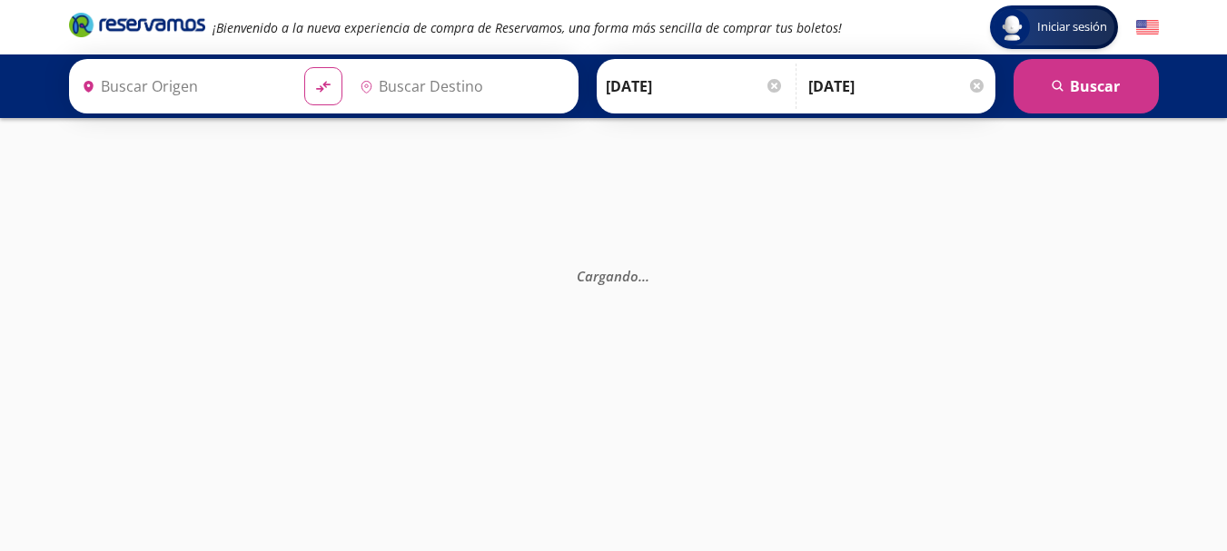
type input "[GEOGRAPHIC_DATA], [GEOGRAPHIC_DATA]"
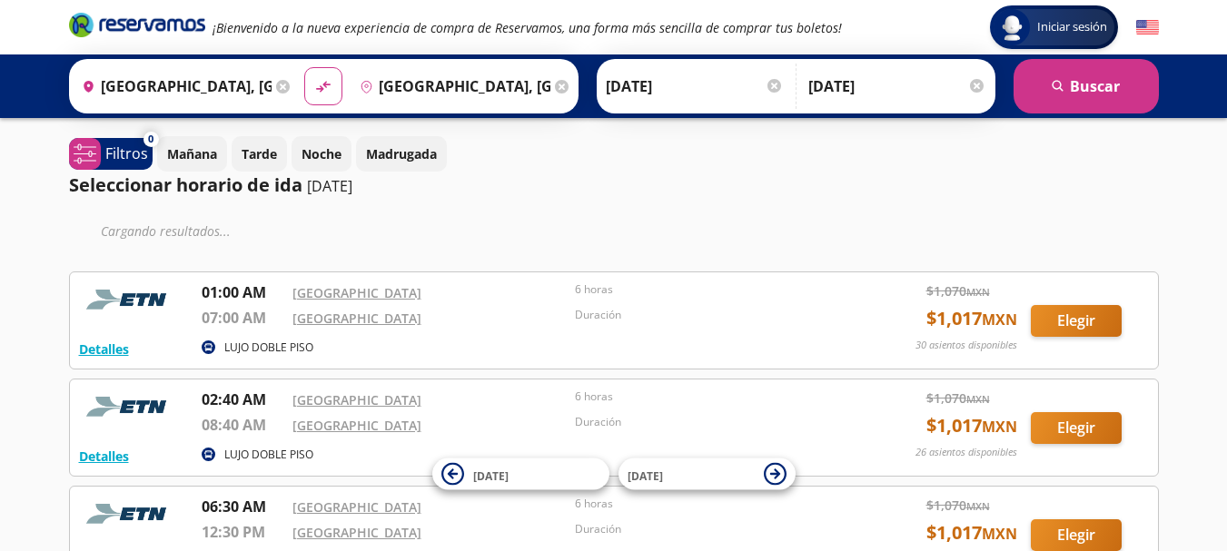
click at [560, 88] on icon at bounding box center [562, 87] width 14 height 14
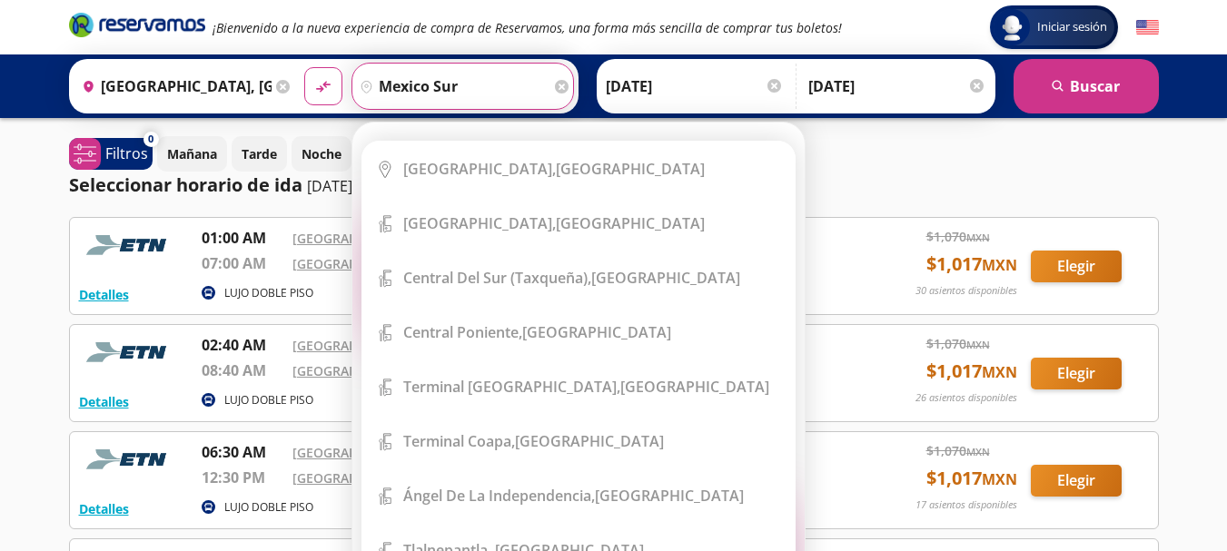
click at [304, 67] on button "material-symbols:compare-arrows-rounded" at bounding box center [323, 86] width 38 height 38
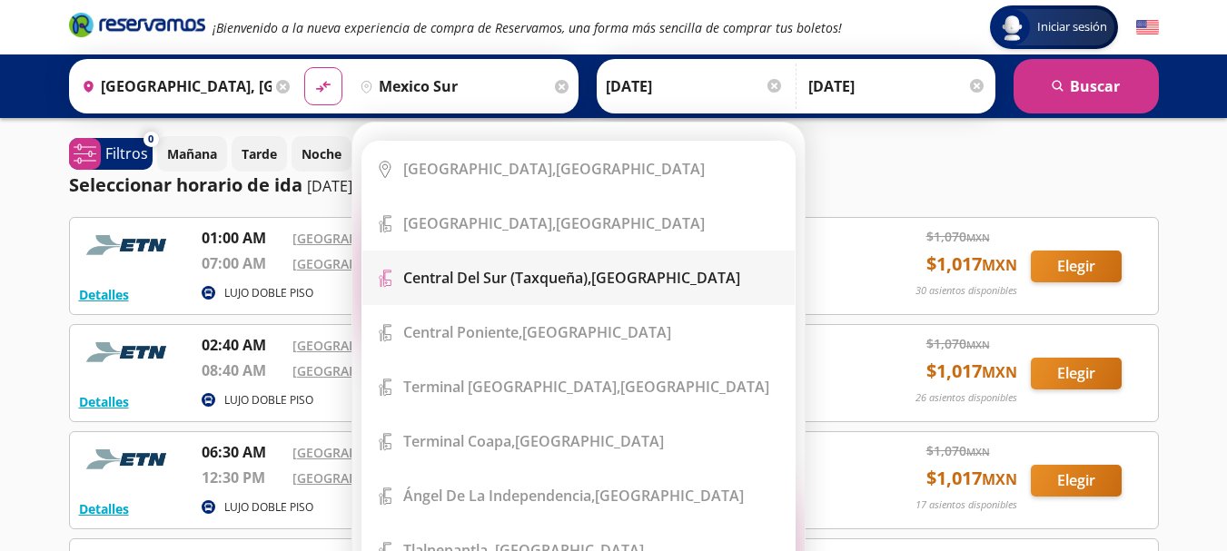
click at [450, 276] on b "Central del Sur (taxqueña)," at bounding box center [497, 278] width 188 height 20
type input "Central del Sur (taxqueña), [GEOGRAPHIC_DATA]"
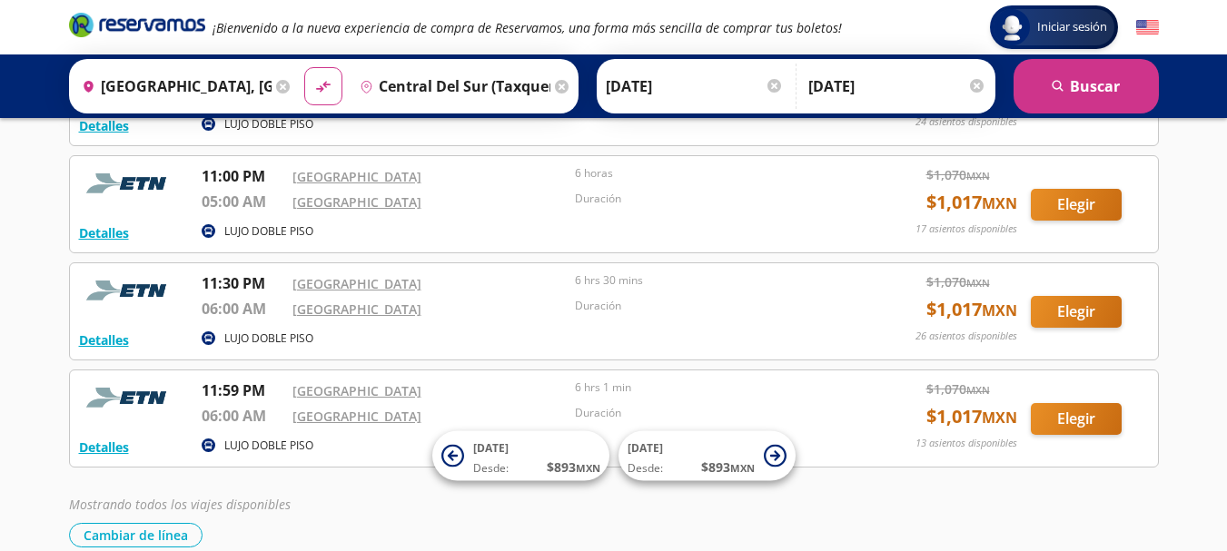
scroll to position [1243, 0]
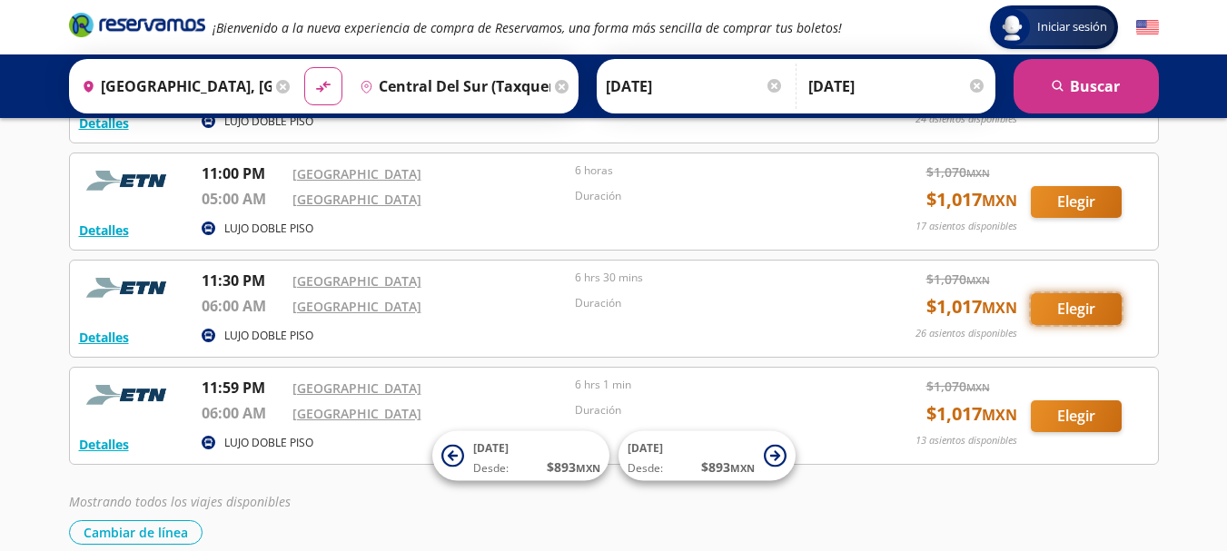
click at [1072, 311] on button "Elegir" at bounding box center [1076, 309] width 91 height 32
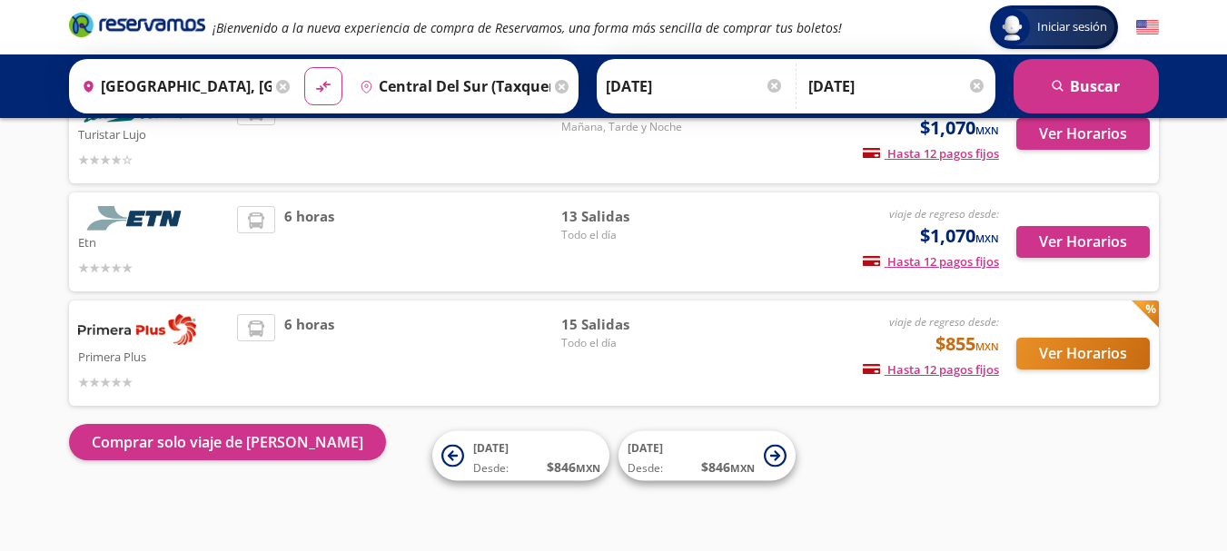
scroll to position [163, 0]
click at [1082, 240] on button "Ver Horarios" at bounding box center [1082, 242] width 133 height 32
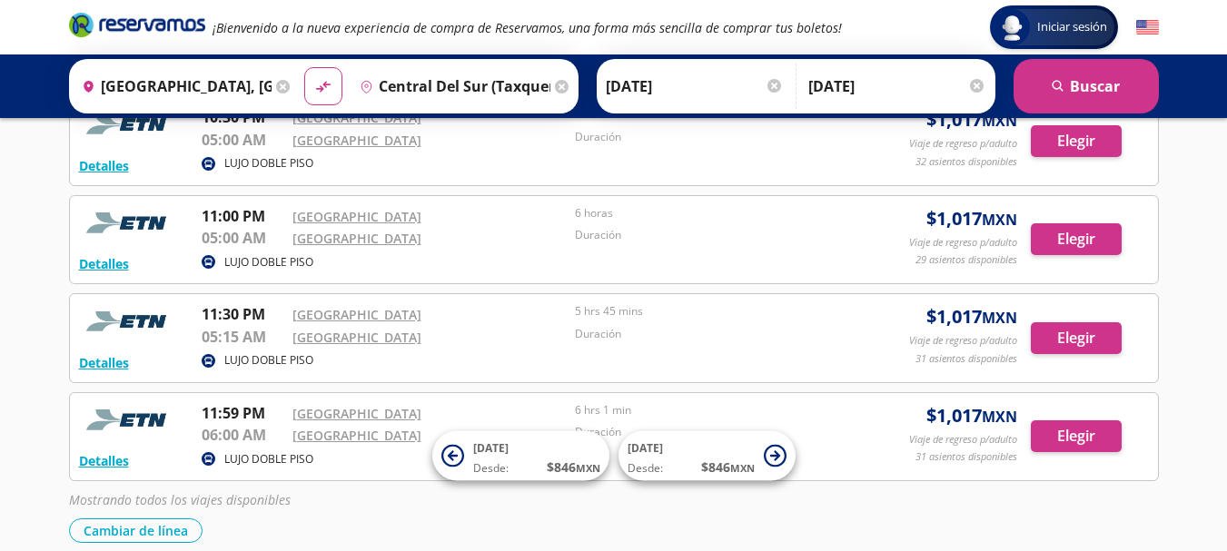
scroll to position [1014, 0]
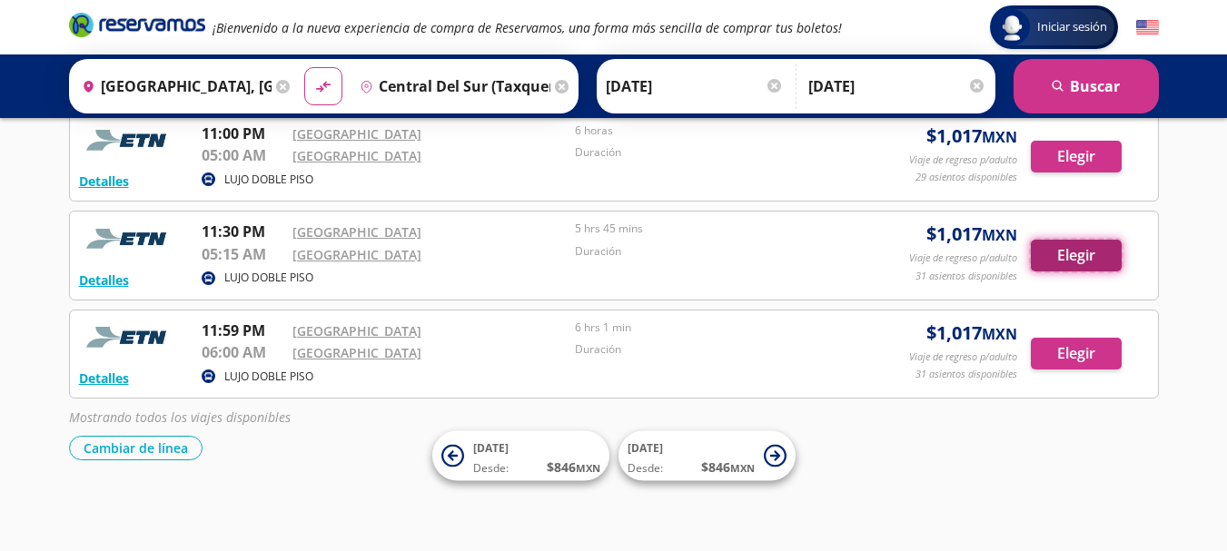
click at [1086, 247] on button "Elegir" at bounding box center [1076, 256] width 91 height 32
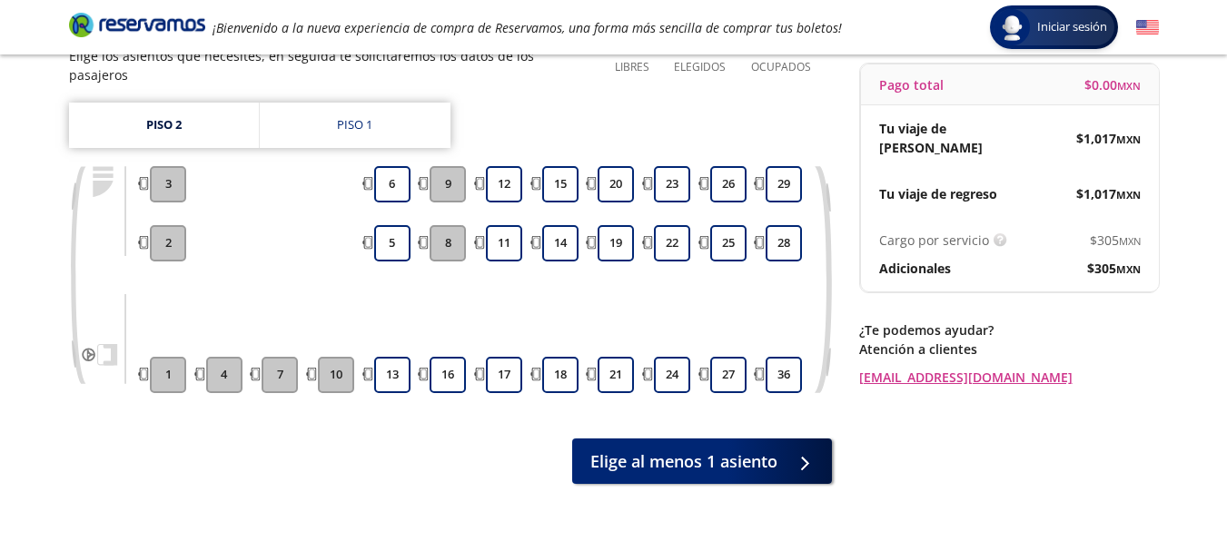
scroll to position [175, 0]
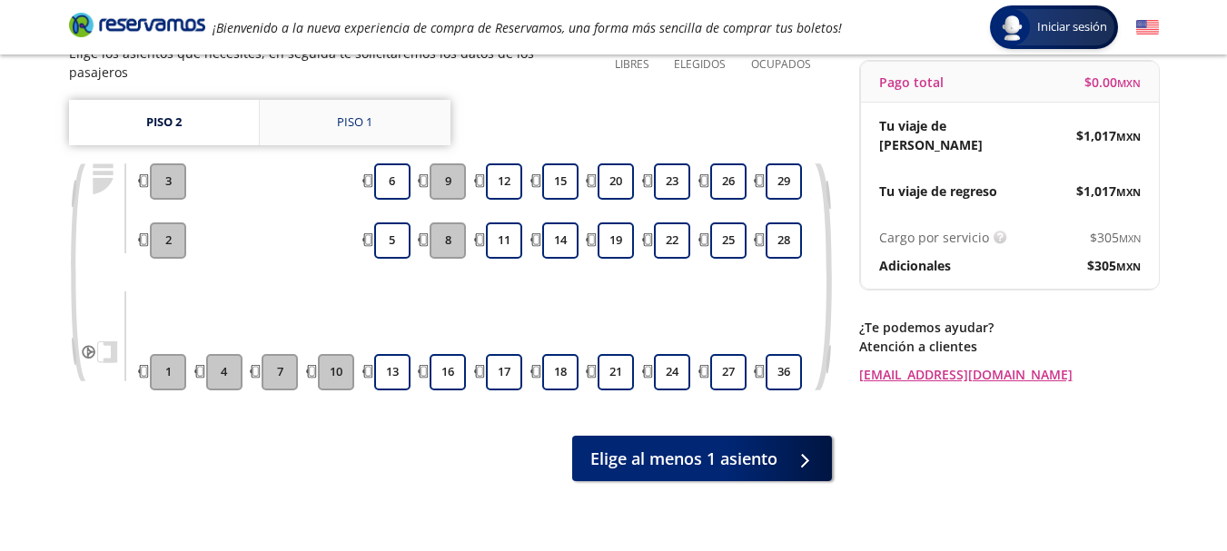
click at [371, 114] on div "Piso 1" at bounding box center [354, 123] width 35 height 18
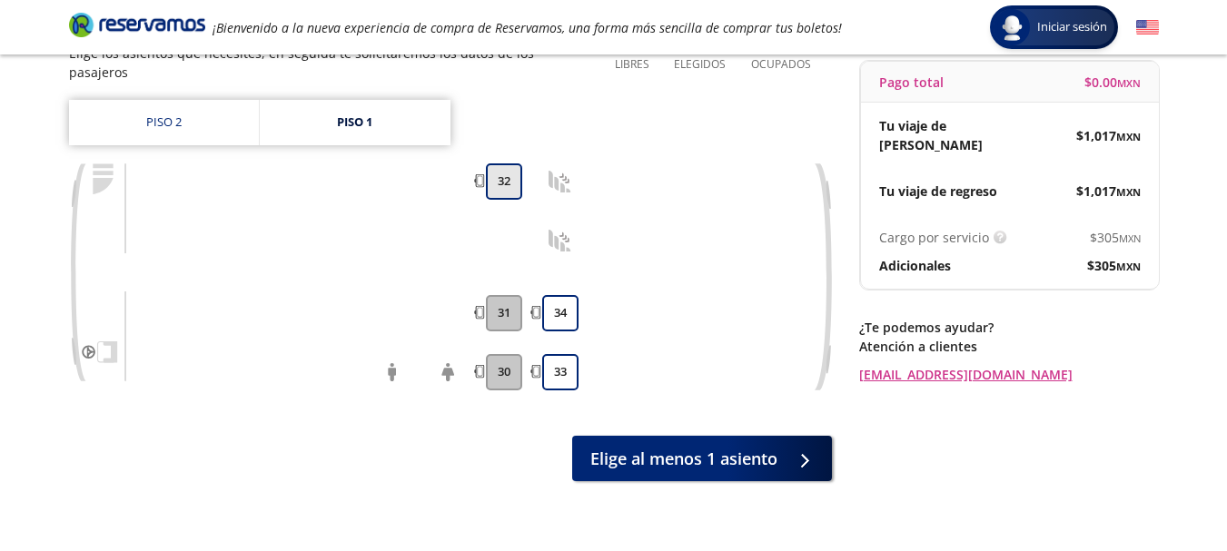
click at [502, 172] on button "32" at bounding box center [504, 181] width 36 height 36
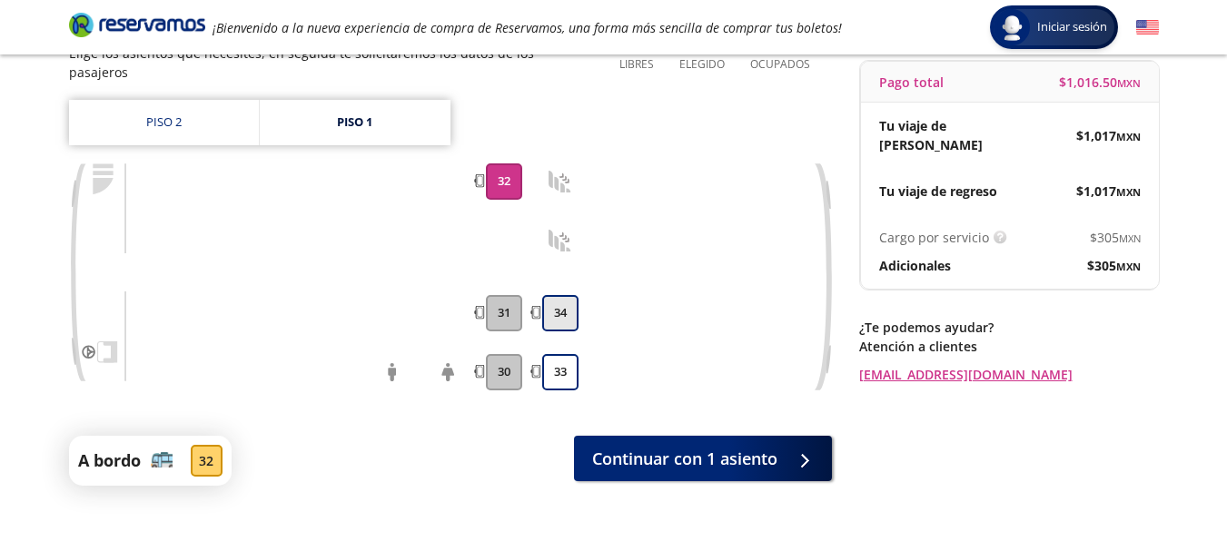
click at [552, 295] on button "34" at bounding box center [560, 313] width 36 height 36
click at [561, 360] on button "33" at bounding box center [560, 372] width 36 height 36
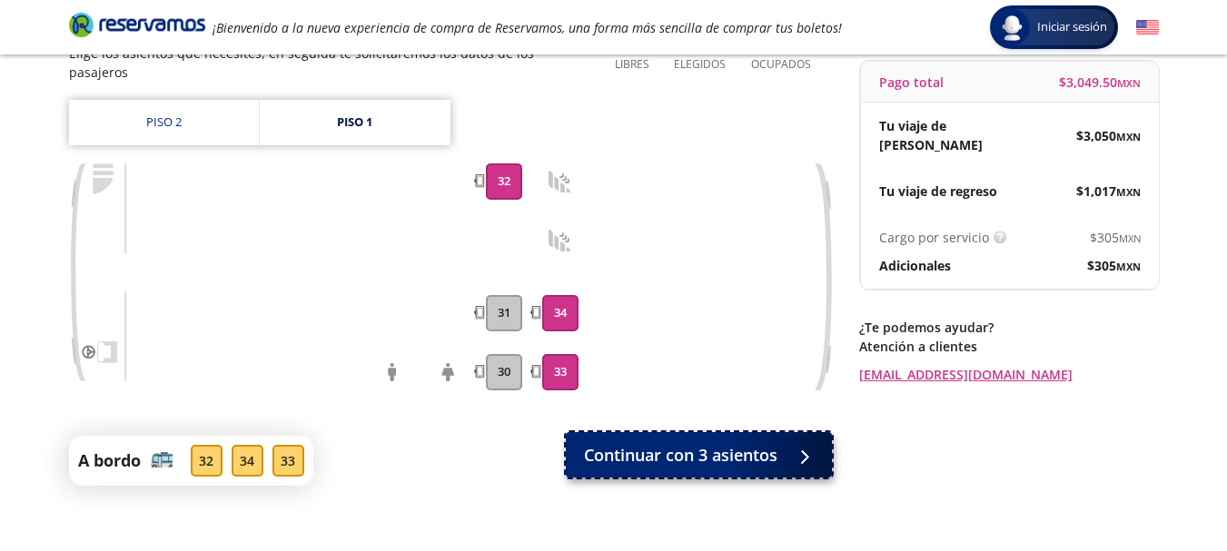
click at [678, 443] on span "Continuar con 3 asientos" at bounding box center [680, 455] width 193 height 25
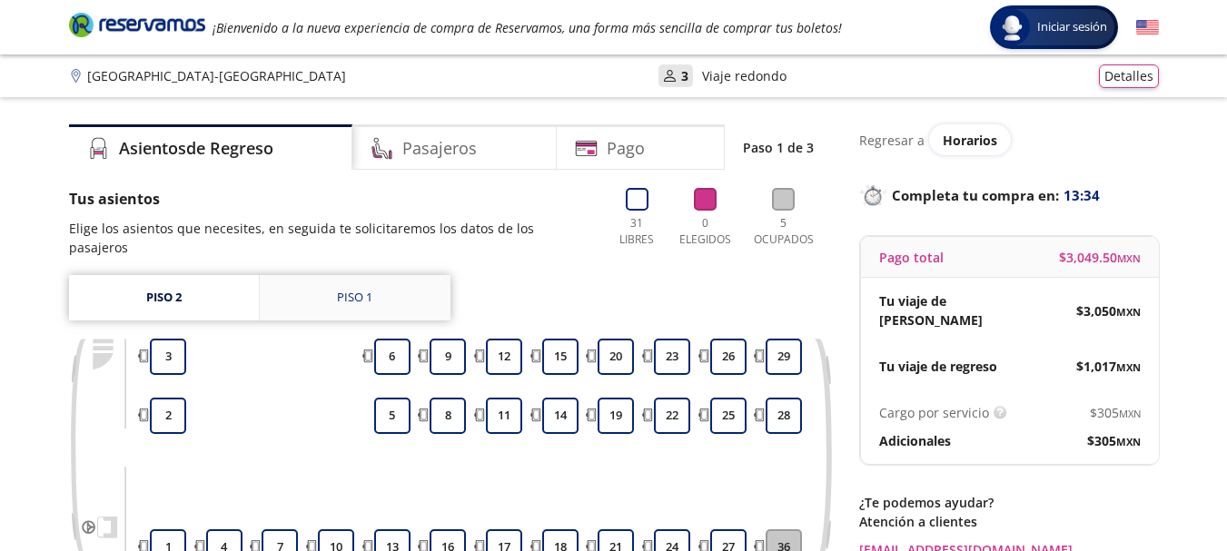
click at [339, 289] on div "Piso 1" at bounding box center [354, 298] width 35 height 18
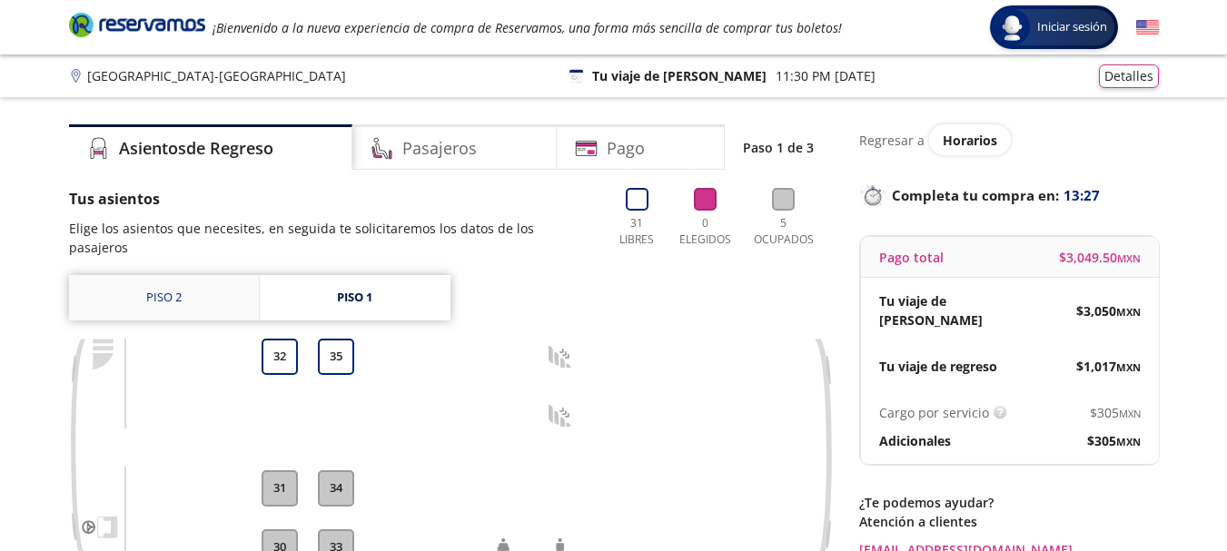
click at [158, 280] on link "Piso 2" at bounding box center [164, 297] width 190 height 45
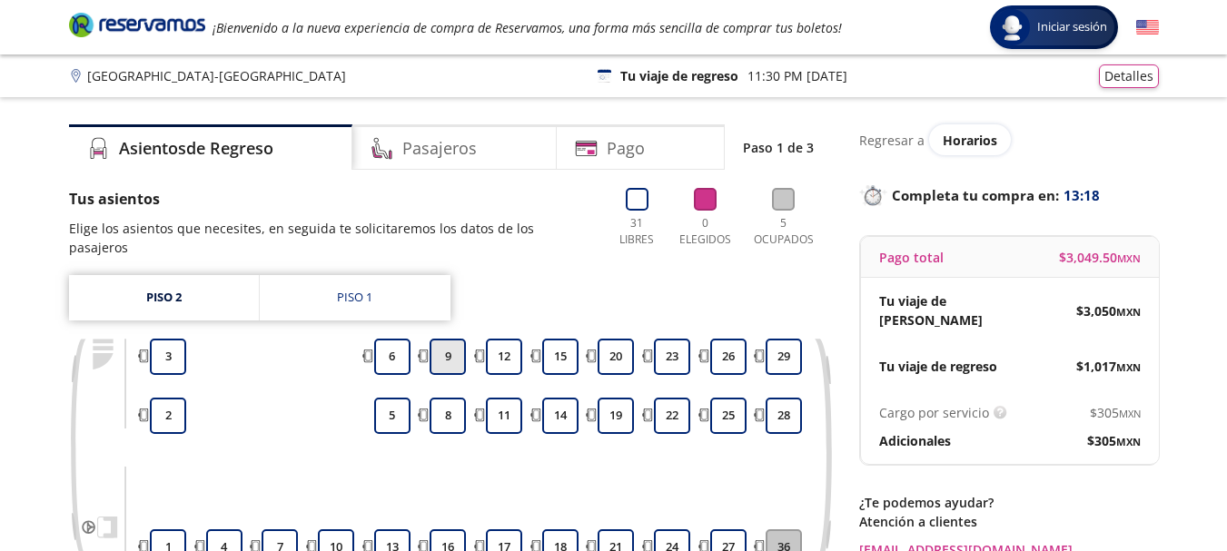
click at [450, 339] on button "9" at bounding box center [448, 357] width 36 height 36
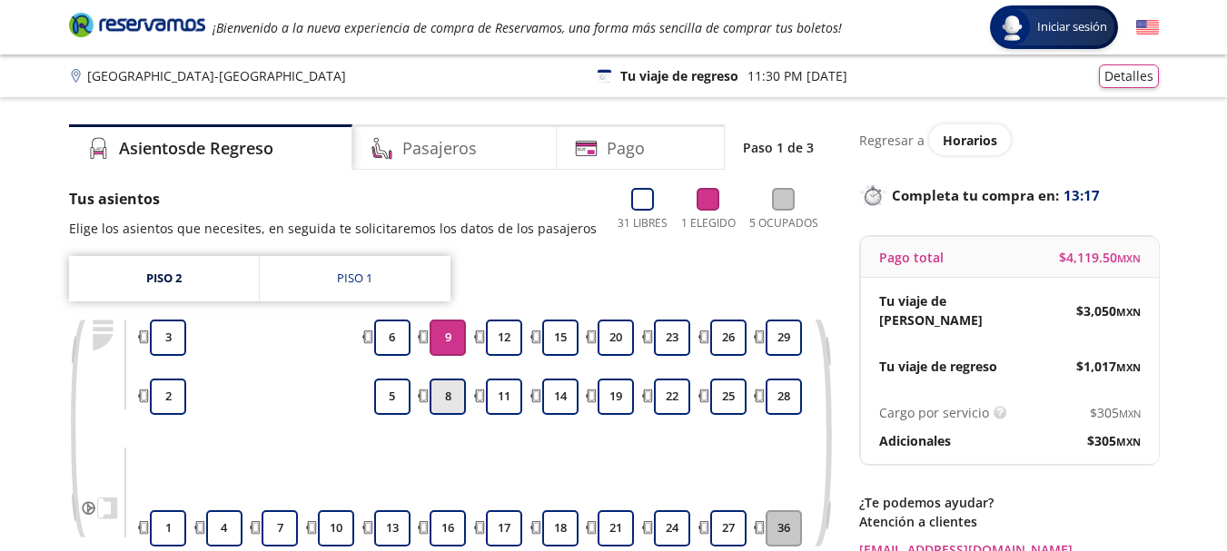
click at [451, 399] on button "8" at bounding box center [448, 397] width 36 height 36
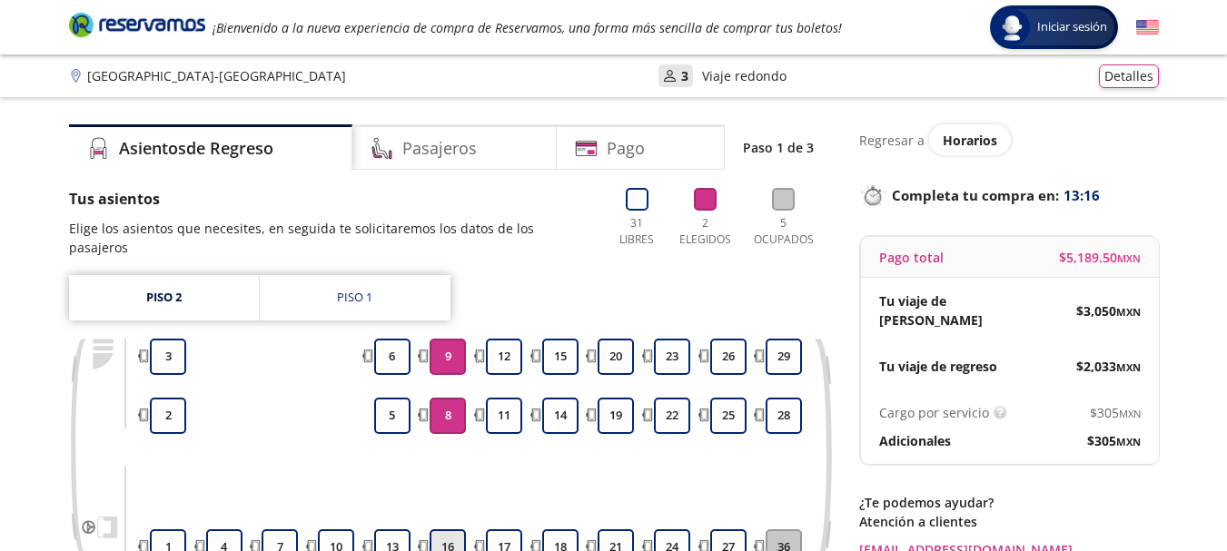
click at [449, 533] on button "16" at bounding box center [448, 547] width 36 height 36
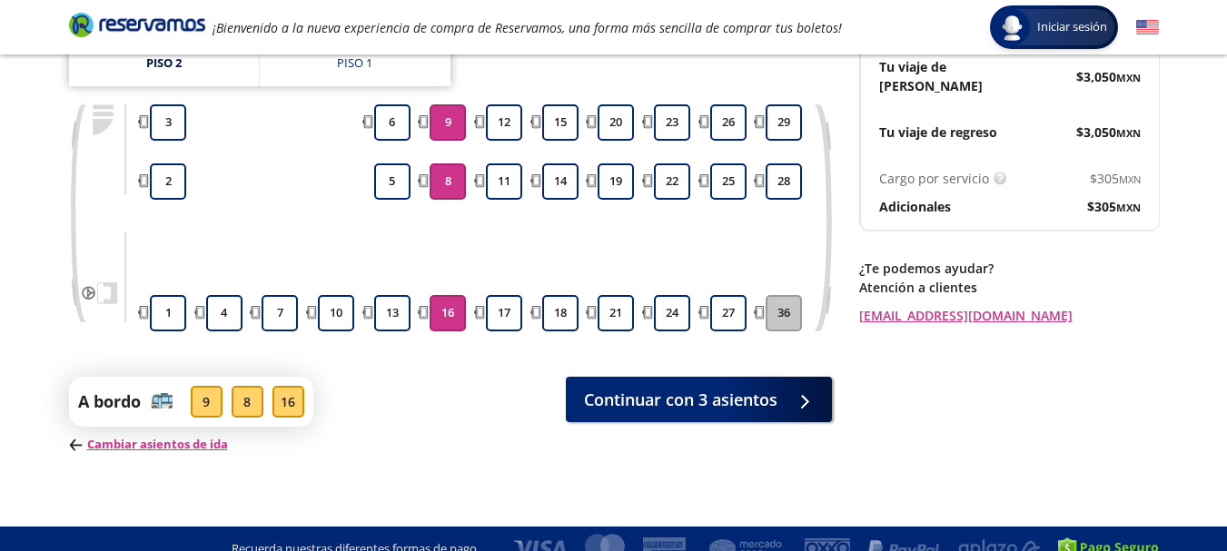
scroll to position [236, 0]
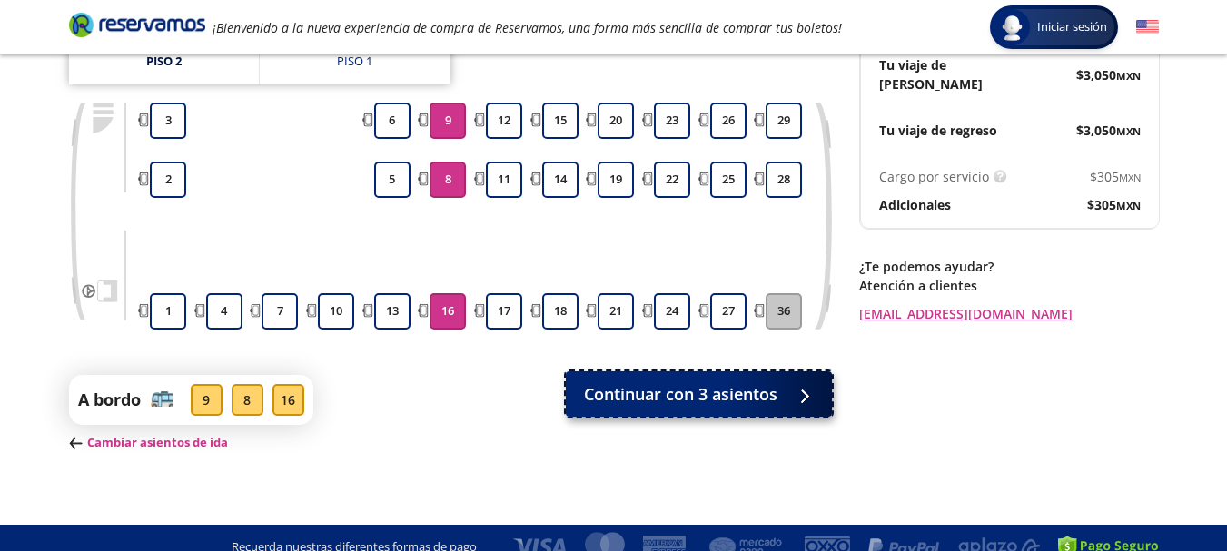
click at [710, 382] on span "Continuar con 3 asientos" at bounding box center [680, 394] width 193 height 25
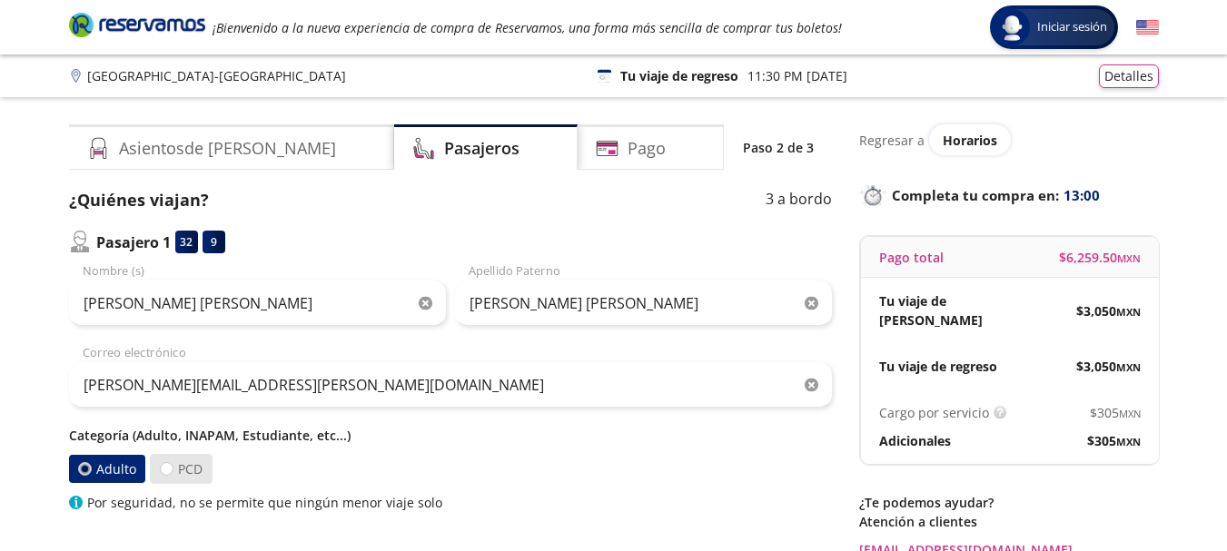
click at [188, 470] on label "PCD" at bounding box center [181, 469] width 63 height 30
click at [173, 470] on input "PCD" at bounding box center [167, 469] width 12 height 12
radio input "true"
radio input "false"
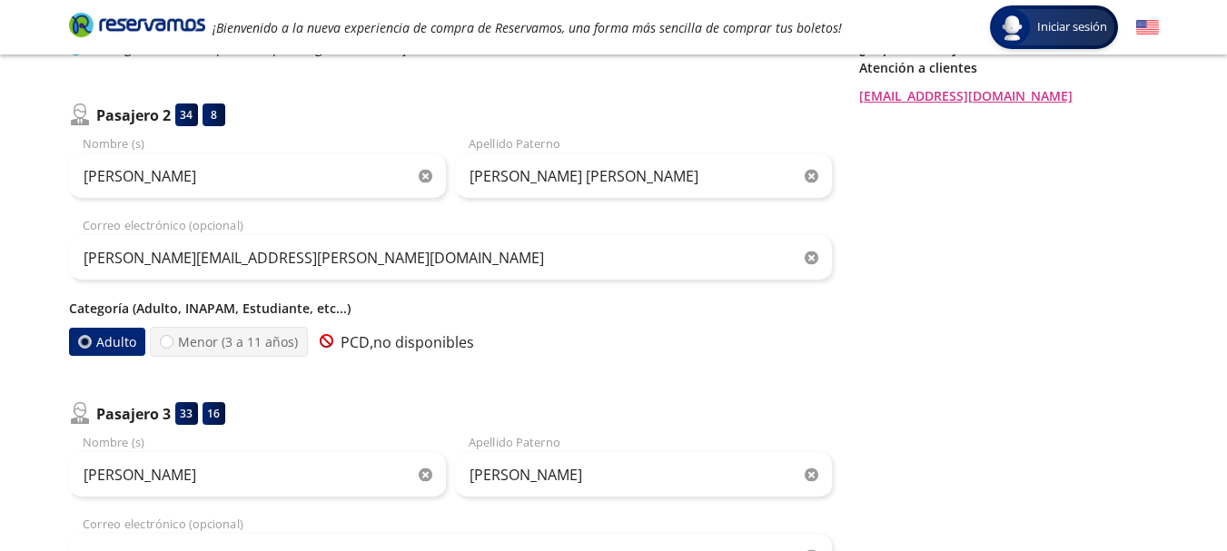
scroll to position [457, 0]
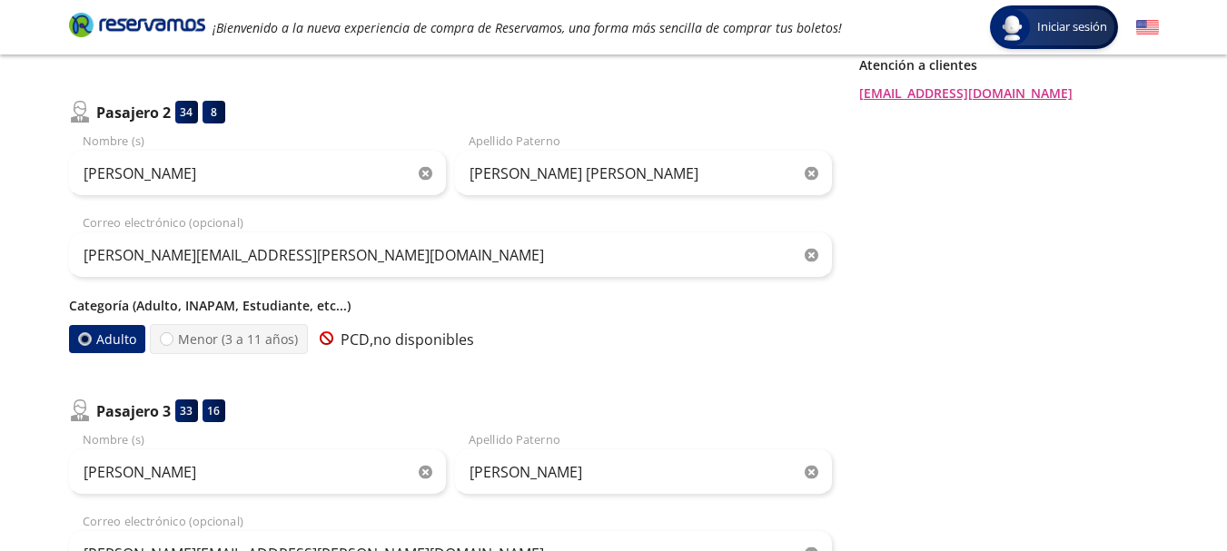
click at [196, 306] on p "Categoría (Adulto, INAPAM, Estudiante, etc...)" at bounding box center [450, 305] width 763 height 19
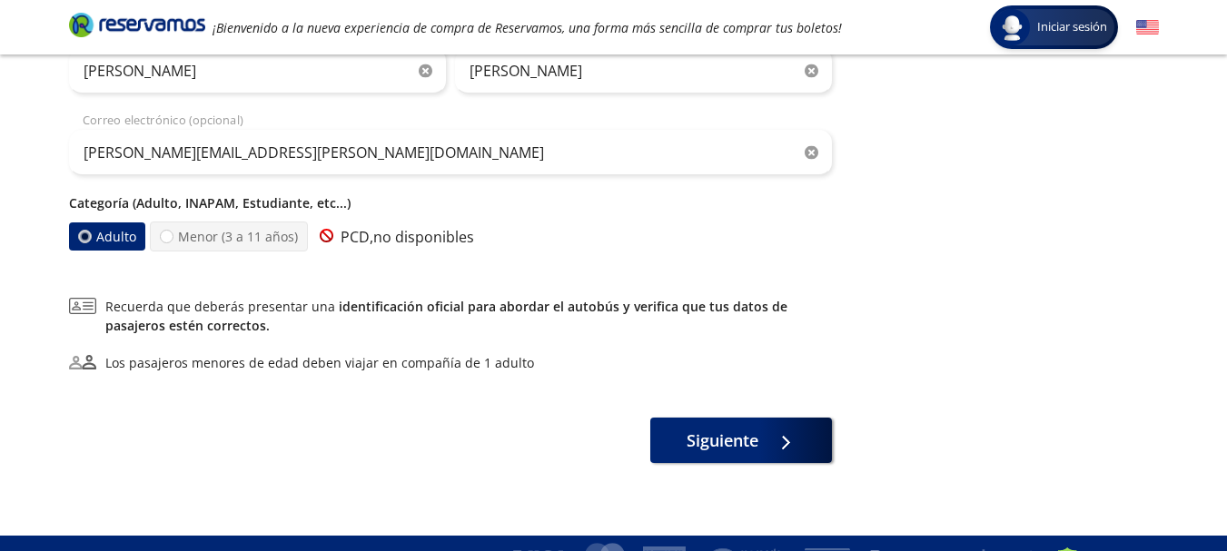
scroll to position [860, 0]
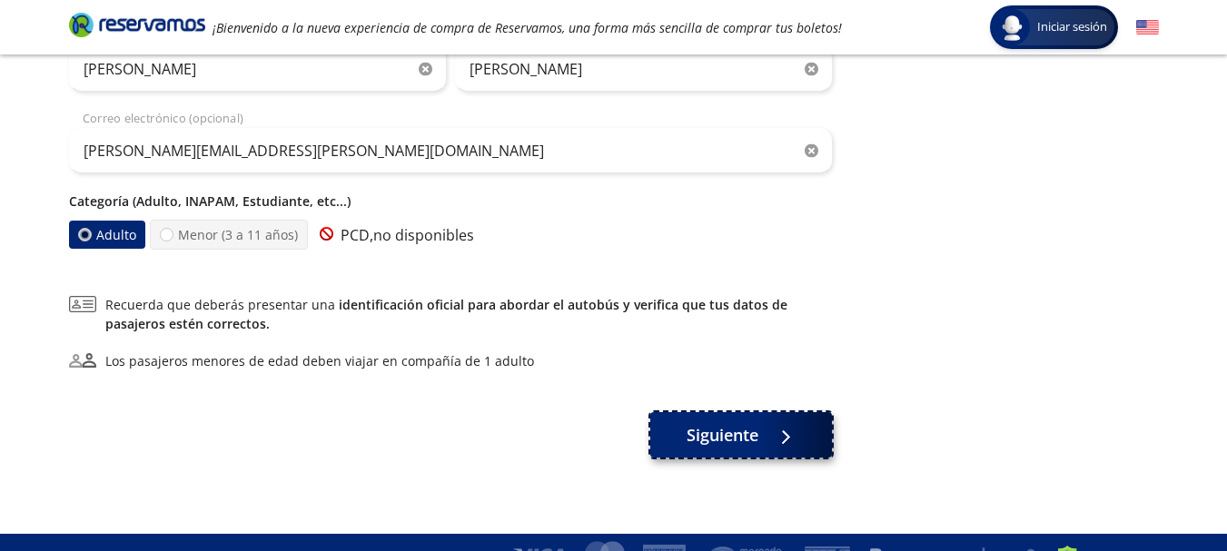
click at [730, 434] on span "Siguiente" at bounding box center [723, 435] width 72 height 25
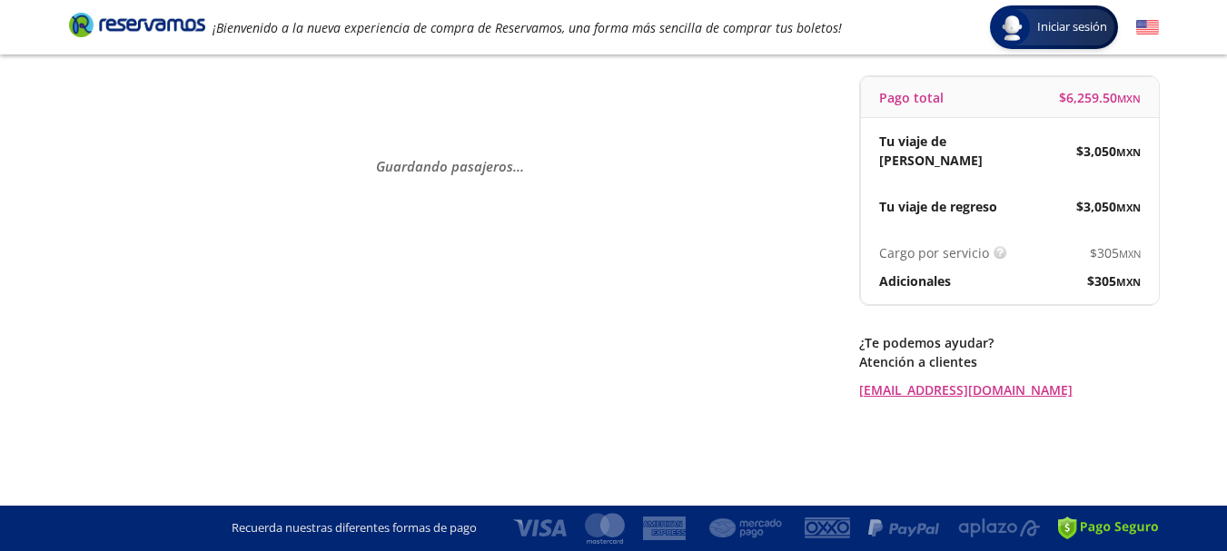
scroll to position [0, 0]
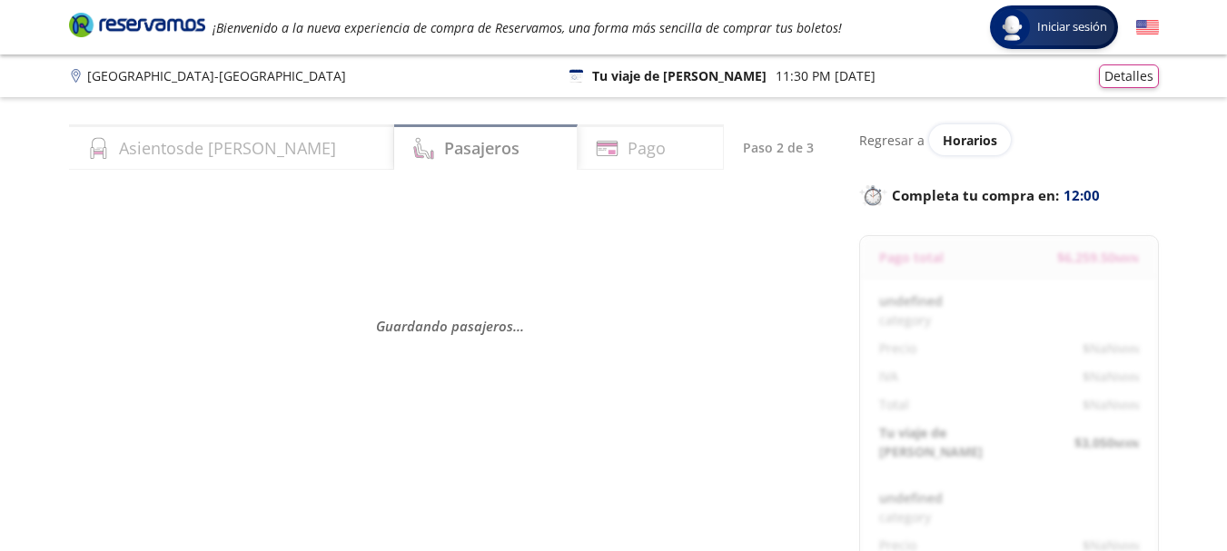
select select "MX"
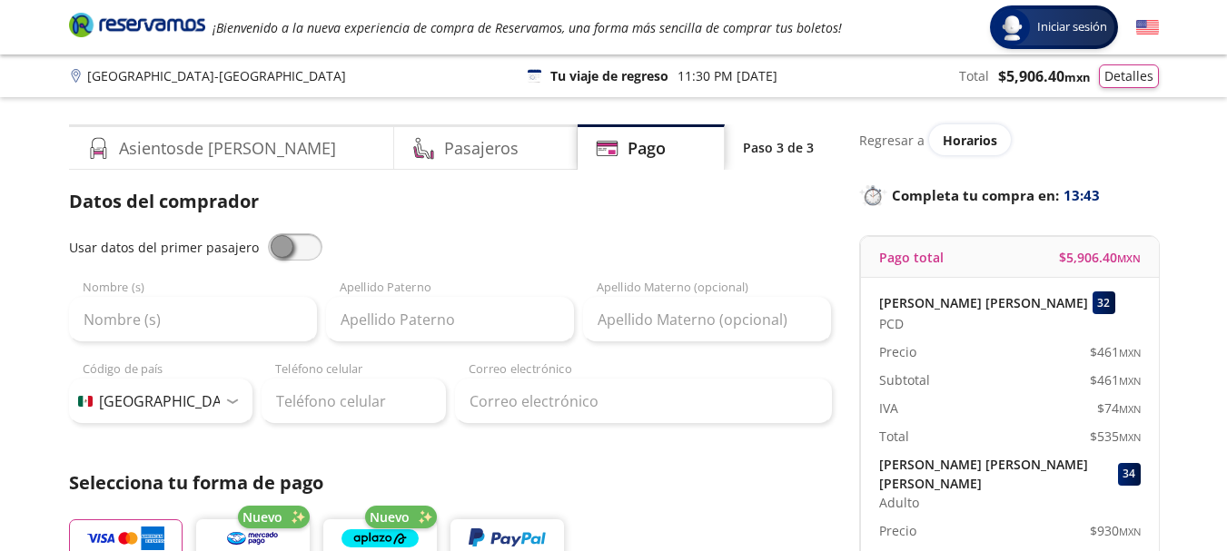
click at [290, 254] on span at bounding box center [295, 246] width 54 height 27
click at [268, 233] on input "checkbox" at bounding box center [268, 233] width 0 height 0
type input "[PERSON_NAME]"
type input "[EMAIL_ADDRESS][DOMAIN_NAME]"
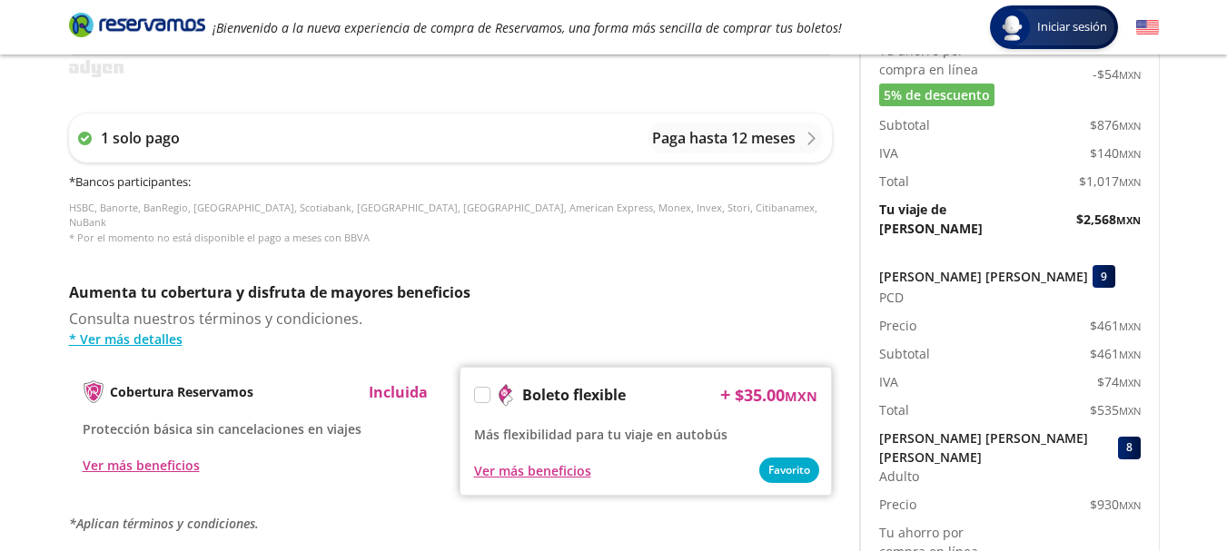
scroll to position [754, 0]
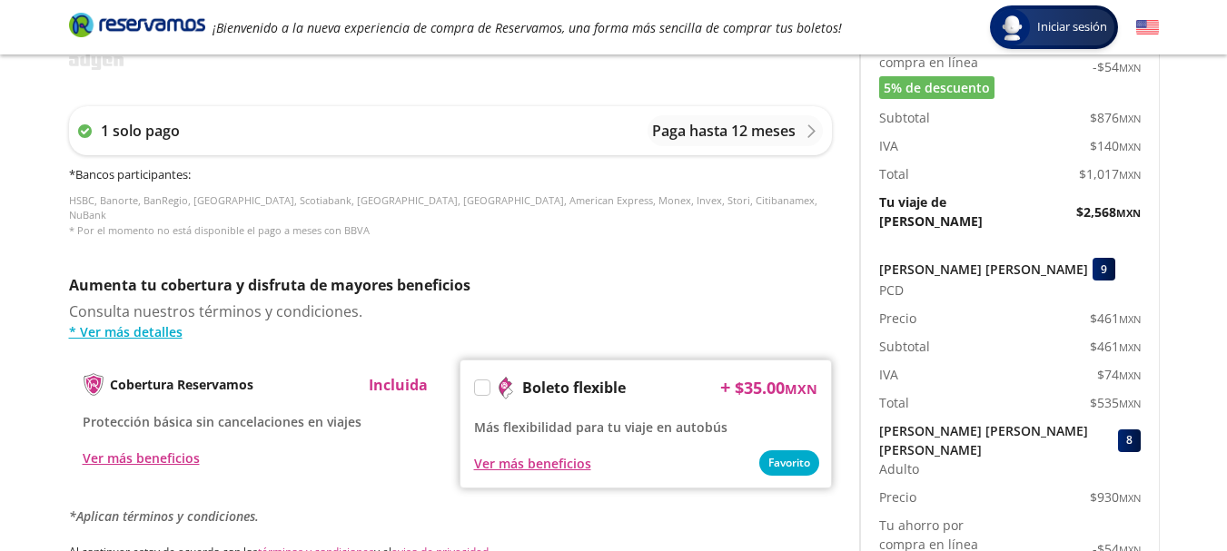
click at [475, 381] on label at bounding box center [482, 388] width 15 height 15
click at [475, 385] on input "Boleto flexible" at bounding box center [481, 391] width 12 height 12
click at [795, 452] on div "Ver más beneficios" at bounding box center [645, 463] width 343 height 22
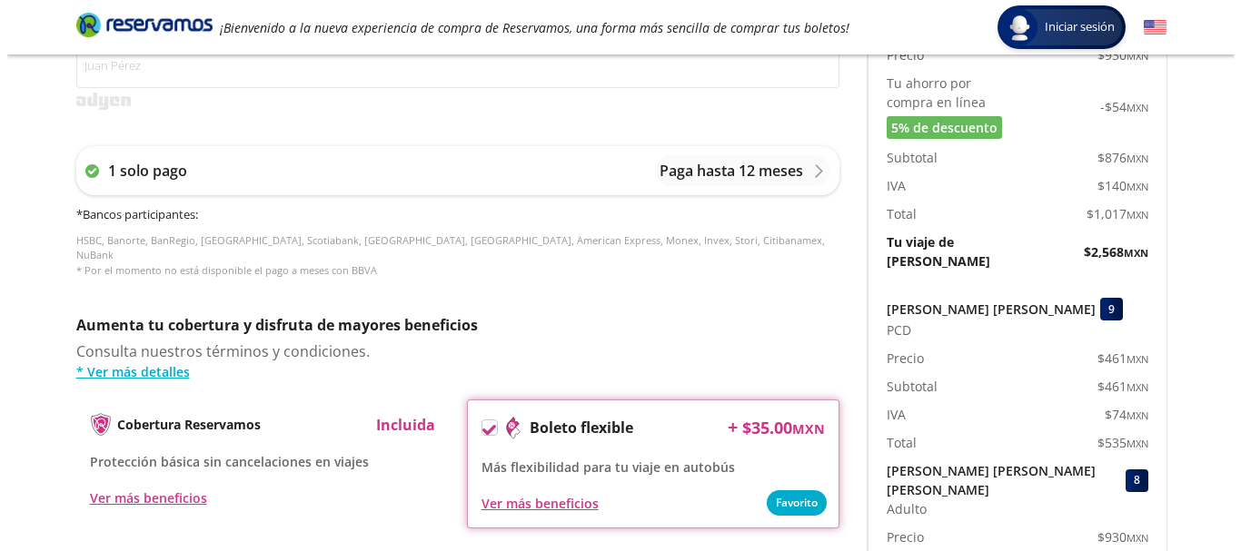
scroll to position [707, 0]
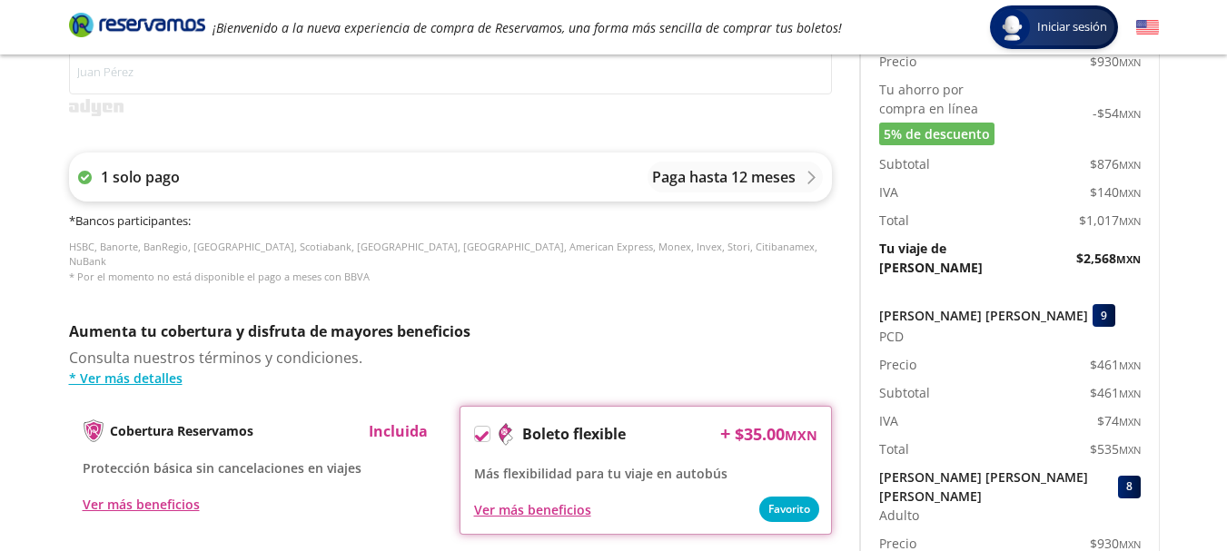
click at [778, 182] on p "Paga hasta 12 meses" at bounding box center [723, 177] width 143 height 22
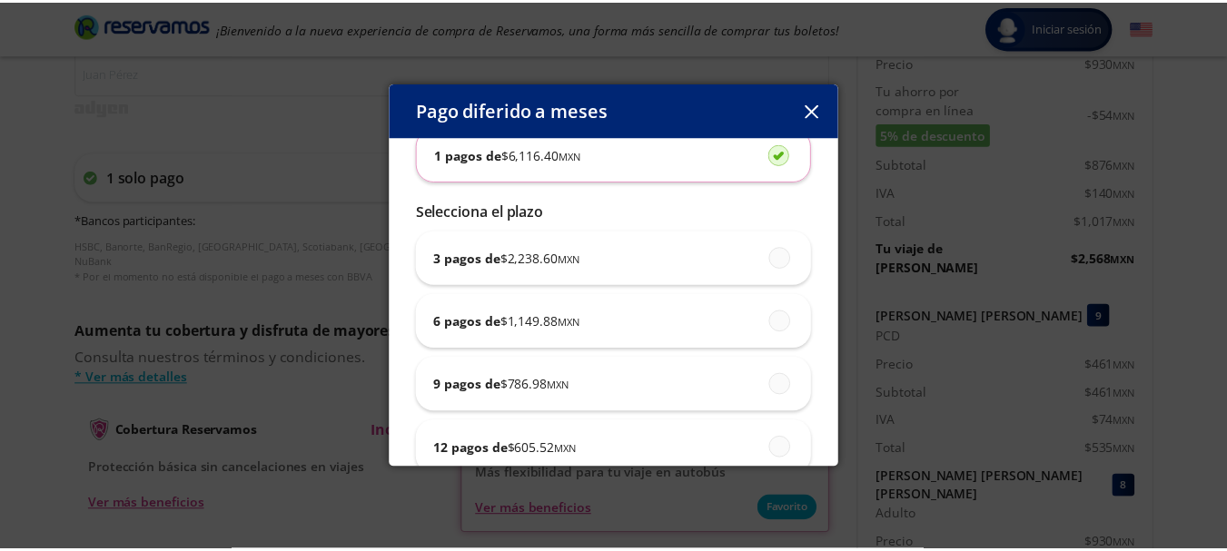
scroll to position [157, 0]
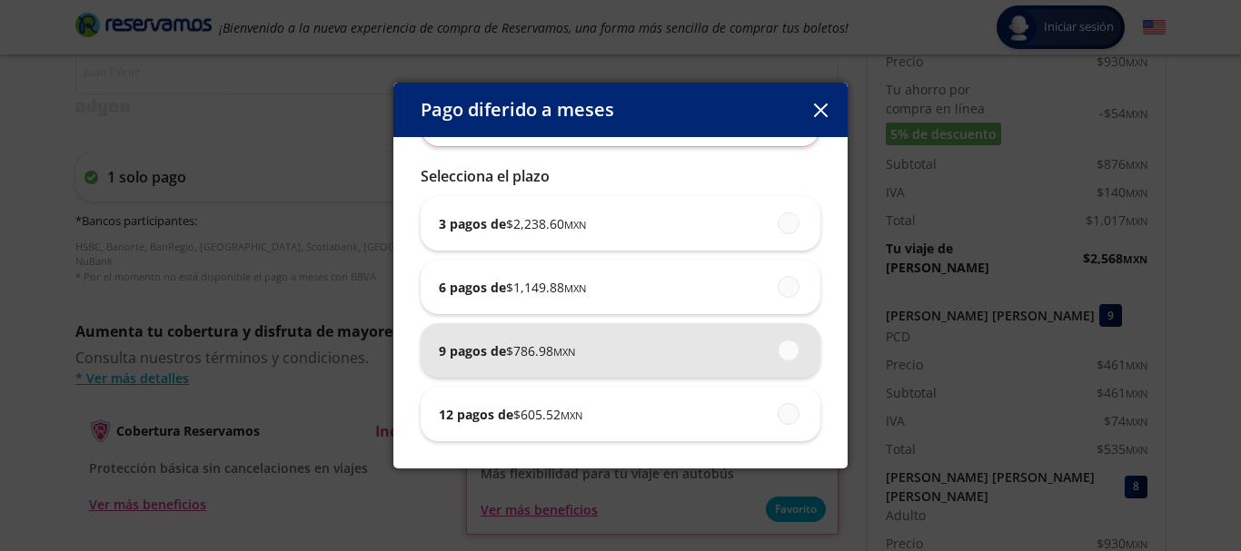
click at [569, 351] on small "MXN" at bounding box center [564, 352] width 22 height 14
click at [777, 351] on input "9 pagos de $ 786.98 MXN" at bounding box center [783, 350] width 12 height 12
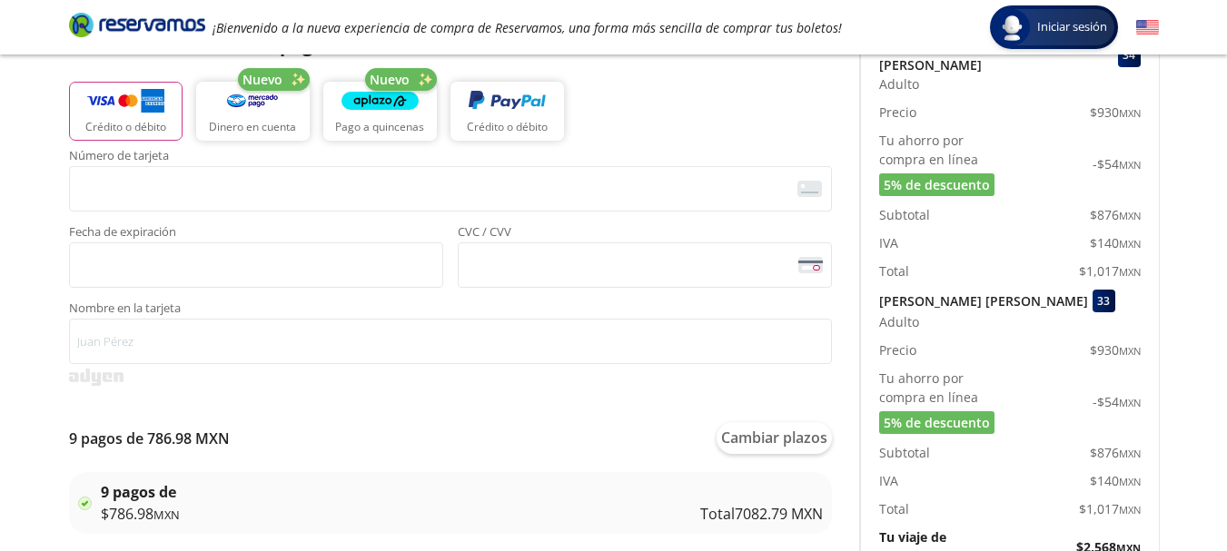
scroll to position [0, 0]
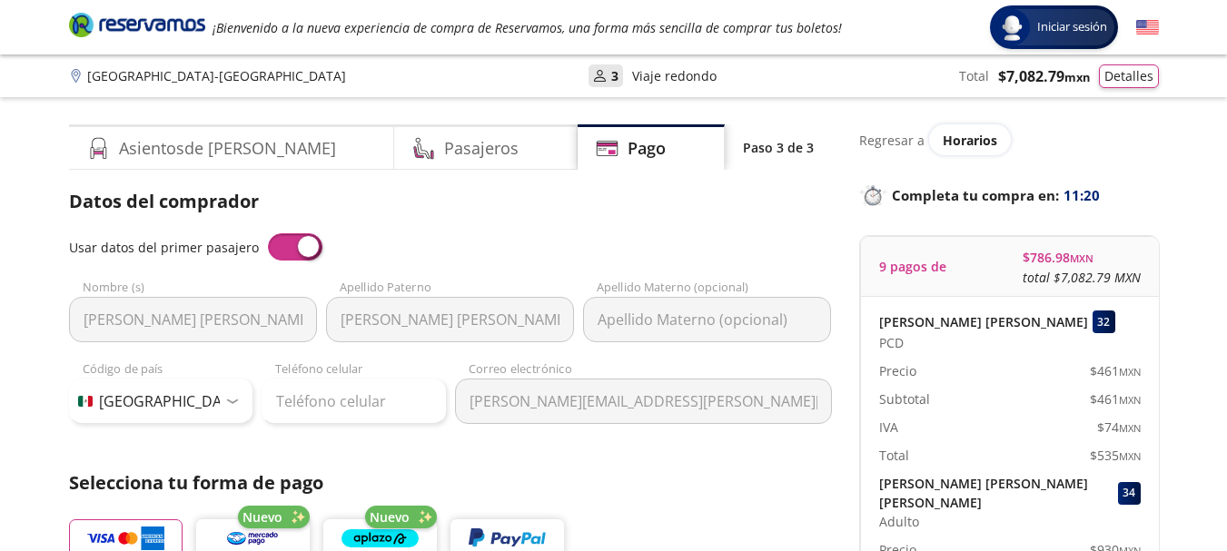
click at [944, 263] on p "9 pagos de" at bounding box center [912, 266] width 67 height 19
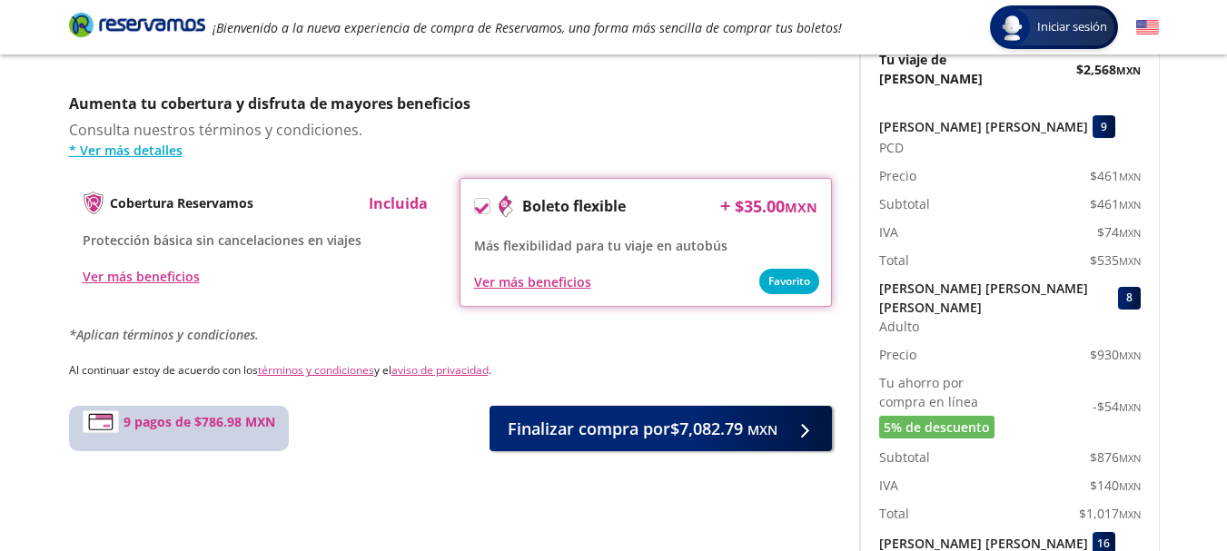
scroll to position [930, 0]
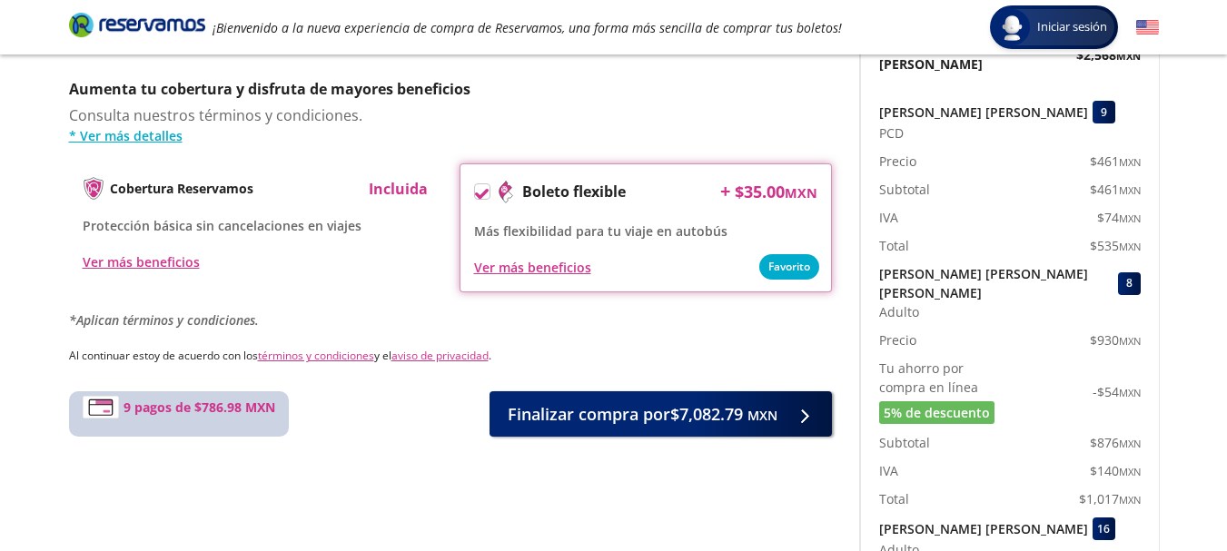
click at [111, 409] on icon at bounding box center [100, 407] width 27 height 17
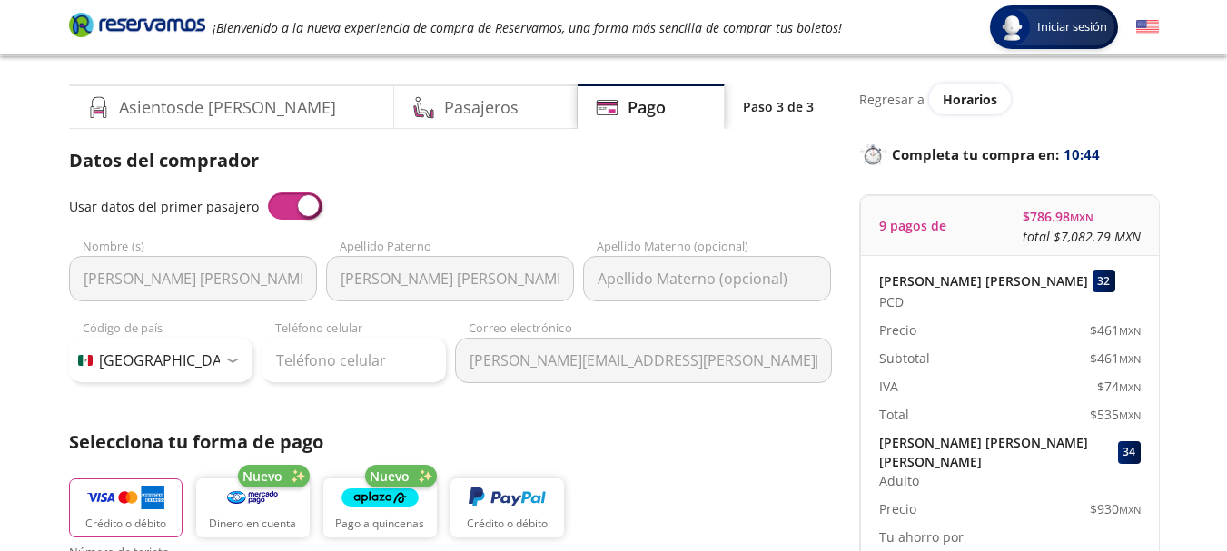
scroll to position [37, 0]
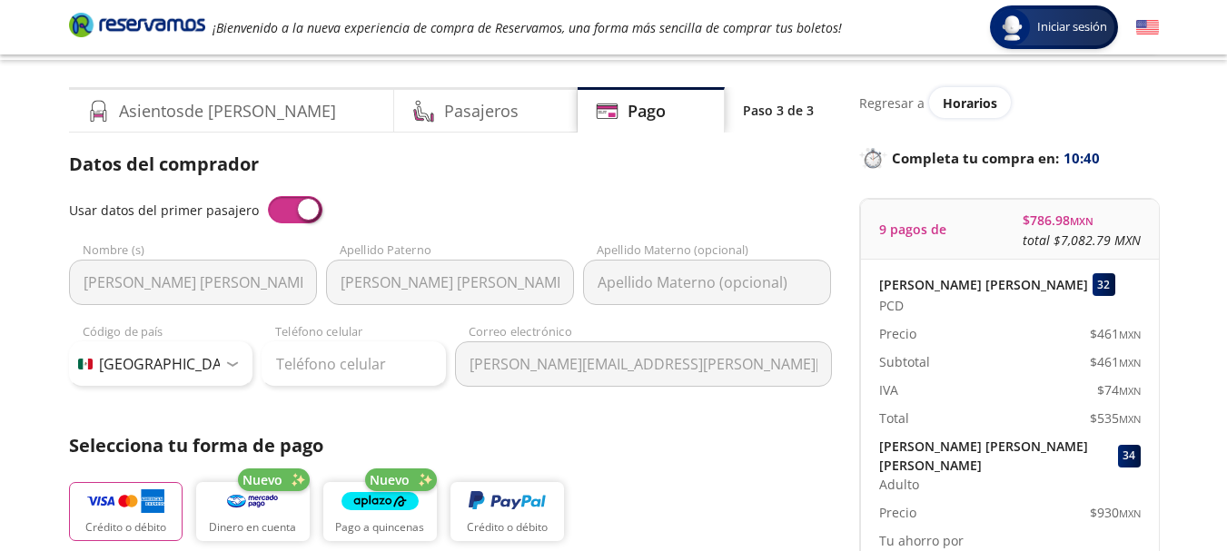
click at [1146, 25] on img at bounding box center [1147, 27] width 23 height 23
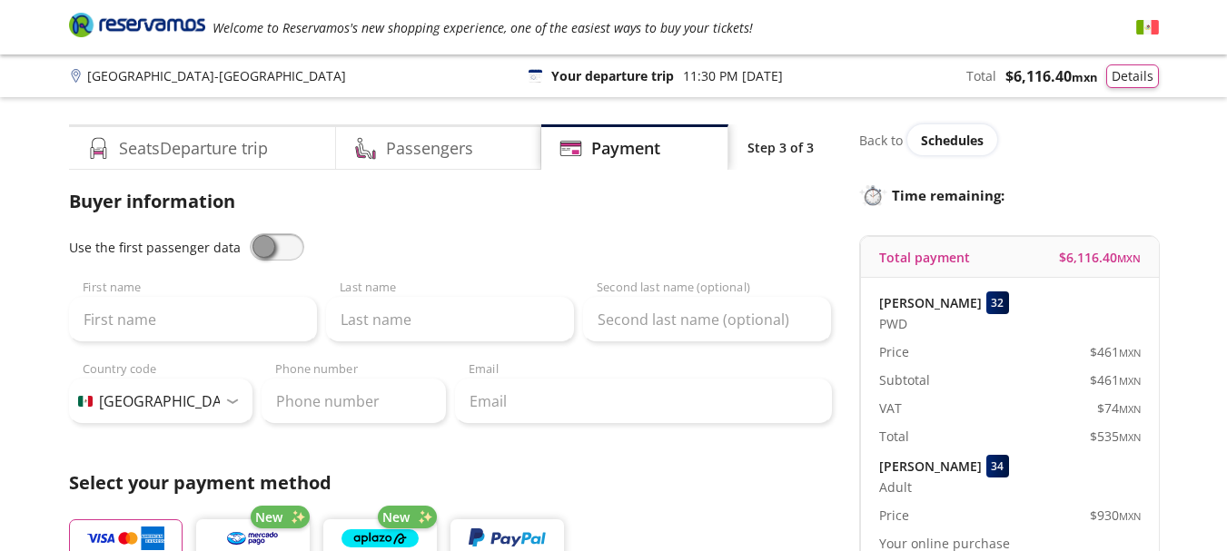
select select "MX"
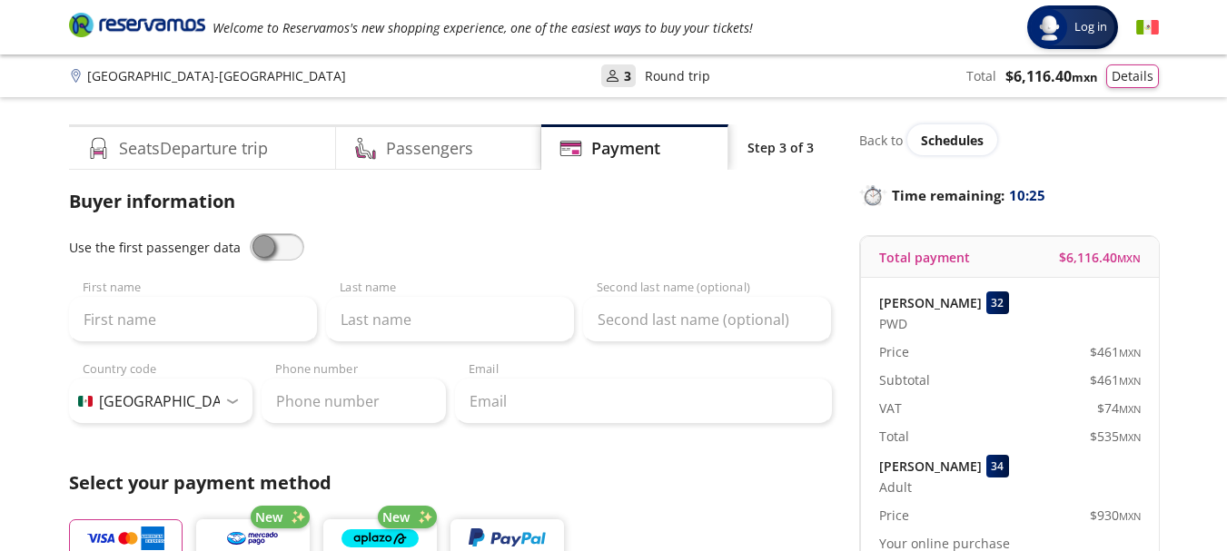
click at [272, 254] on span at bounding box center [277, 246] width 54 height 27
click at [250, 233] on input "checkbox" at bounding box center [250, 233] width 0 height 0
type input "[PERSON_NAME]"
type input "[EMAIL_ADDRESS][DOMAIN_NAME]"
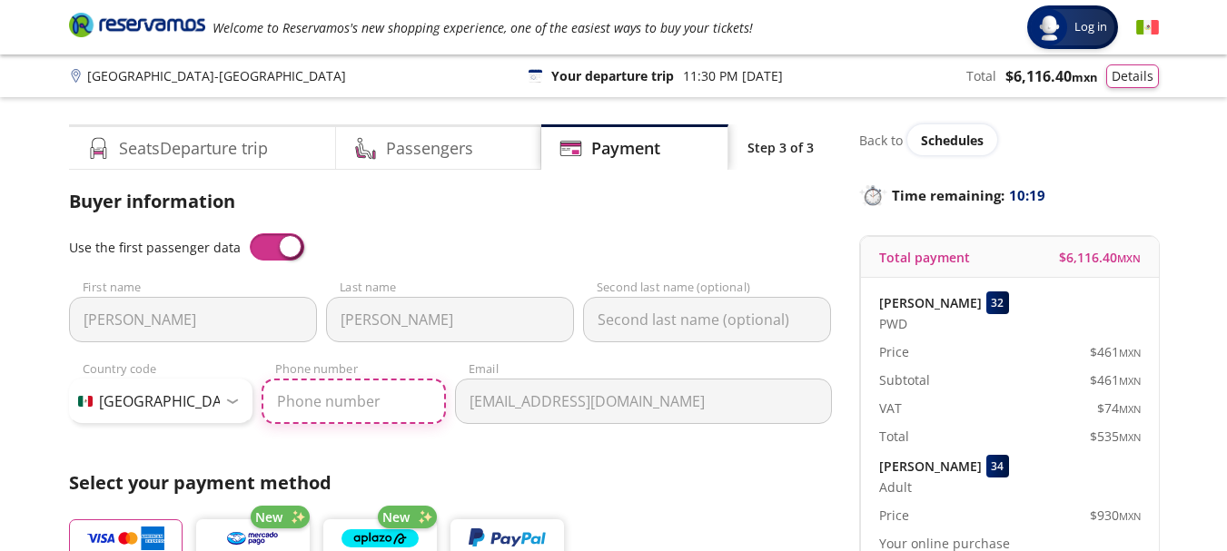
click at [279, 394] on input "Phone number" at bounding box center [354, 401] width 184 height 45
type input "449 106 6221"
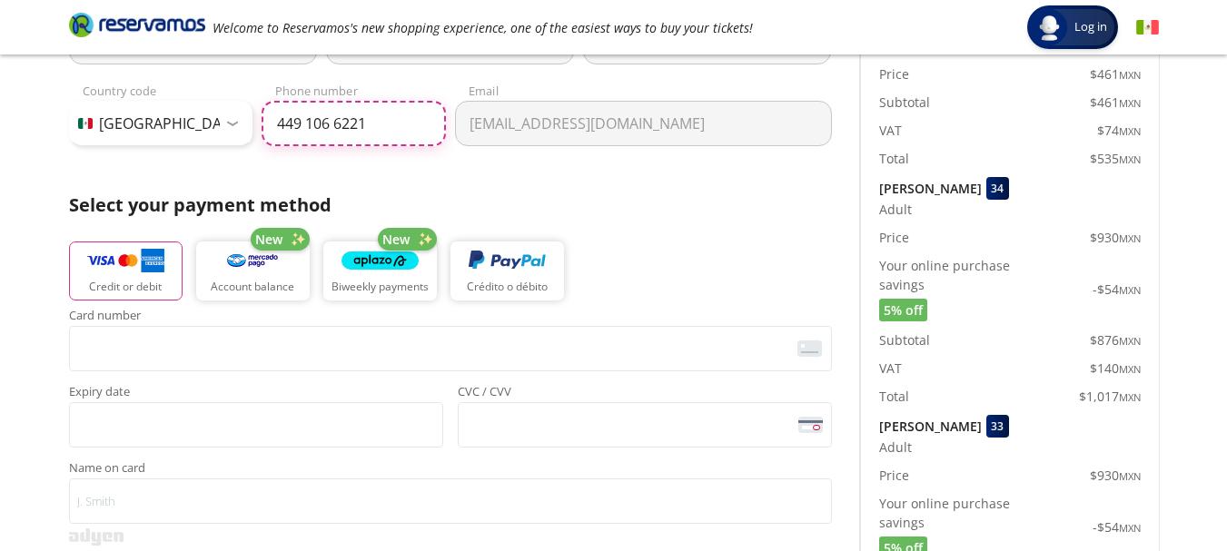
scroll to position [282, 0]
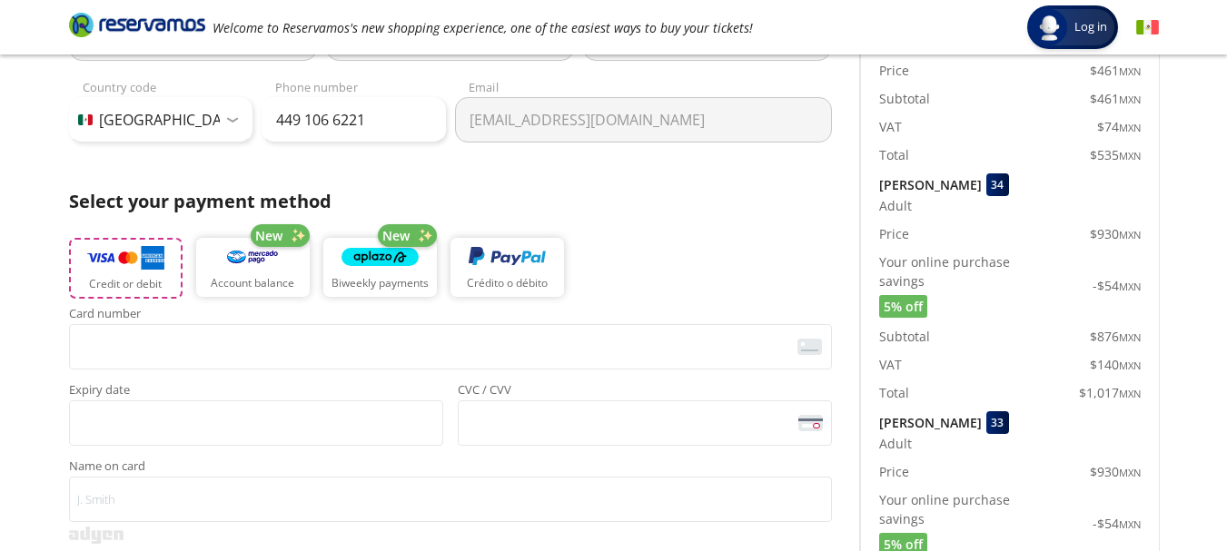
click at [135, 264] on img "button" at bounding box center [125, 257] width 77 height 27
click at [75, 352] on span "<p>Your browser does not support iframes.</p>" at bounding box center [450, 344] width 763 height 45
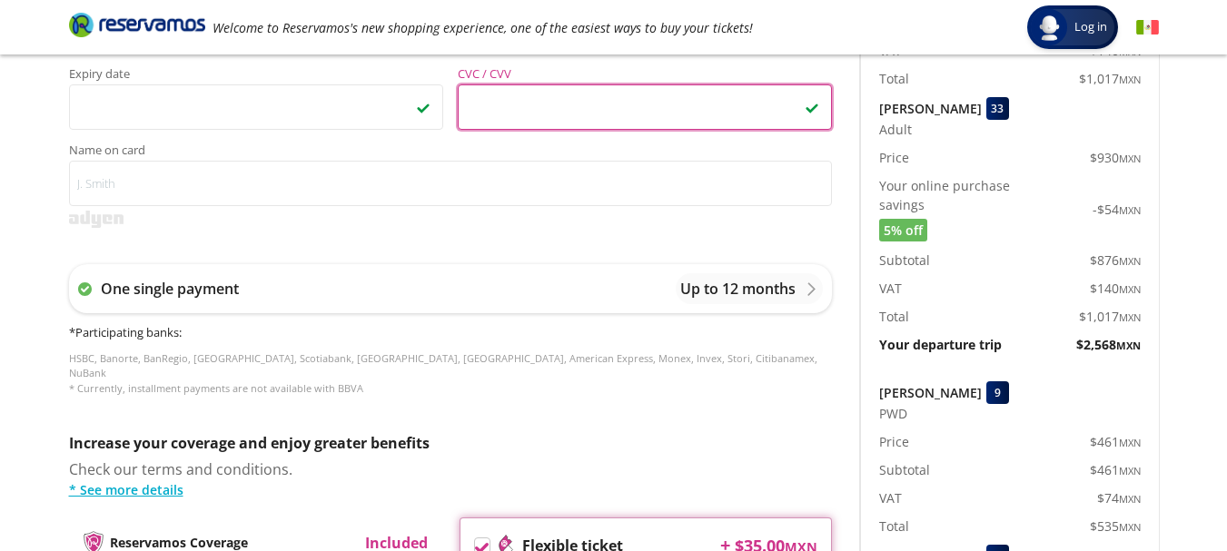
scroll to position [599, 0]
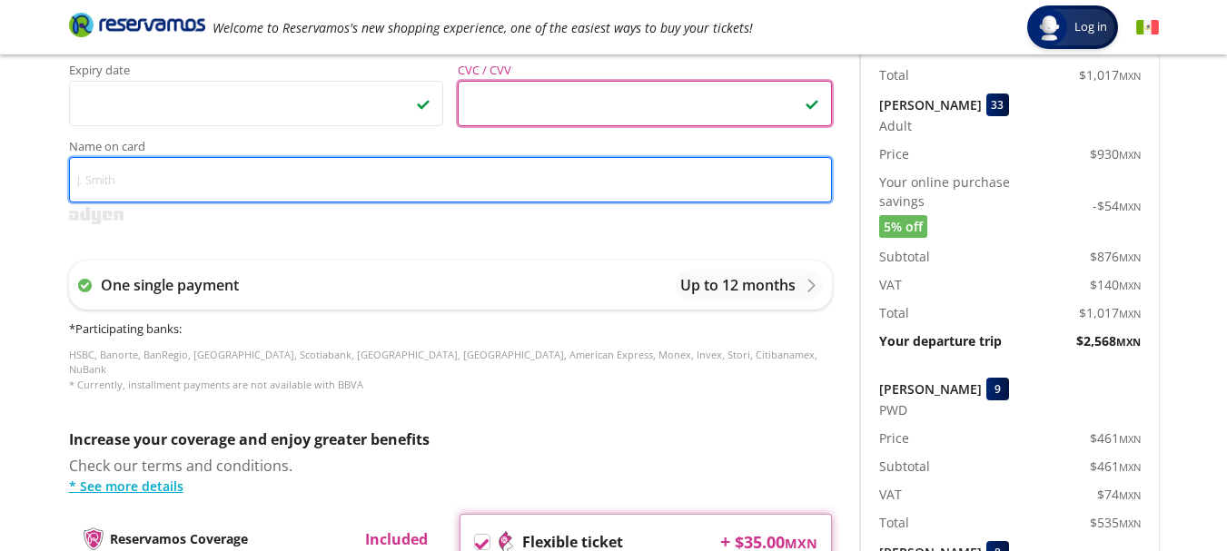
click at [83, 176] on input "Name on card" at bounding box center [450, 179] width 763 height 45
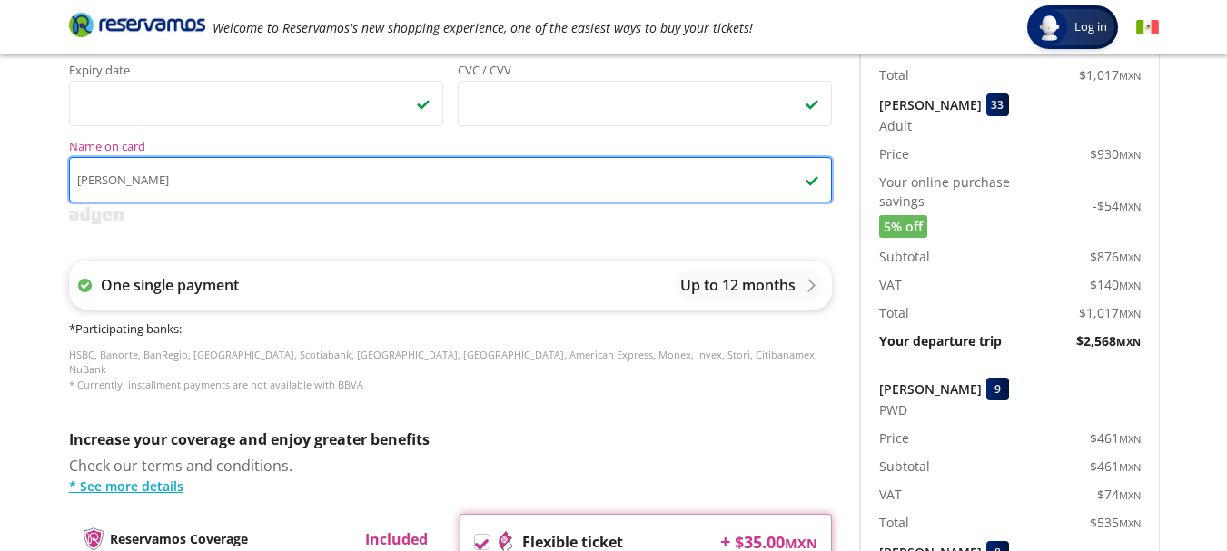
type input "[PERSON_NAME]"
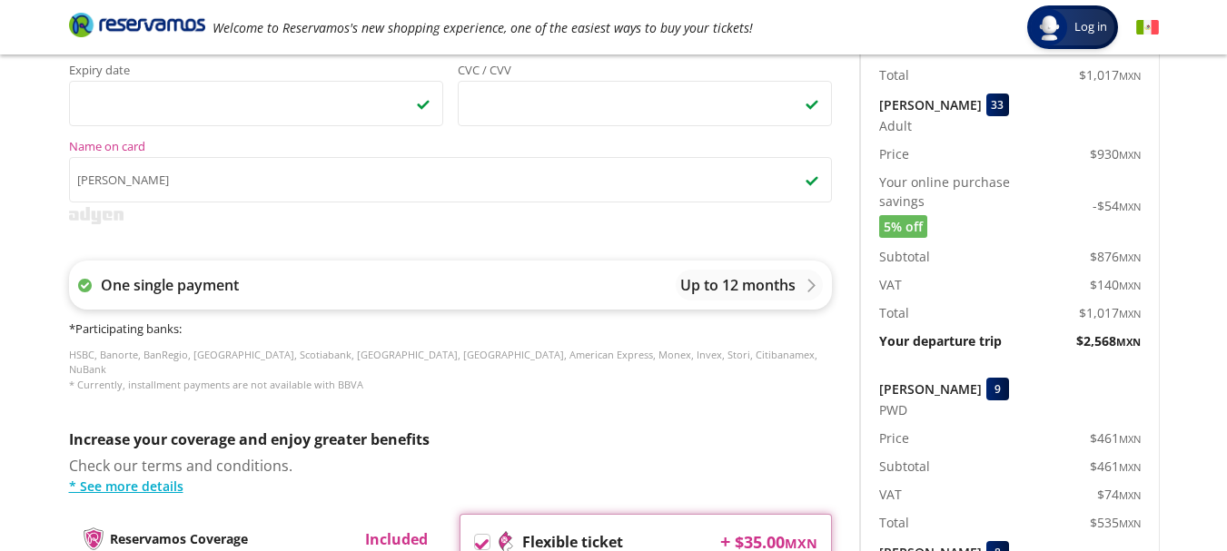
click at [254, 285] on div "One single payment Up to 12 months" at bounding box center [450, 285] width 763 height 49
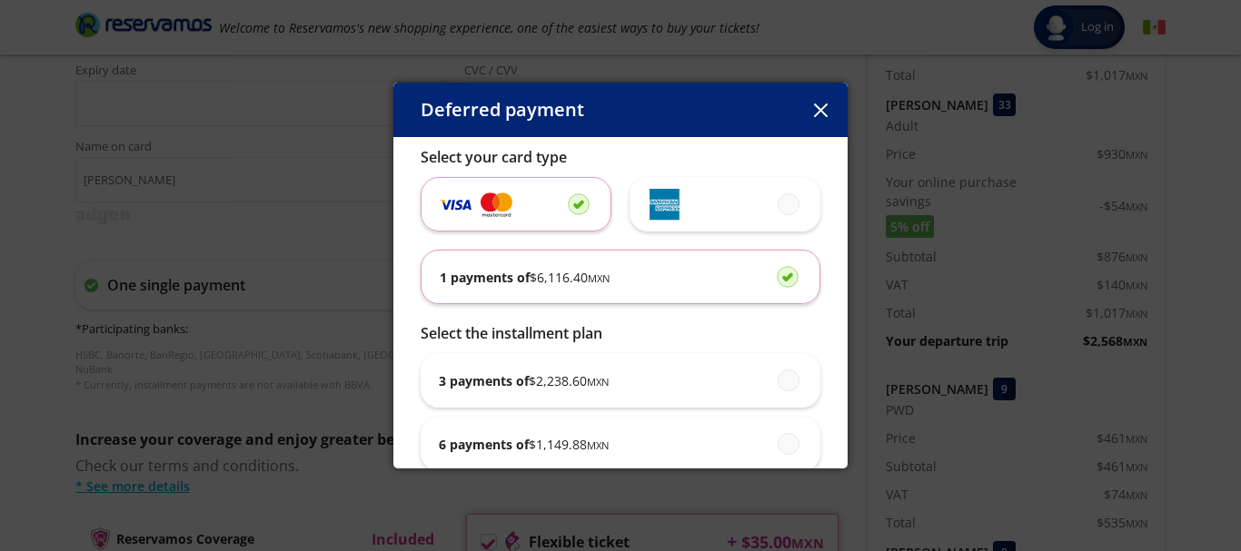
click at [574, 282] on span "$ 6,116.40 MXN" at bounding box center [569, 277] width 80 height 19
click at [776, 282] on input "1 payments of $ 6,116.40 MXN" at bounding box center [782, 277] width 12 height 12
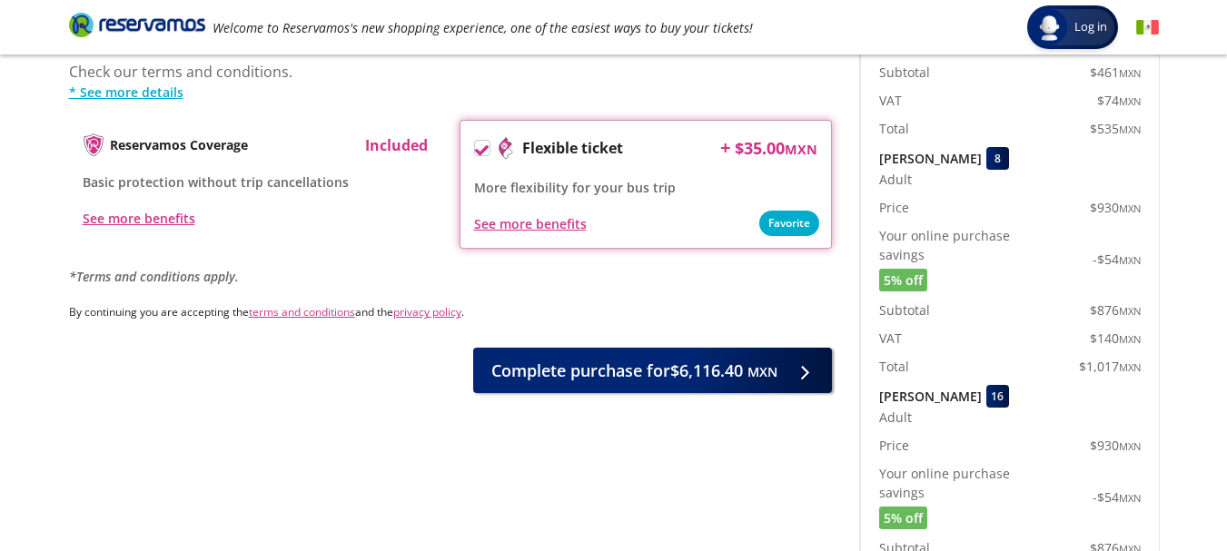
scroll to position [1001, 0]
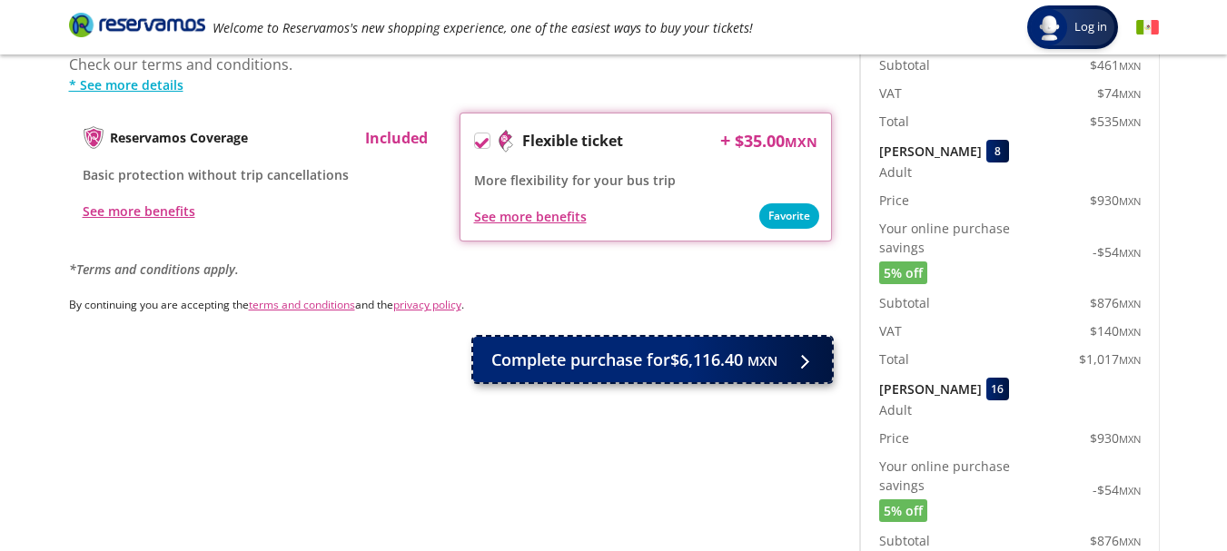
click at [799, 349] on div at bounding box center [799, 360] width 27 height 23
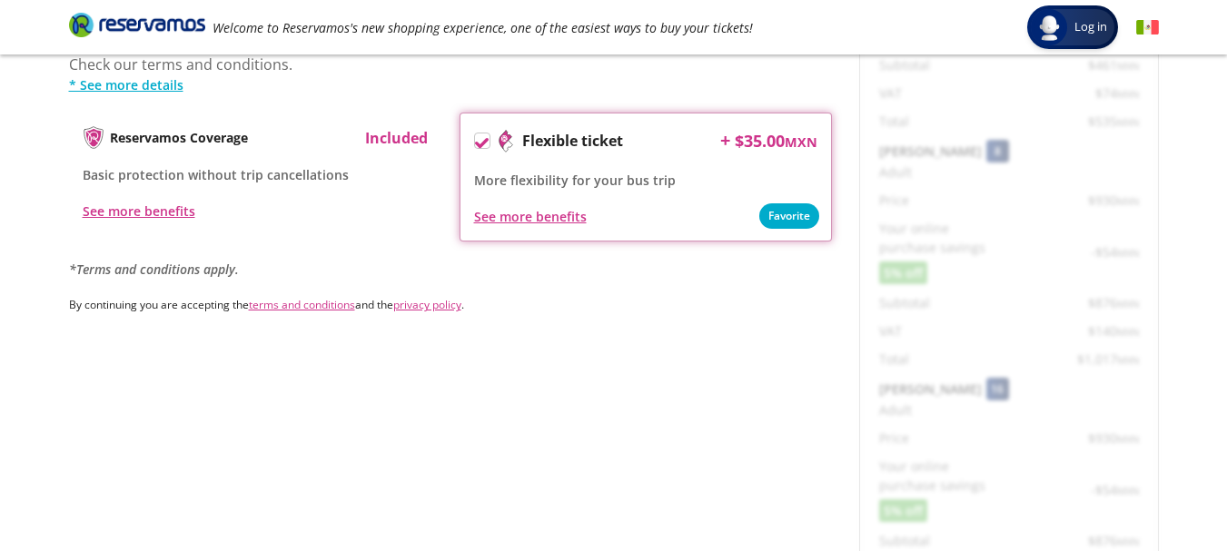
scroll to position [0, 0]
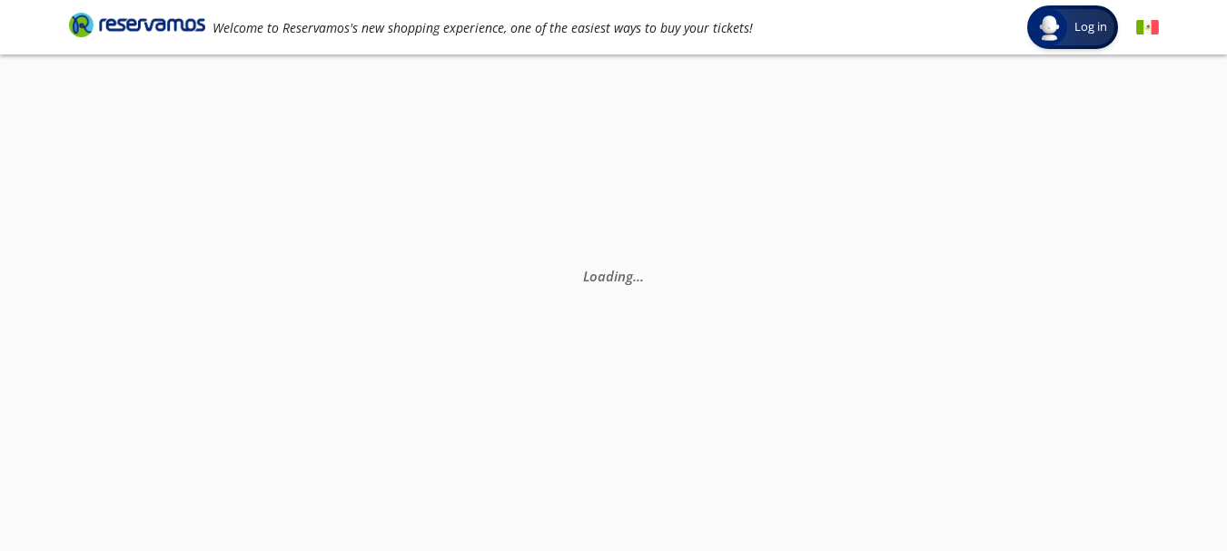
click at [1140, 29] on img at bounding box center [1147, 27] width 23 height 23
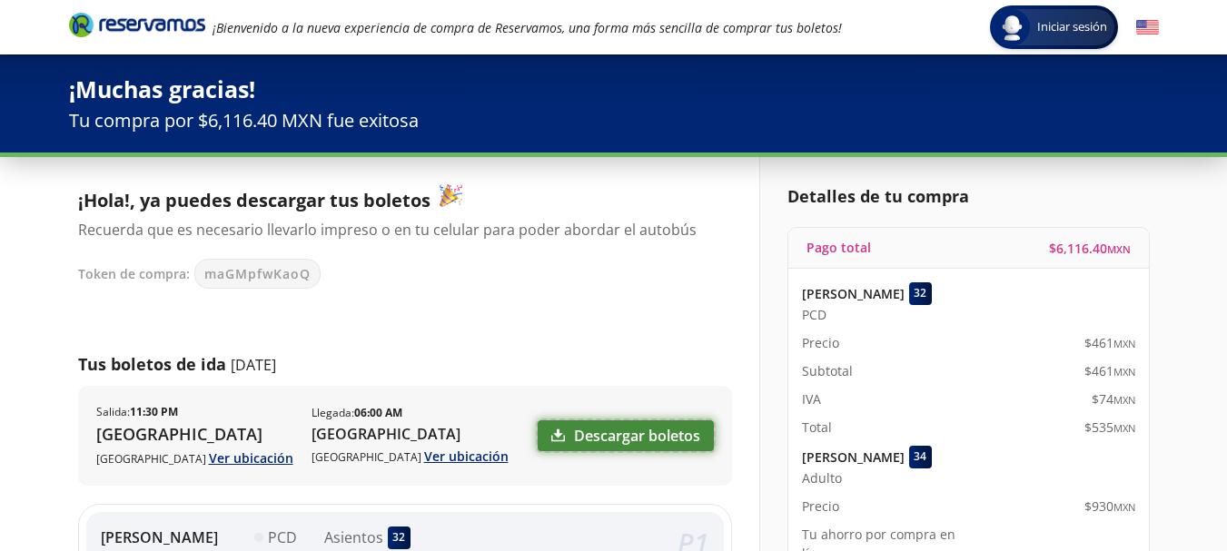
click at [618, 433] on link "Descargar boletos" at bounding box center [626, 435] width 176 height 31
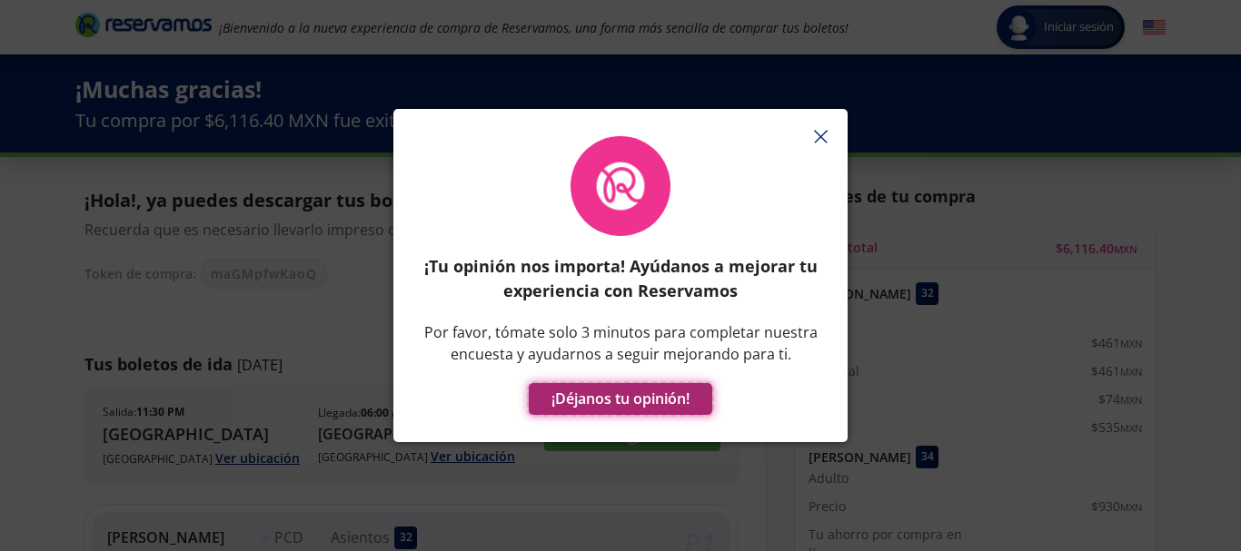
click at [583, 400] on button "¡Déjanos tu opinión!" at bounding box center [620, 399] width 183 height 32
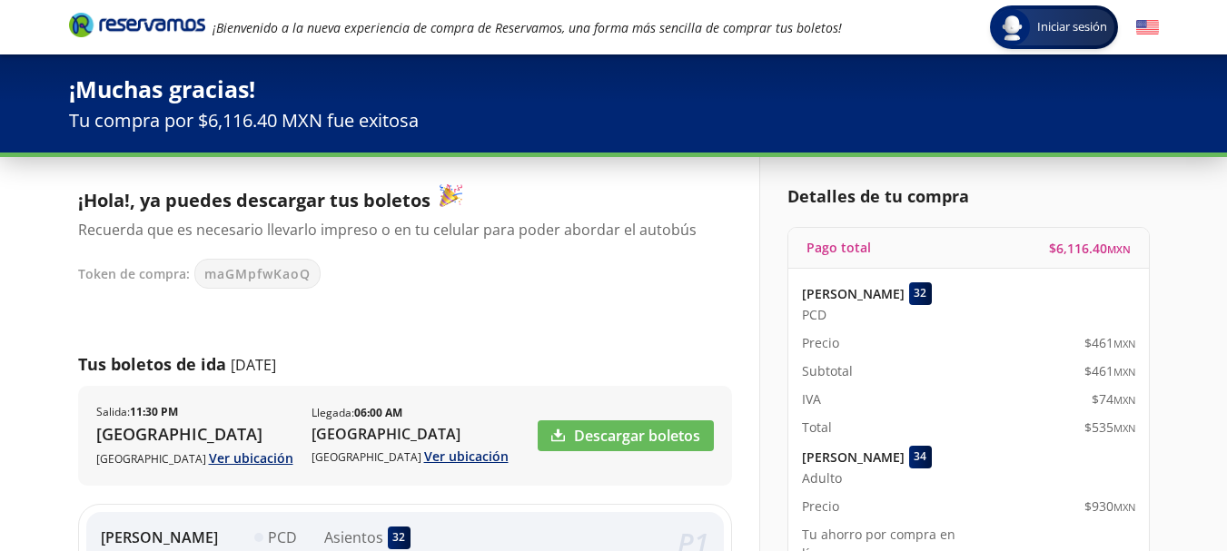
click at [771, 122] on p "Tu compra por $6,116.40 MXN fue exitosa" at bounding box center [614, 120] width 1090 height 27
